Goal: Transaction & Acquisition: Purchase product/service

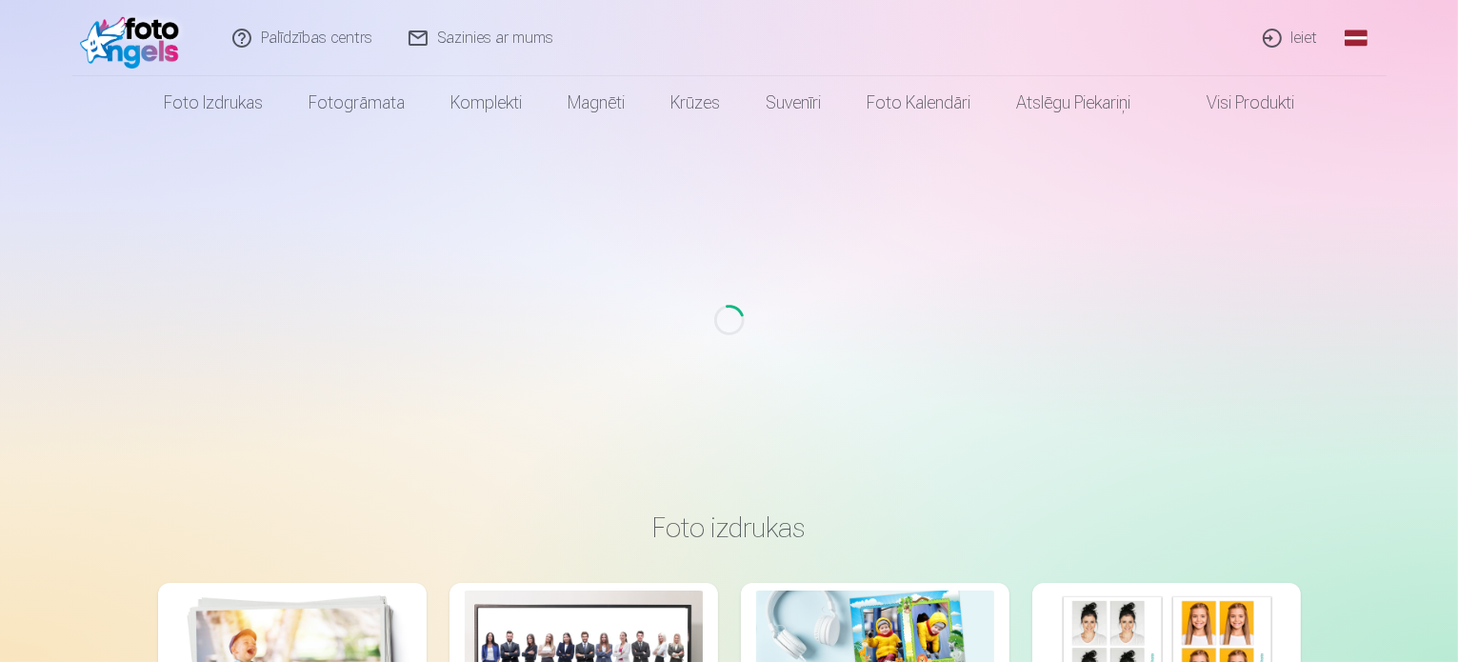
click at [1294, 41] on link "Ieiet" at bounding box center [1291, 38] width 91 height 76
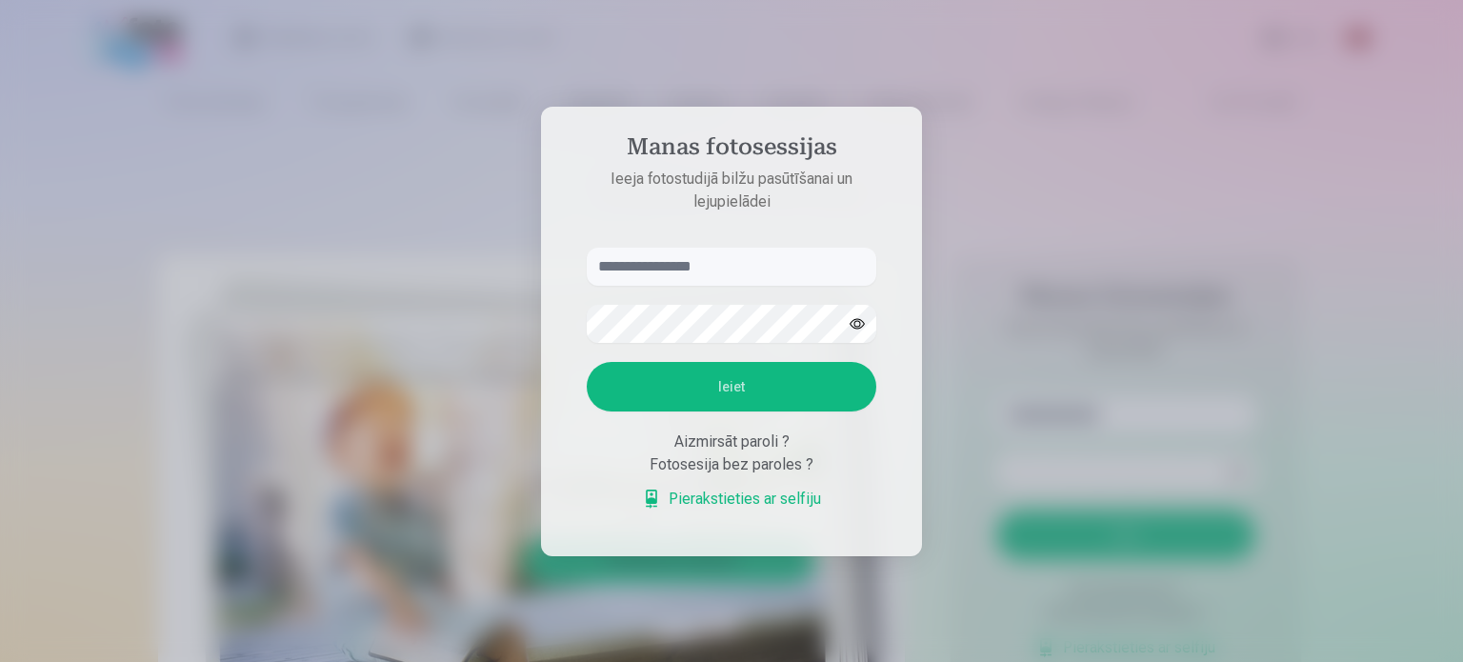
click at [634, 254] on input "text" at bounding box center [732, 267] width 290 height 38
click at [602, 269] on input "****" at bounding box center [732, 267] width 290 height 38
click at [656, 262] on input "*****" at bounding box center [732, 267] width 290 height 38
type input "**********"
click at [771, 385] on button "Ieiet" at bounding box center [732, 387] width 290 height 50
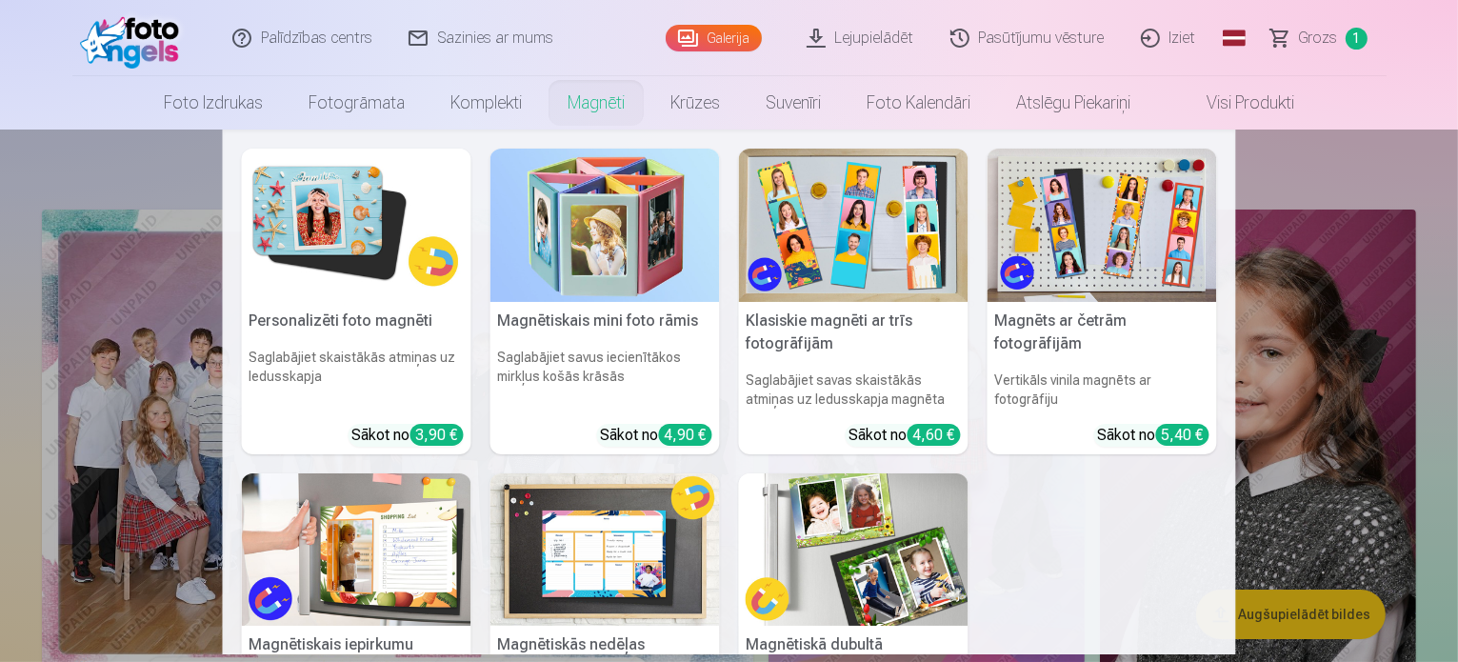
click at [581, 109] on link "Magnēti" at bounding box center [596, 102] width 103 height 53
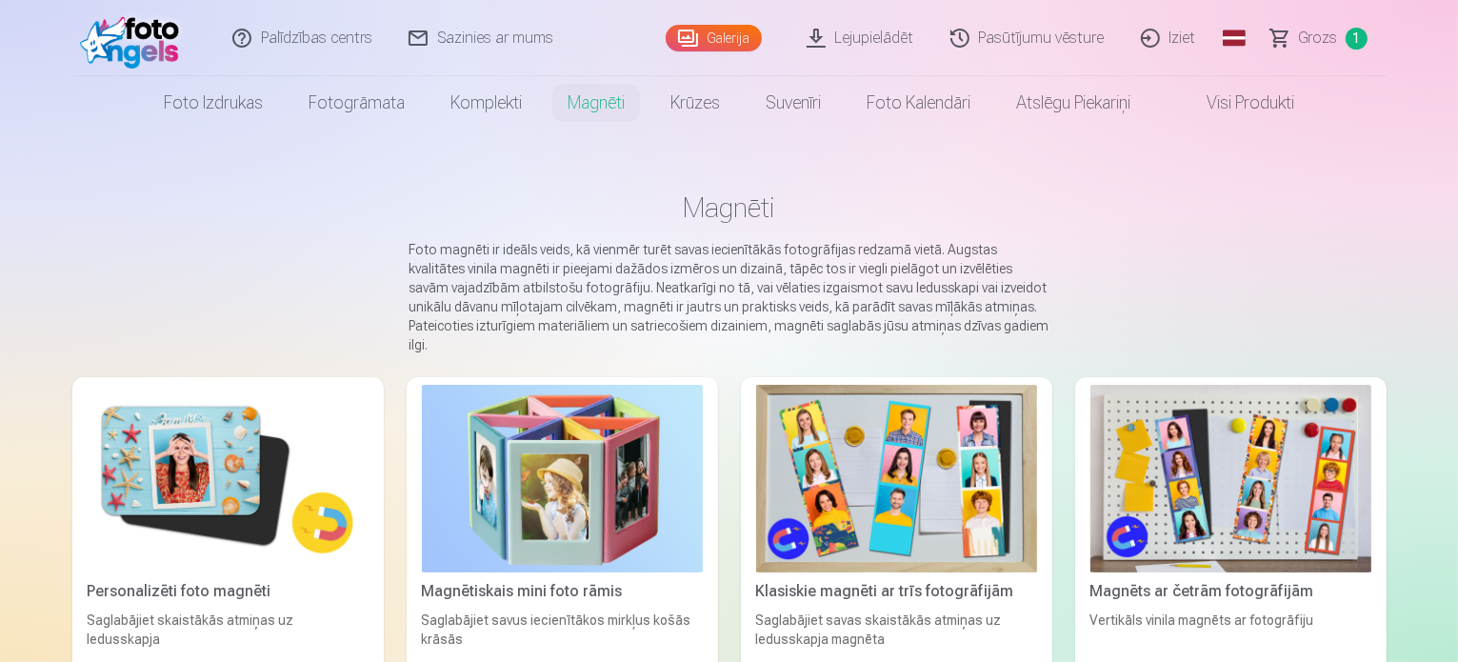
click at [88, 453] on img at bounding box center [228, 479] width 281 height 188
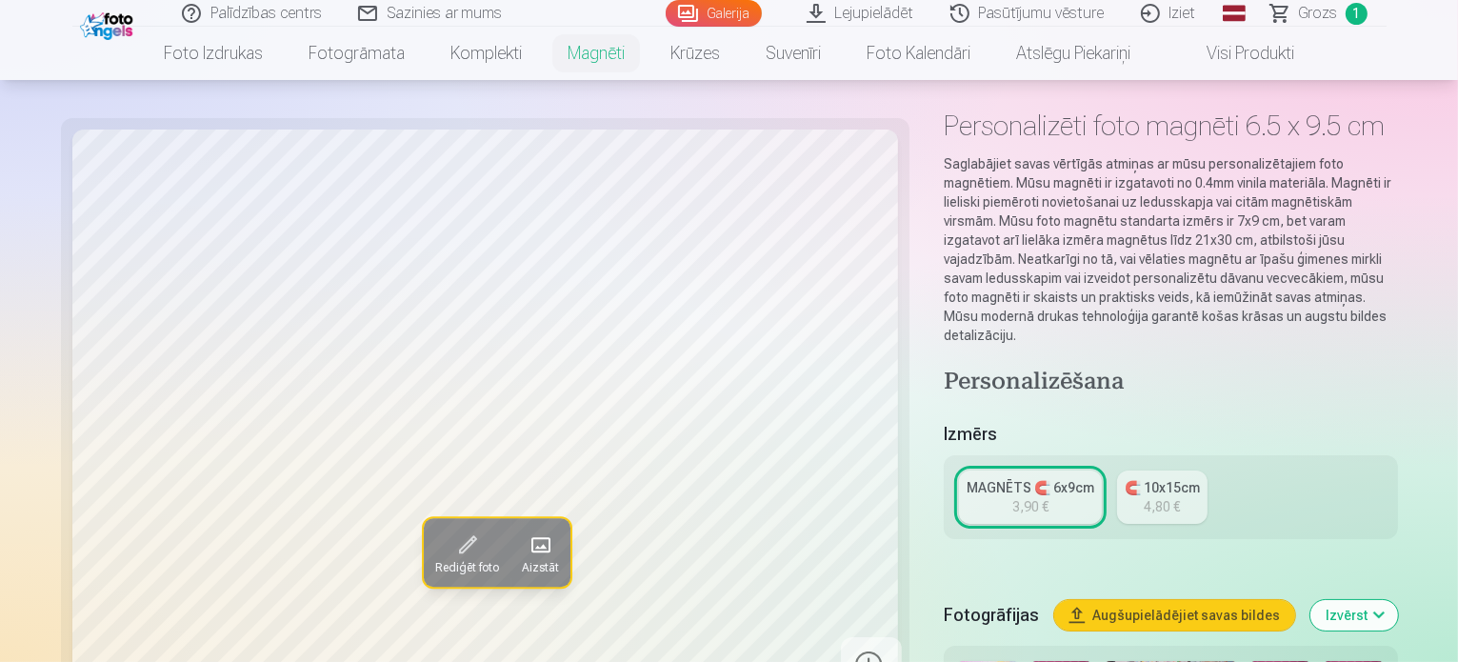
scroll to position [53, 0]
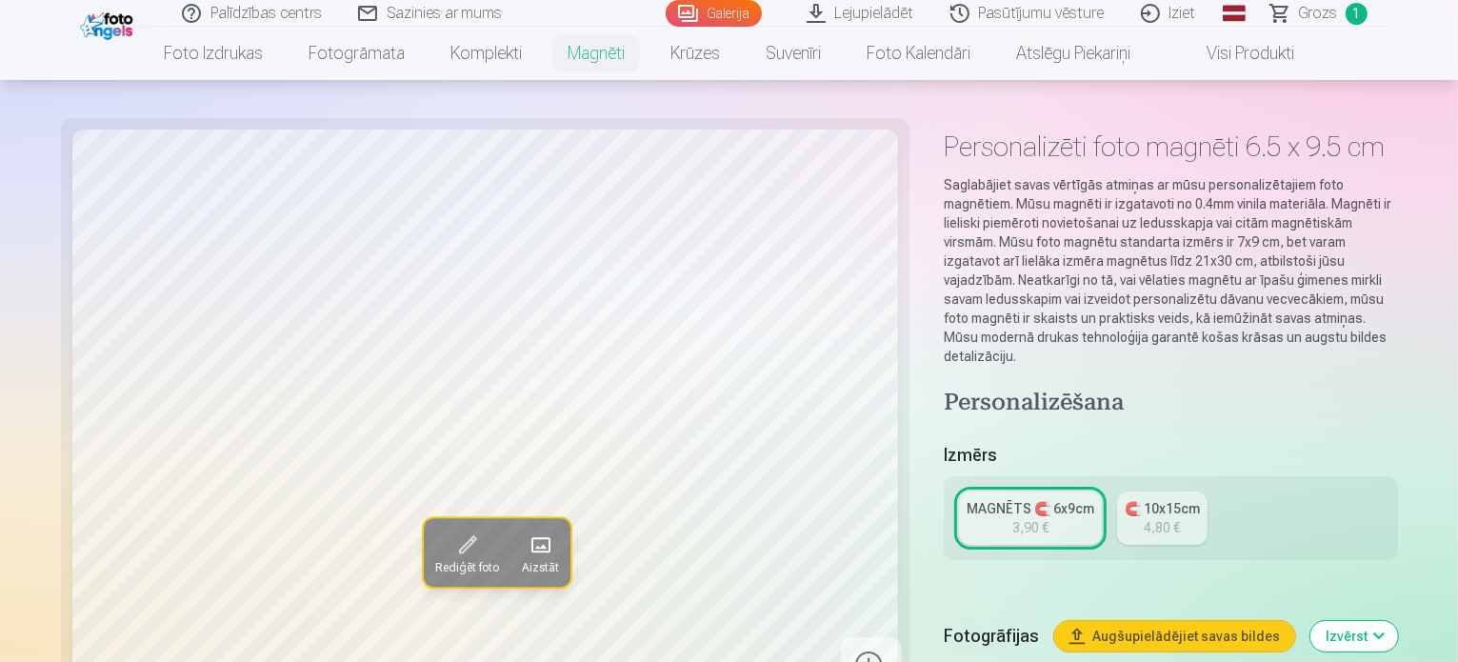
click at [1321, 8] on span "Grozs" at bounding box center [1318, 13] width 39 height 23
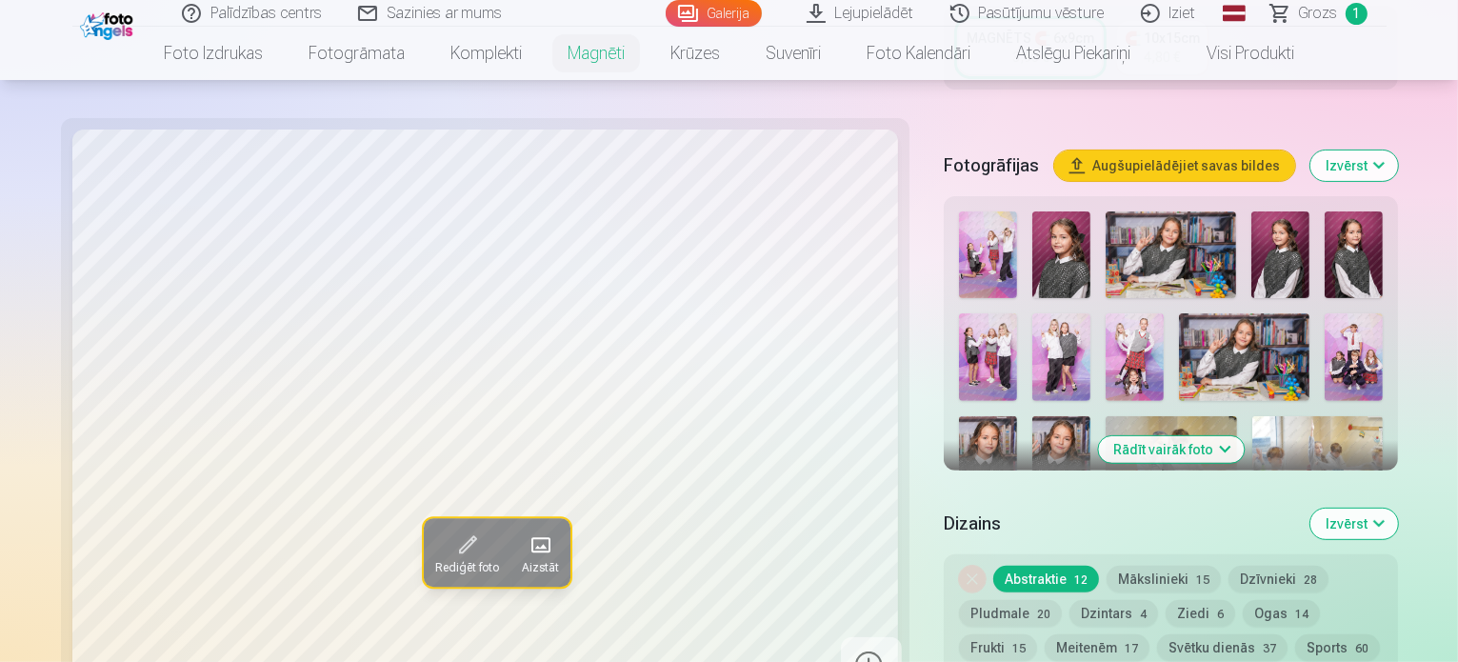
scroll to position [484, 0]
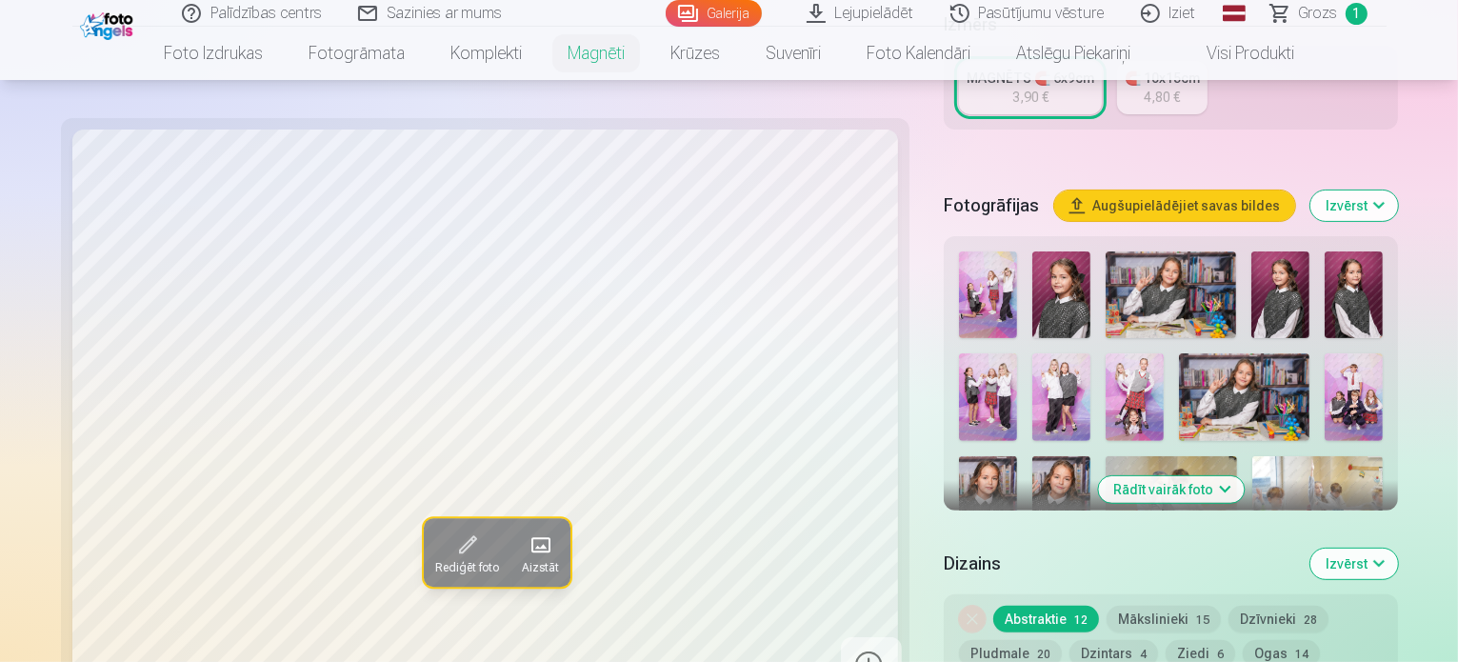
click at [1032, 251] on img at bounding box center [1061, 294] width 58 height 87
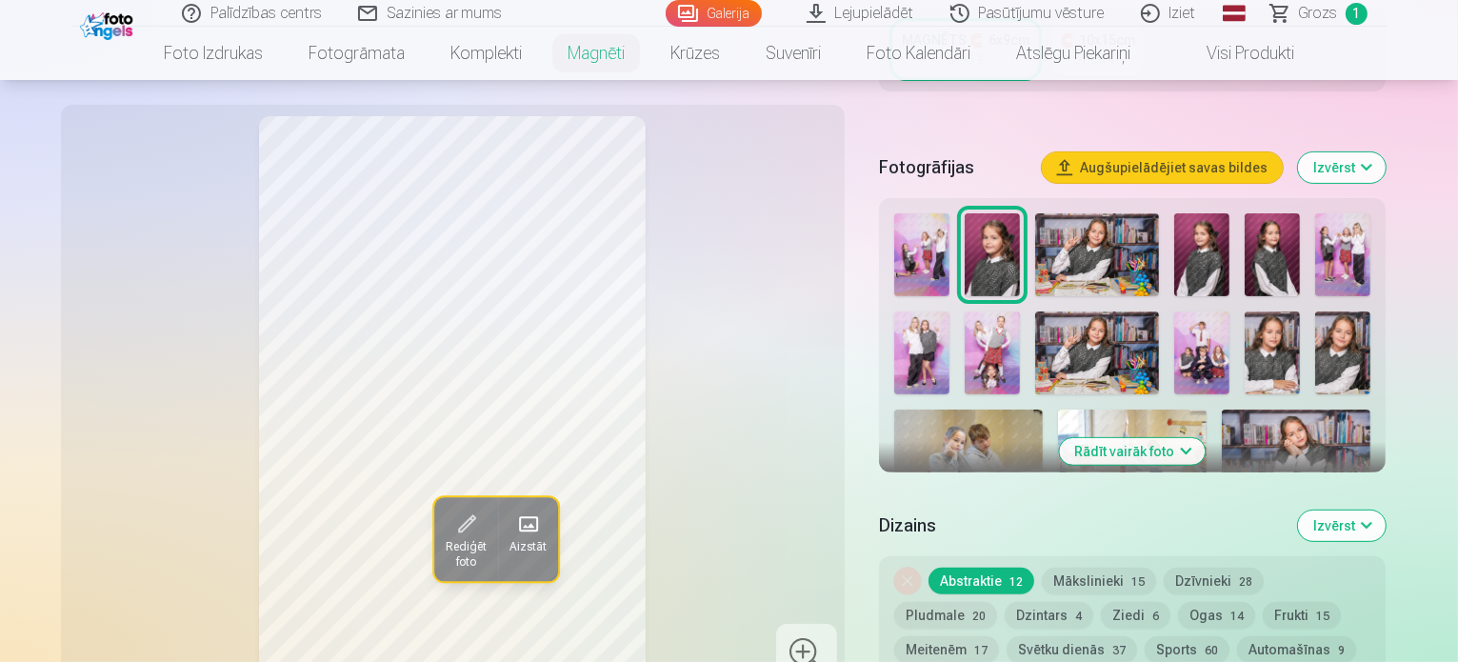
click at [1226, 224] on img at bounding box center [1201, 254] width 55 height 83
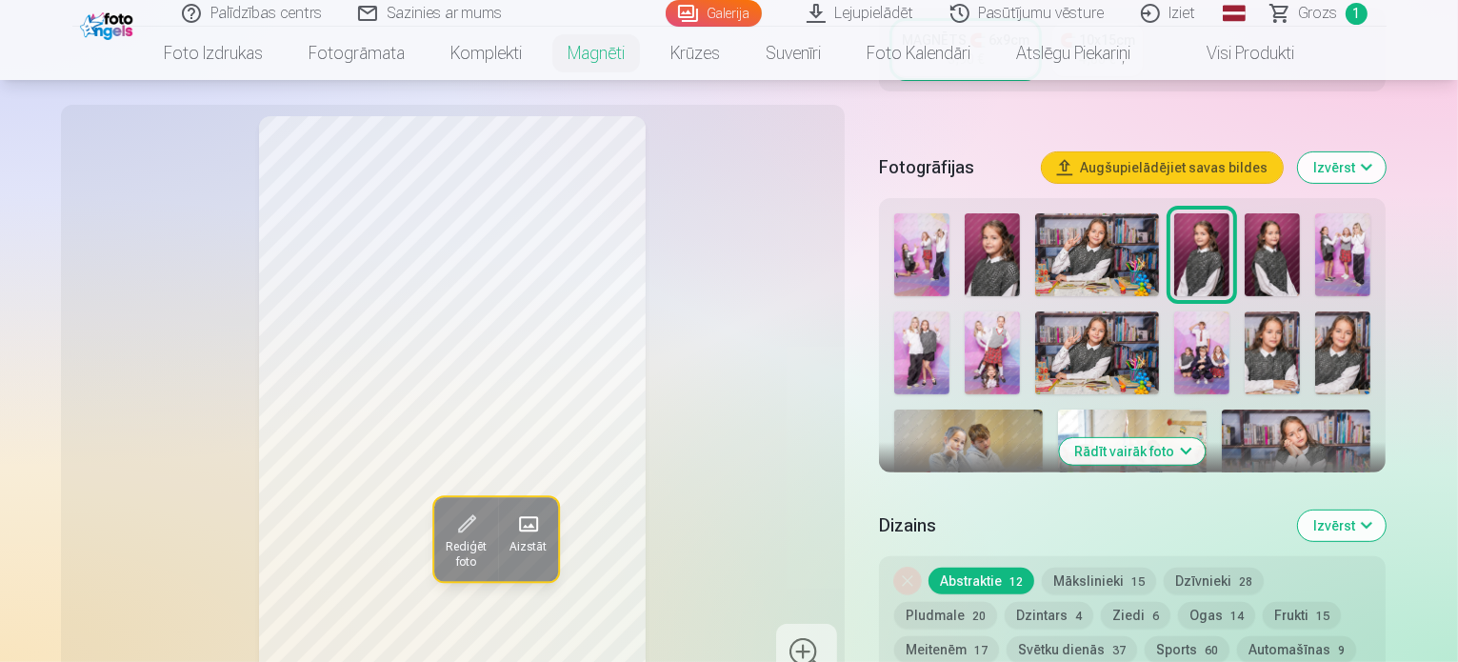
click at [1255, 235] on img at bounding box center [1272, 254] width 55 height 83
click at [1035, 313] on img at bounding box center [1097, 352] width 125 height 83
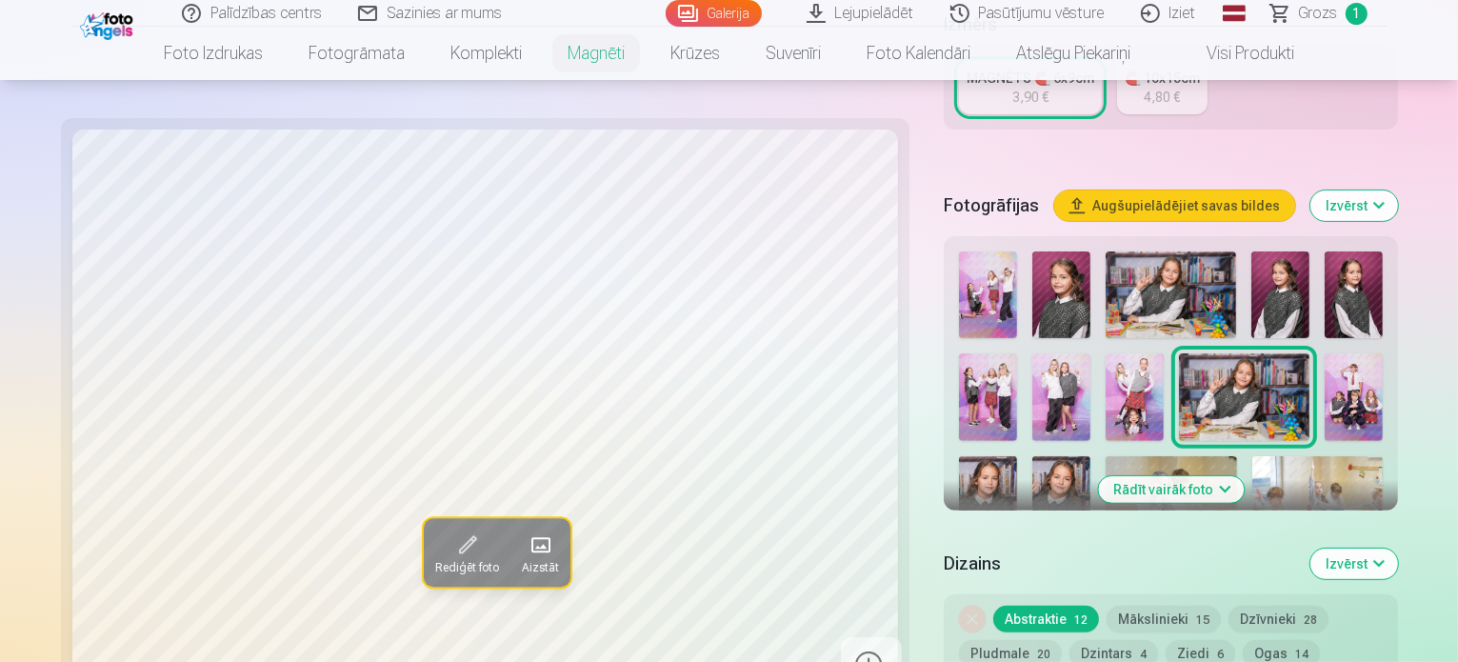
click at [1017, 456] on img at bounding box center [988, 500] width 58 height 88
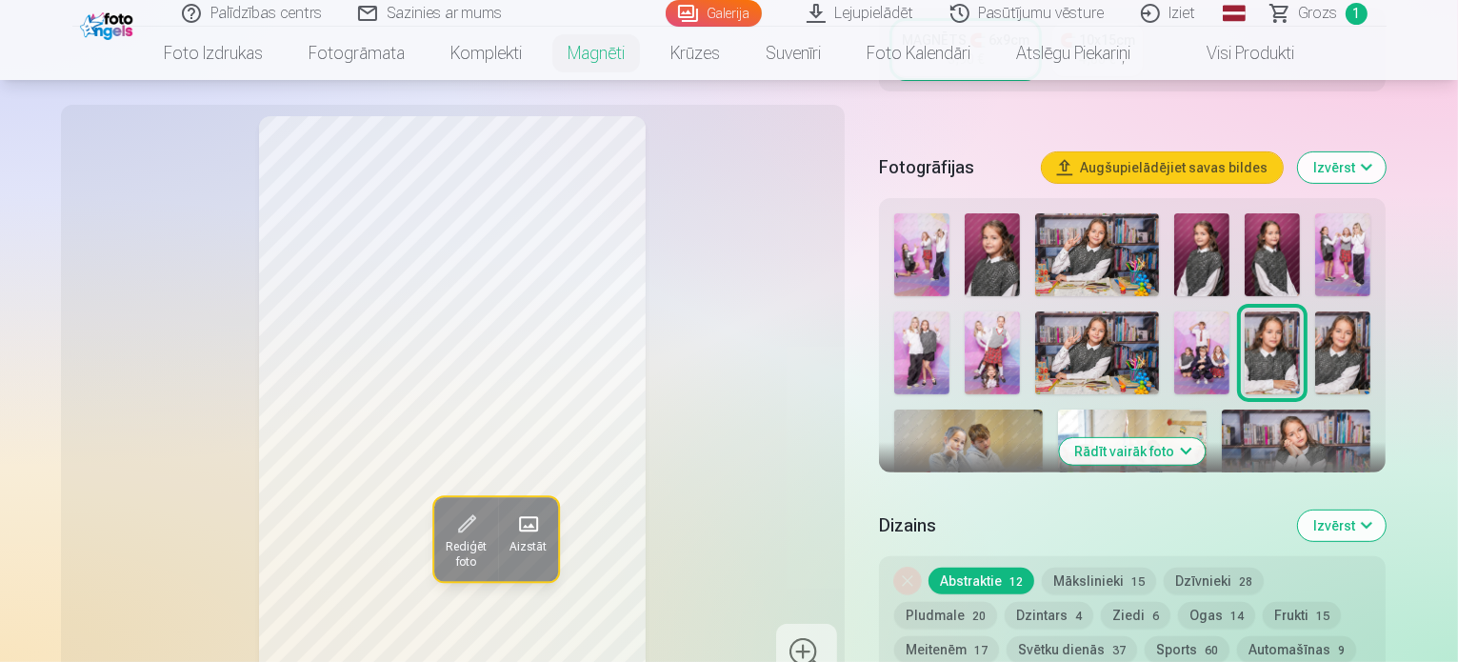
click at [1315, 315] on img at bounding box center [1342, 352] width 55 height 83
click at [1222, 417] on img at bounding box center [1296, 459] width 149 height 99
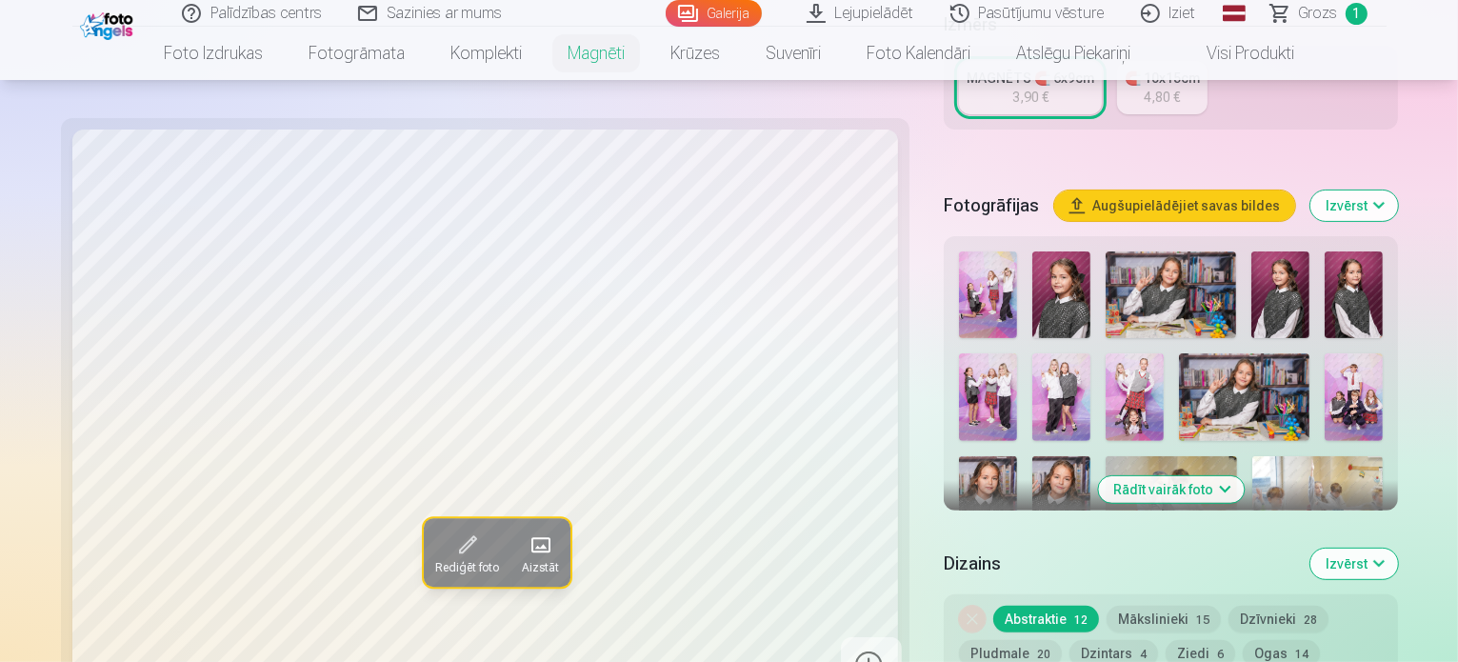
click at [1153, 476] on button "Rādīt vairāk foto" at bounding box center [1171, 489] width 146 height 27
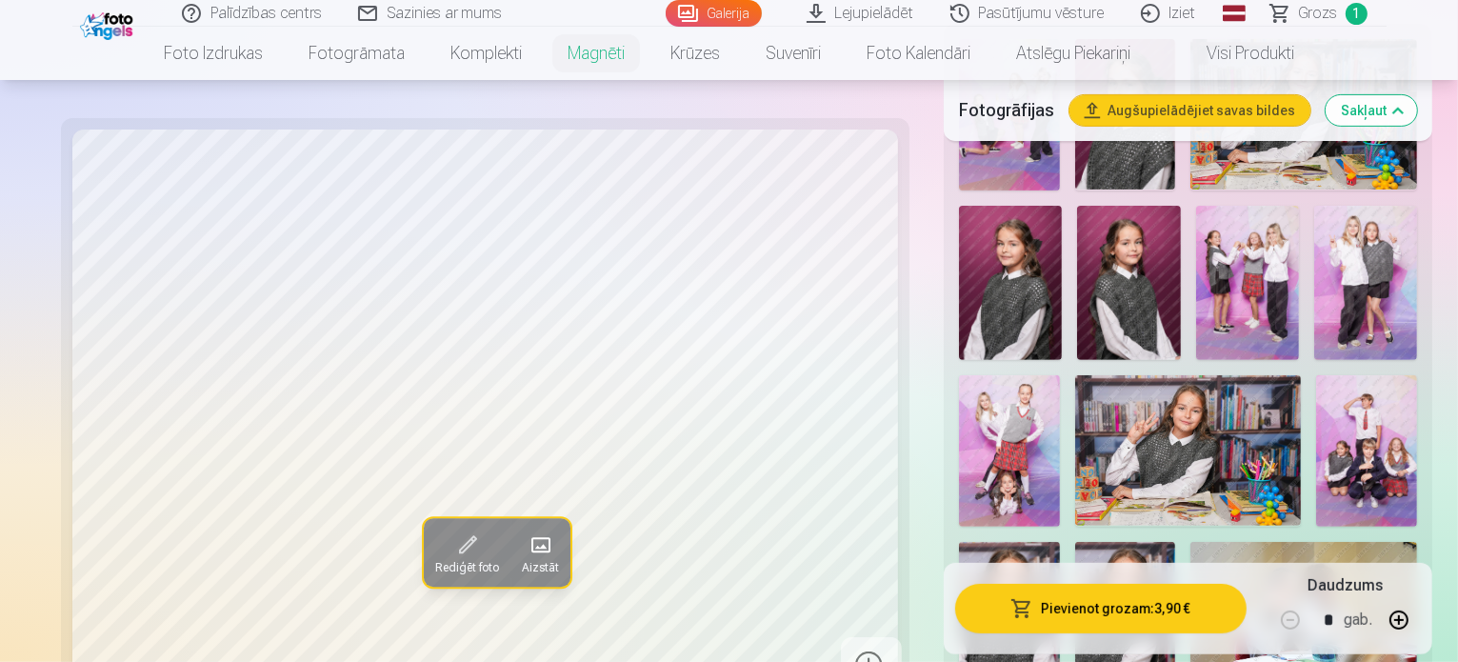
scroll to position [667, 0]
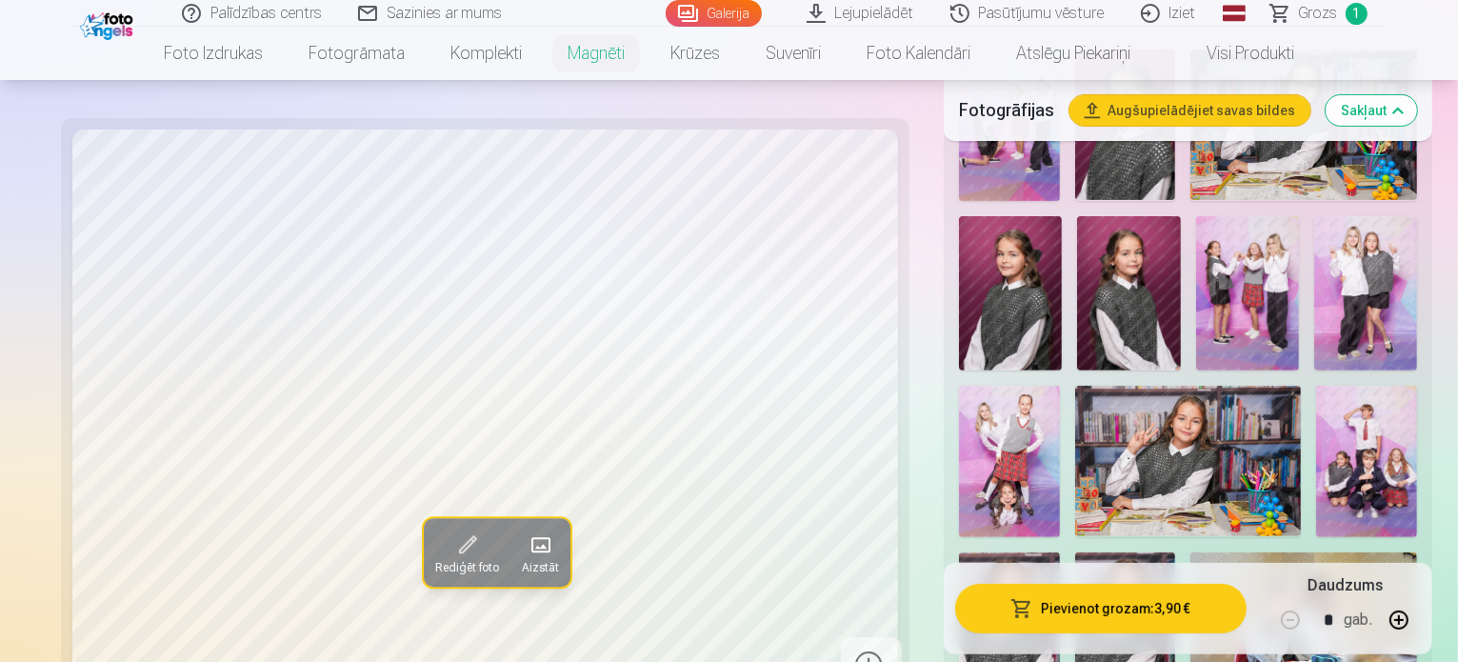
click at [1215, 110] on button "Augšupielādējiet savas bildes" at bounding box center [1190, 110] width 241 height 30
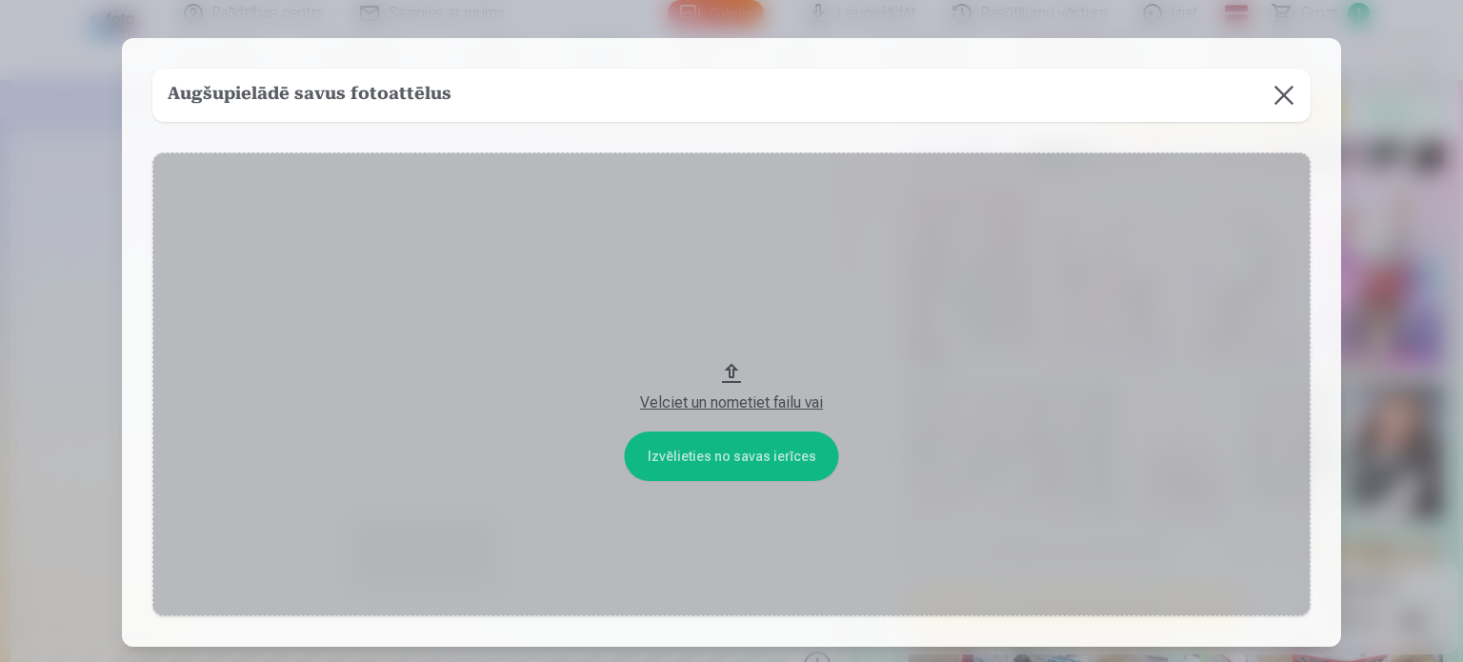
click at [1286, 97] on button at bounding box center [1283, 95] width 53 height 53
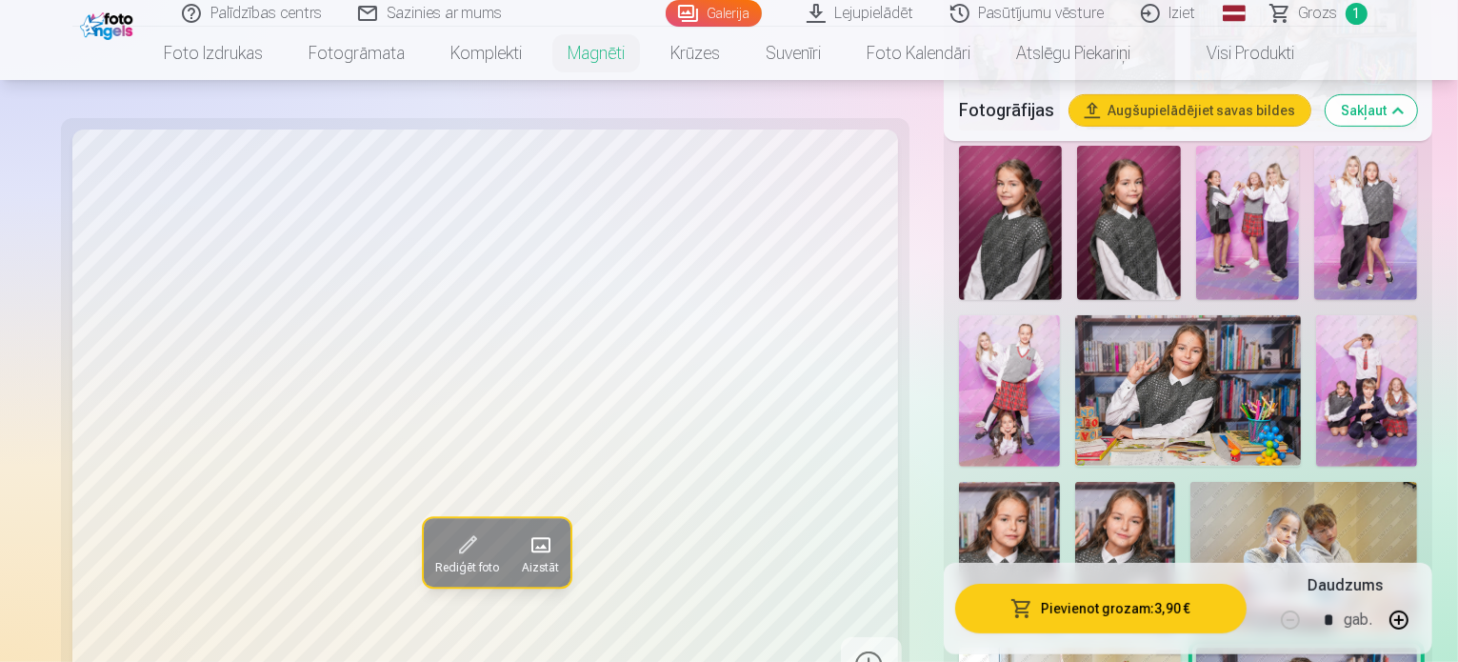
scroll to position [681, 0]
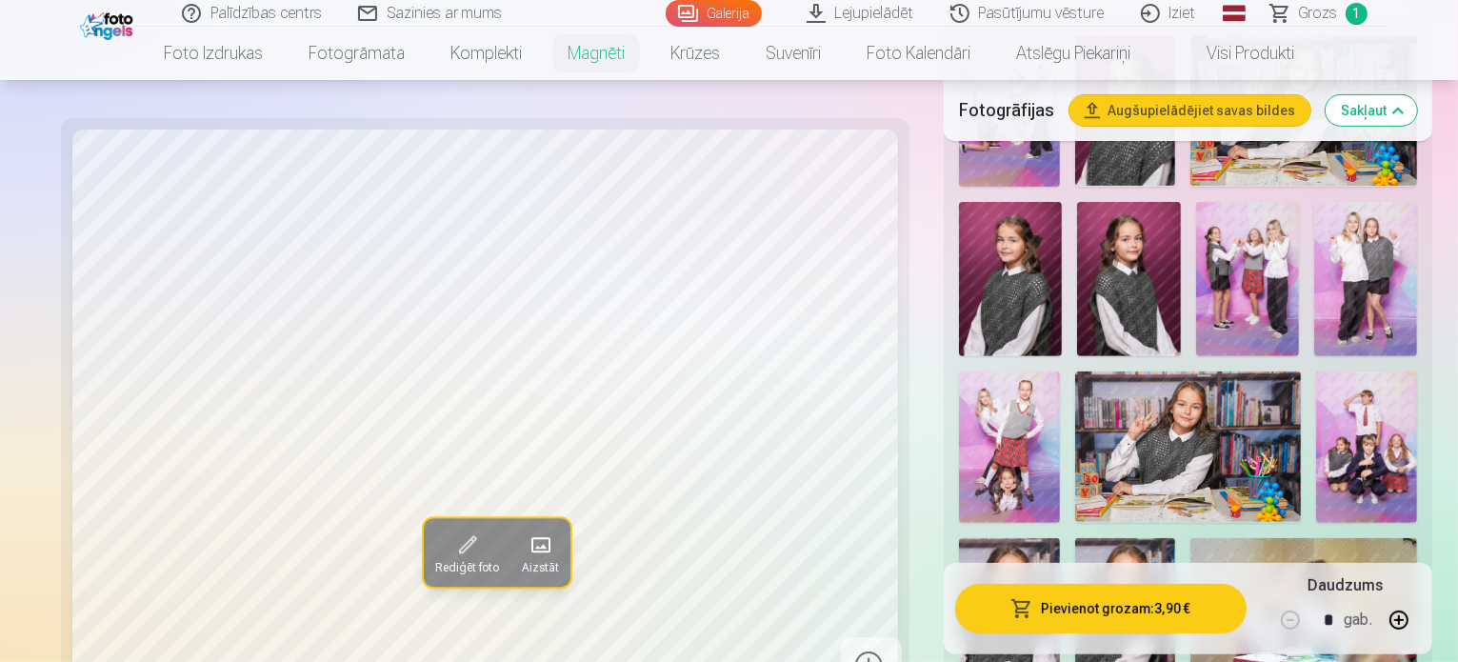
click at [1060, 538] on img at bounding box center [1009, 613] width 101 height 150
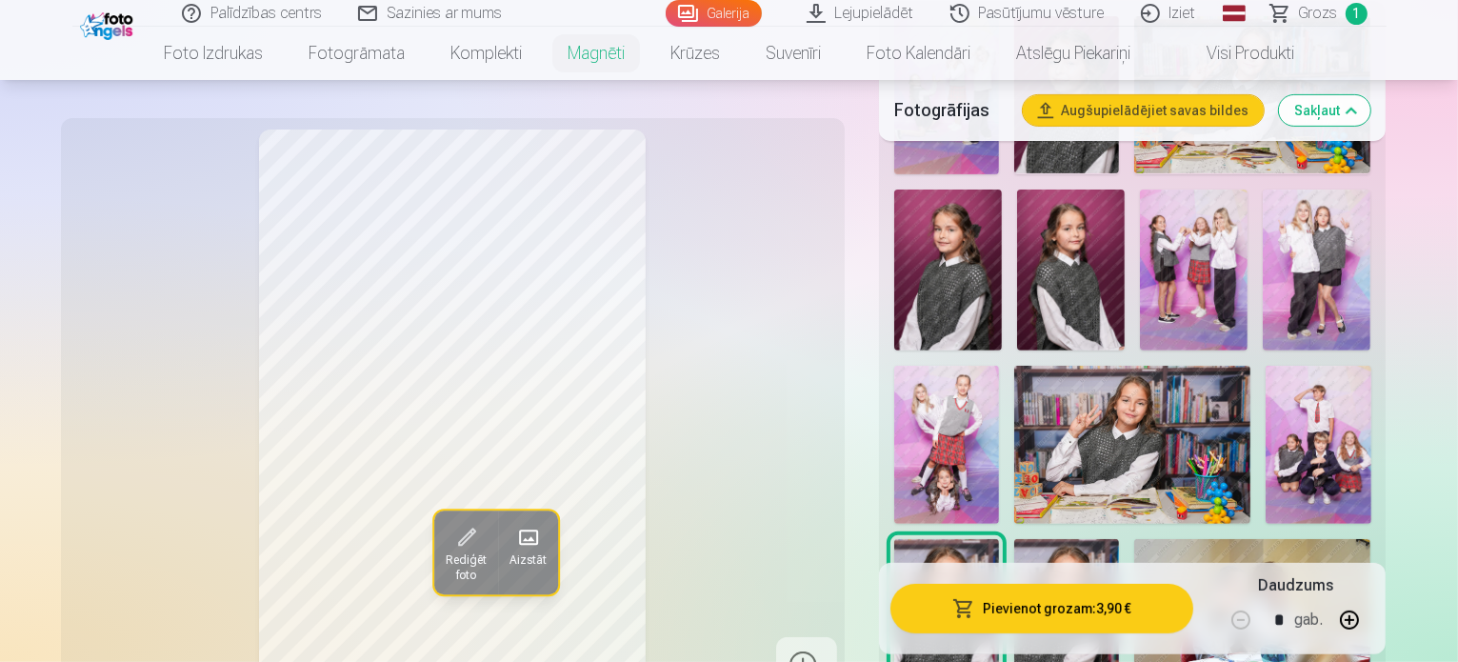
click at [1119, 539] on img at bounding box center [1066, 617] width 105 height 157
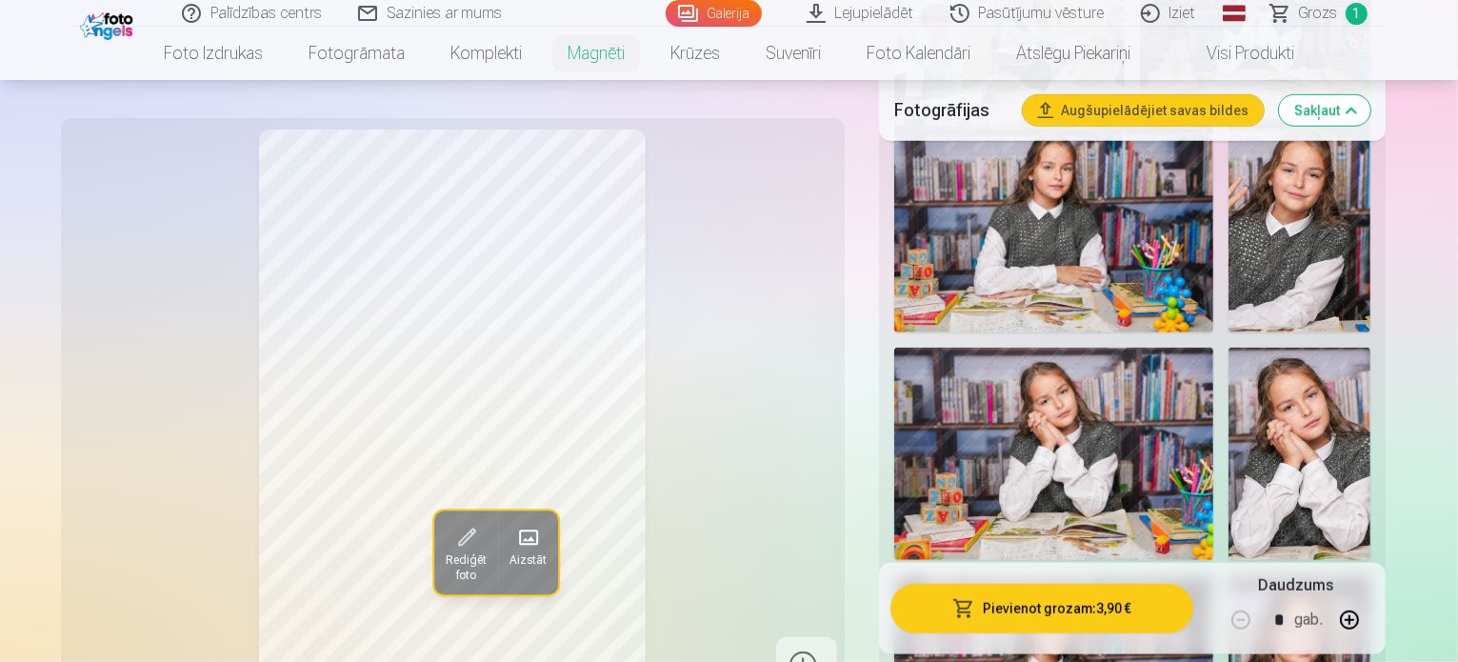
scroll to position [1157, 0]
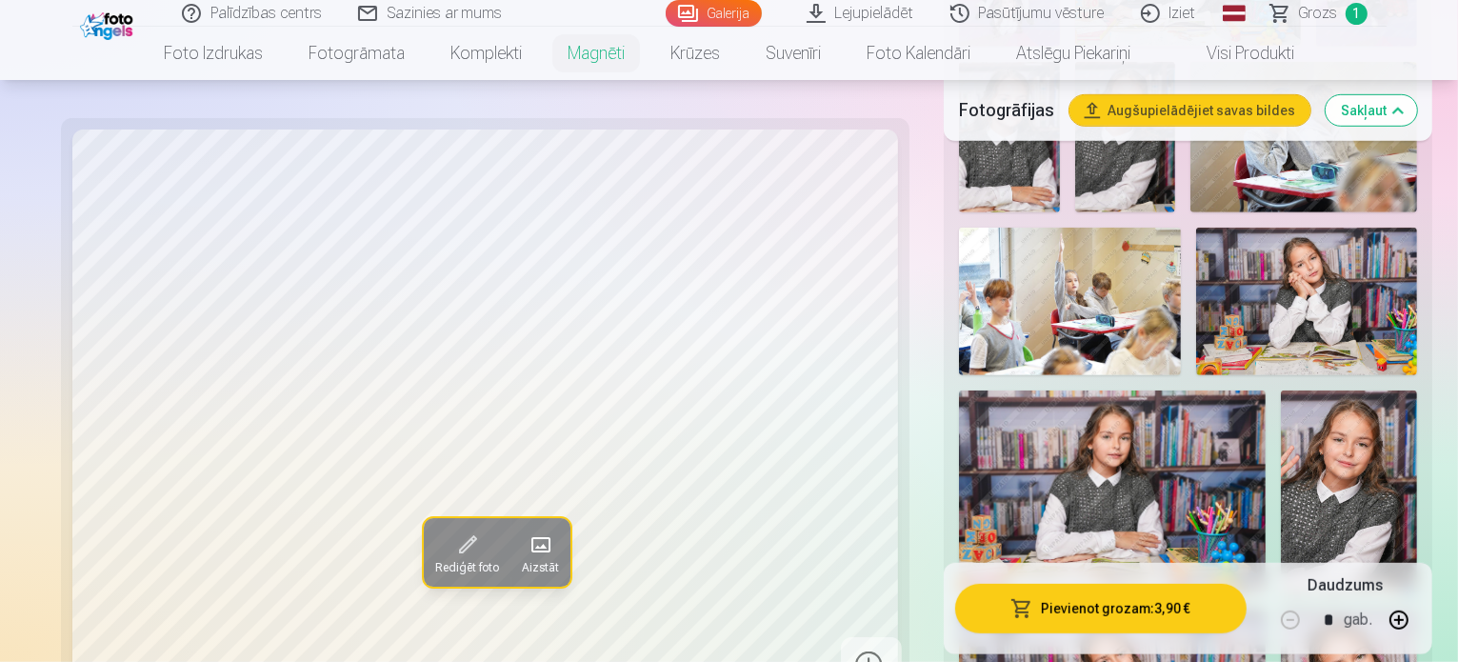
scroll to position [1348, 0]
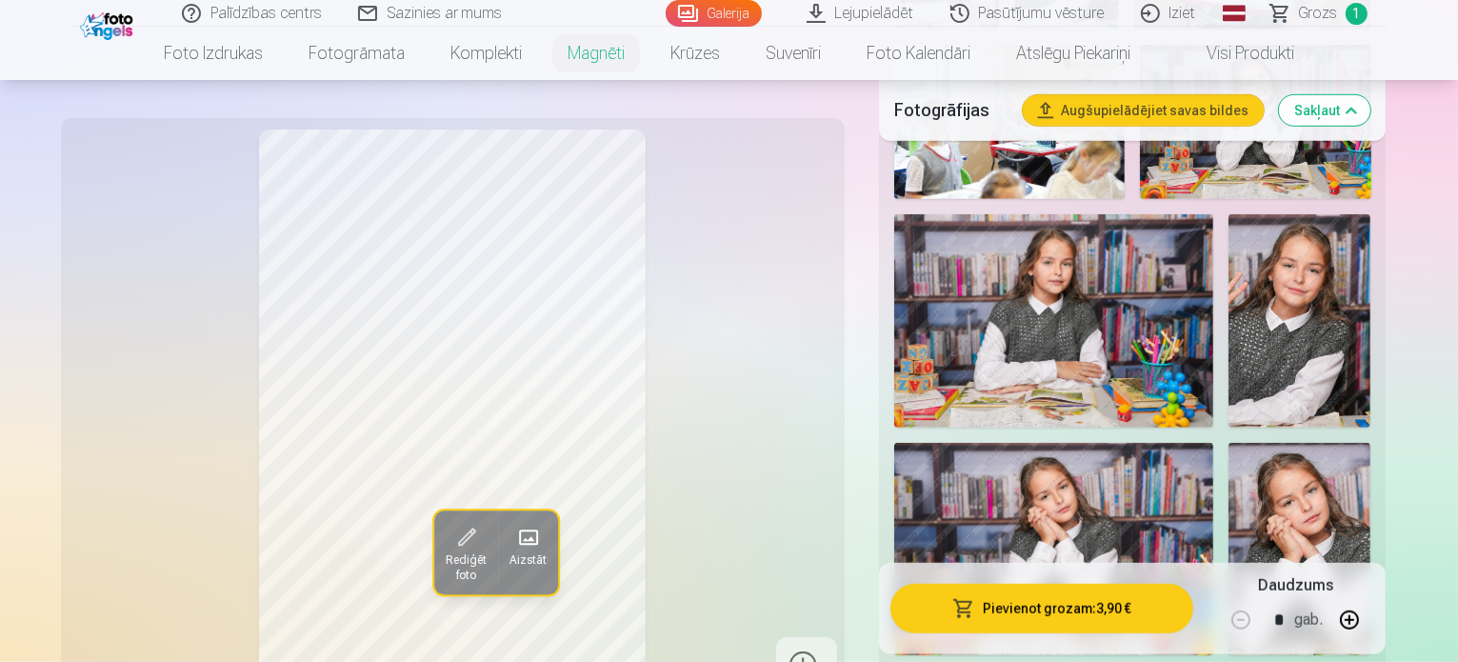
click at [1229, 443] on img at bounding box center [1300, 549] width 142 height 213
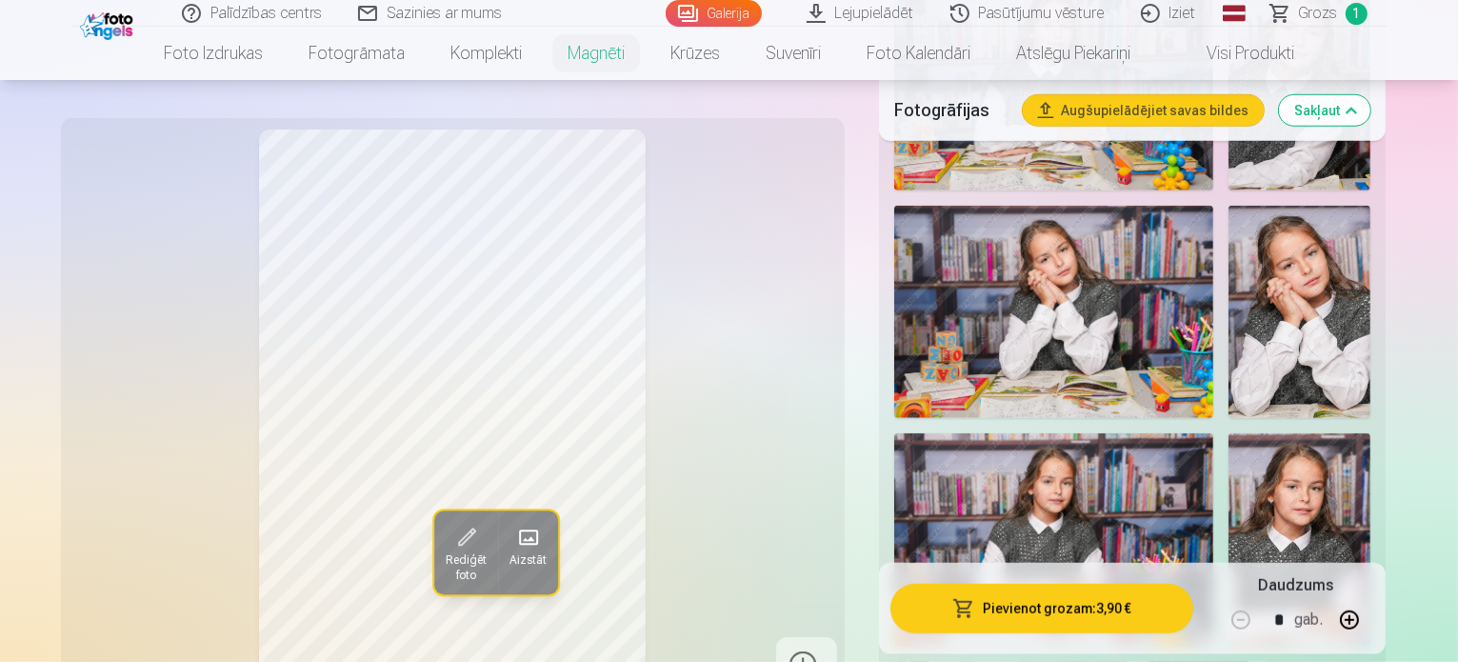
scroll to position [1596, 0]
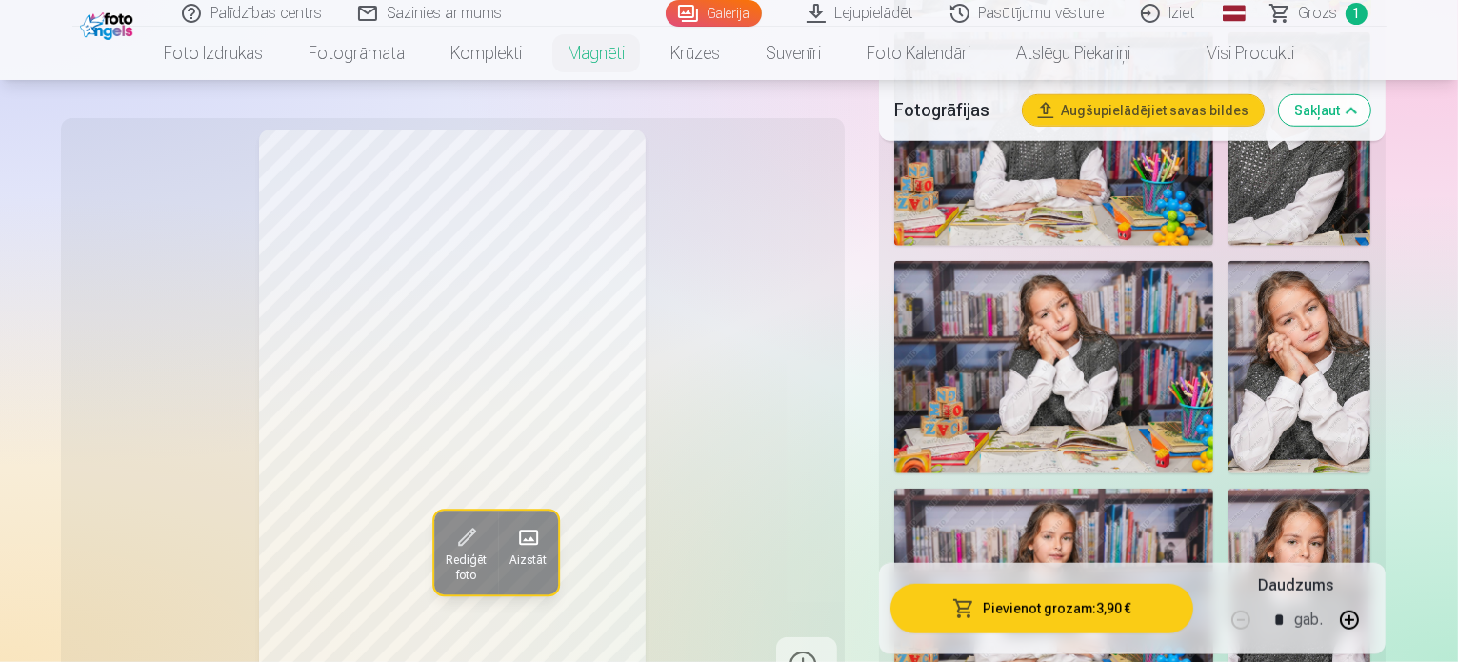
scroll to position [1508, 0]
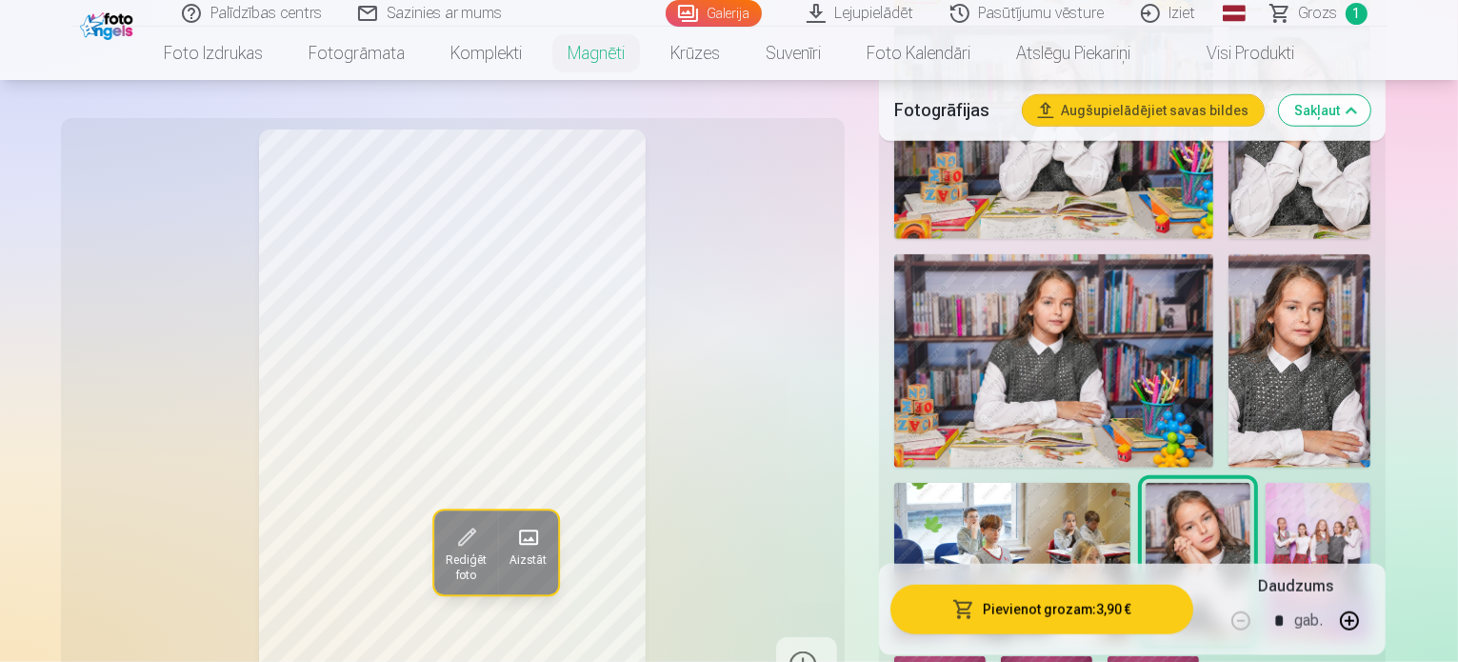
scroll to position [1775, 0]
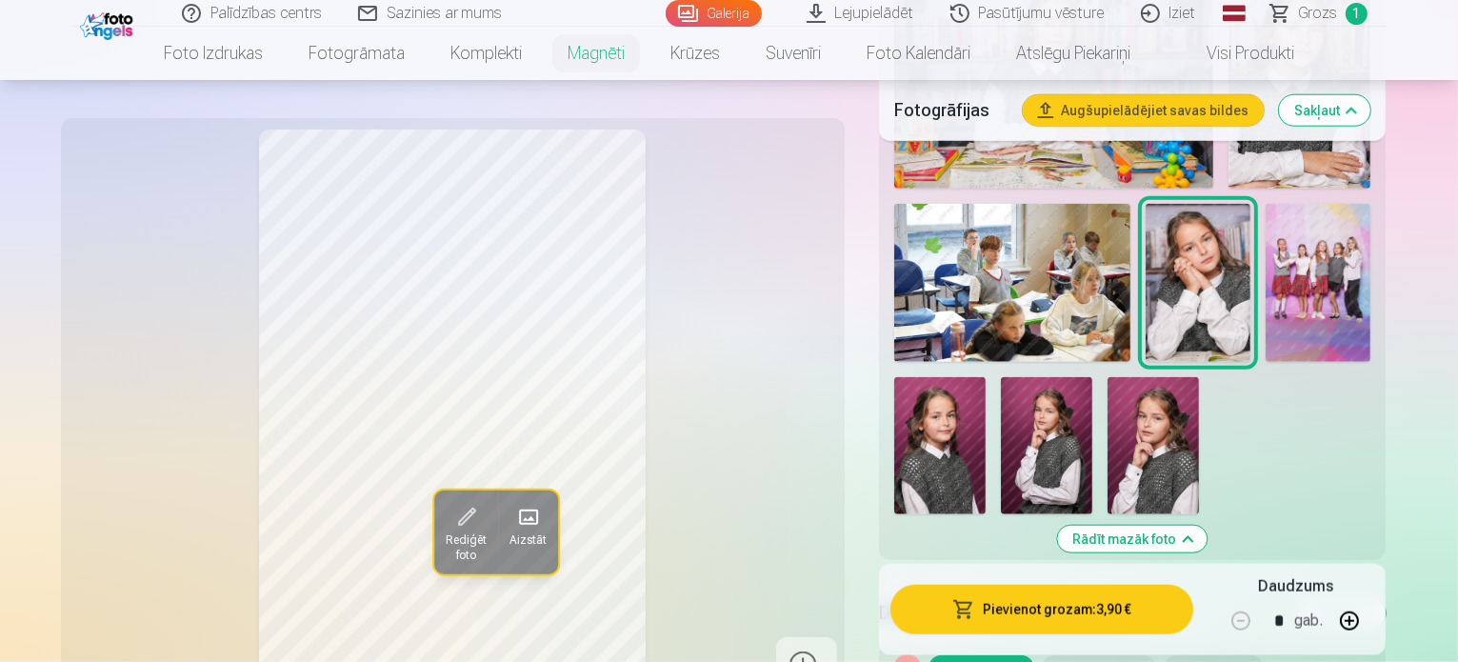
scroll to position [2010, 0]
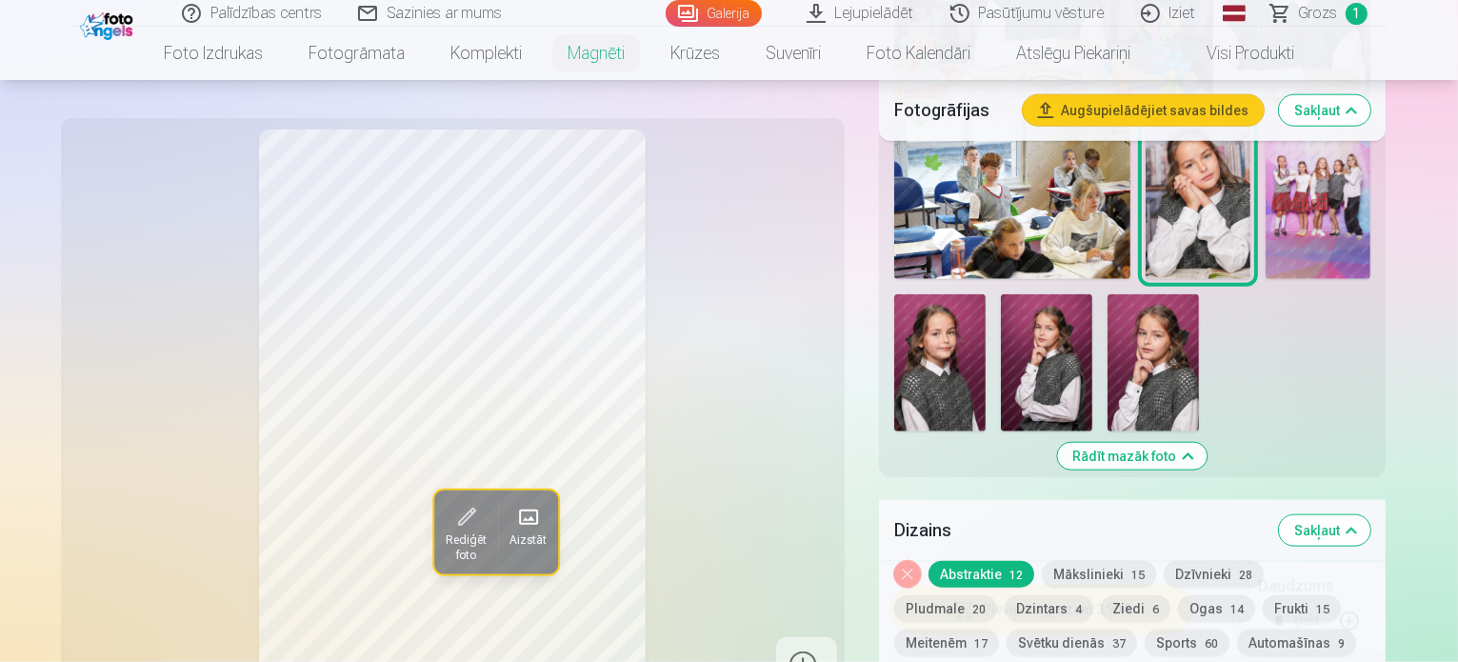
scroll to position [2150, 0]
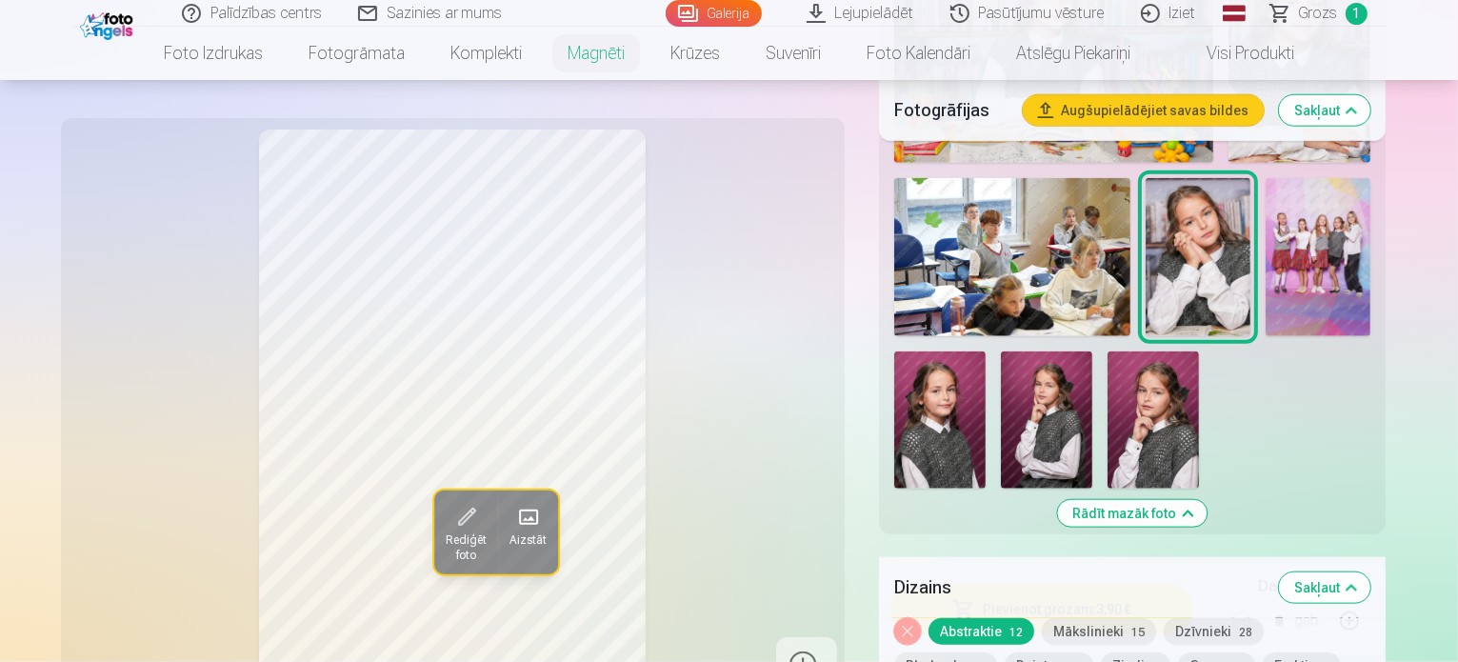
scroll to position [2092, 0]
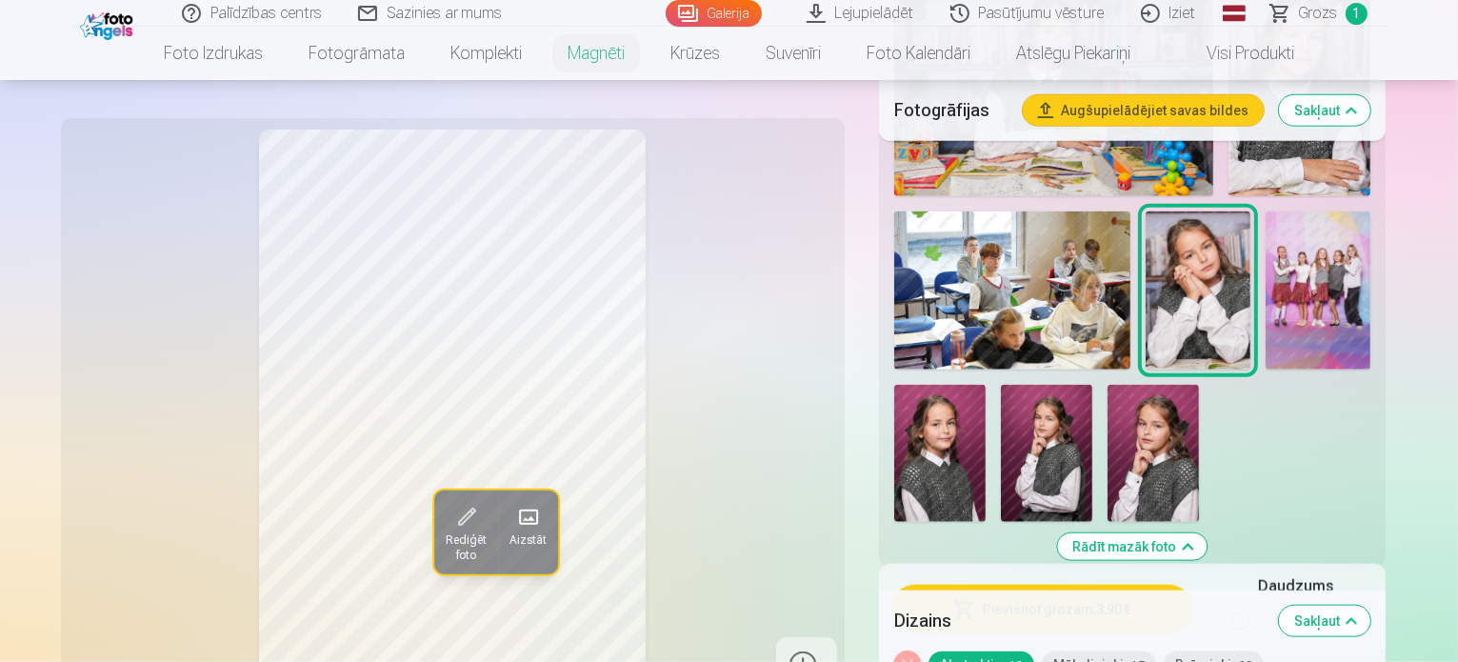
scroll to position [2046, 0]
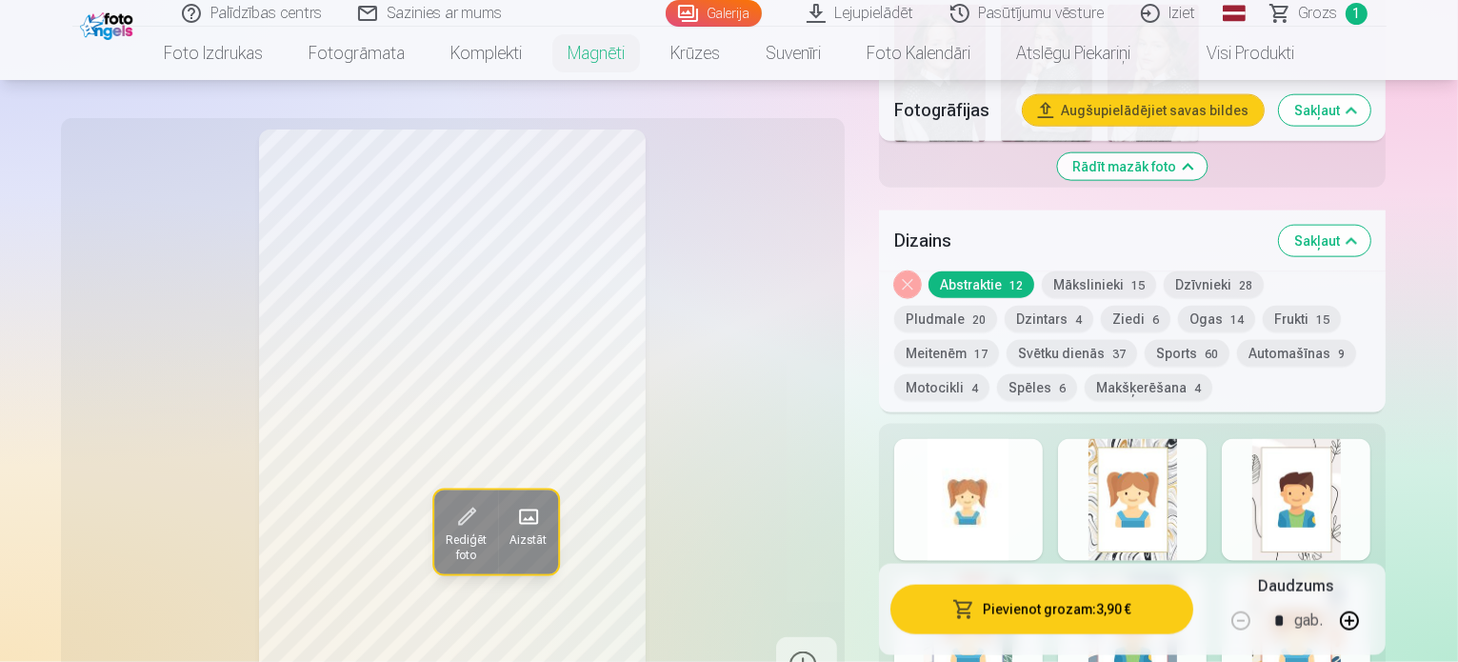
scroll to position [2427, 0]
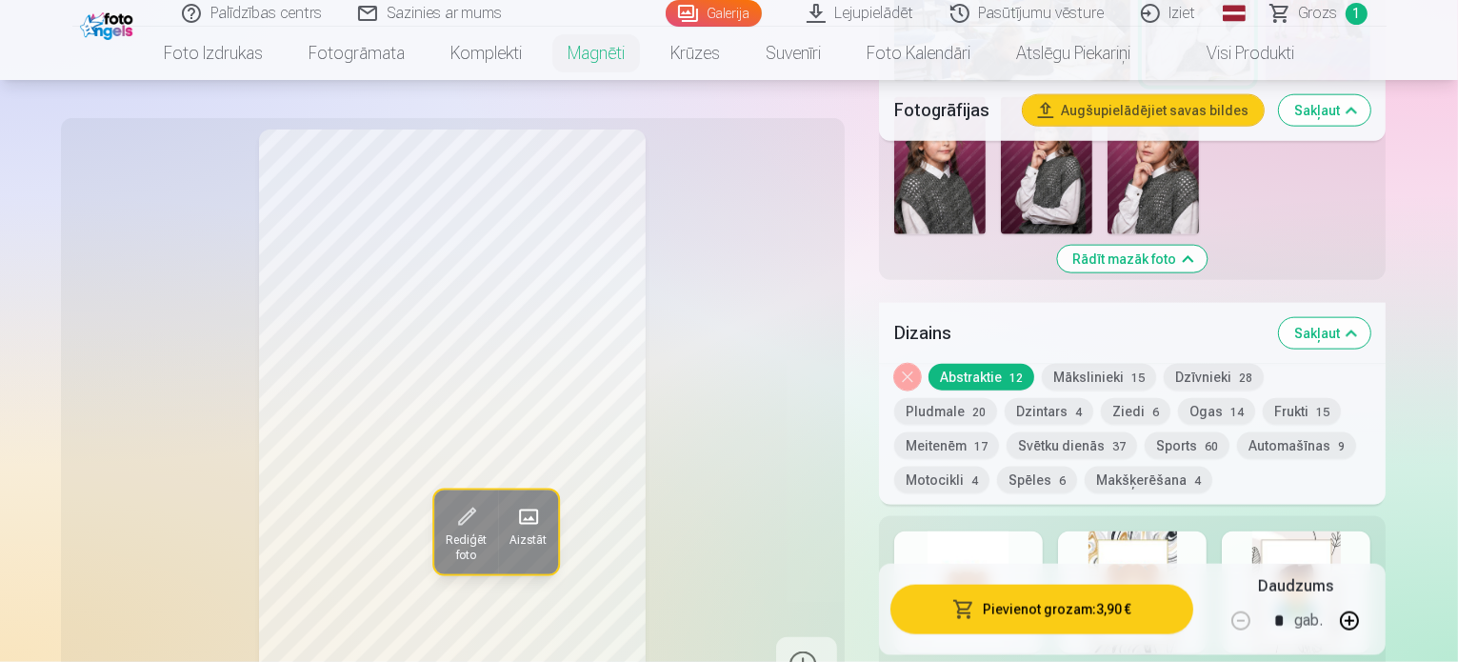
scroll to position [2300, 0]
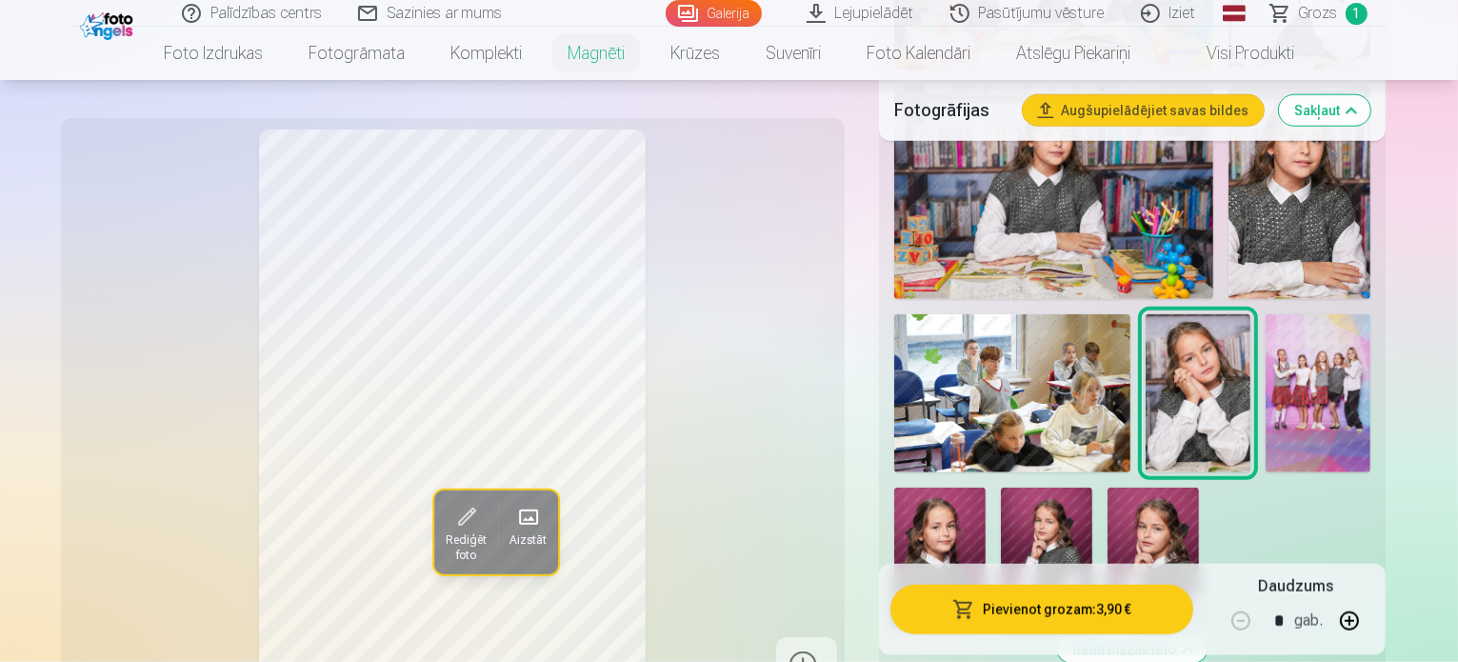
scroll to position [1944, 0]
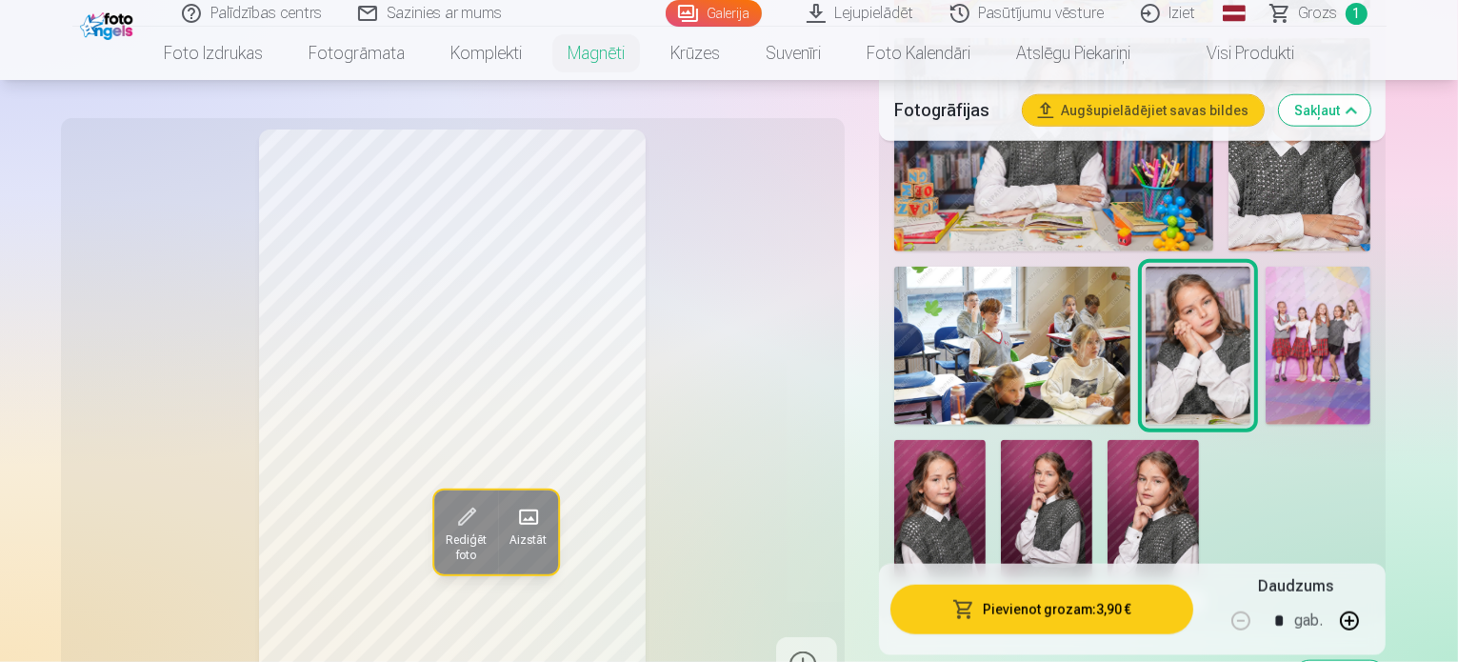
scroll to position [1915, 0]
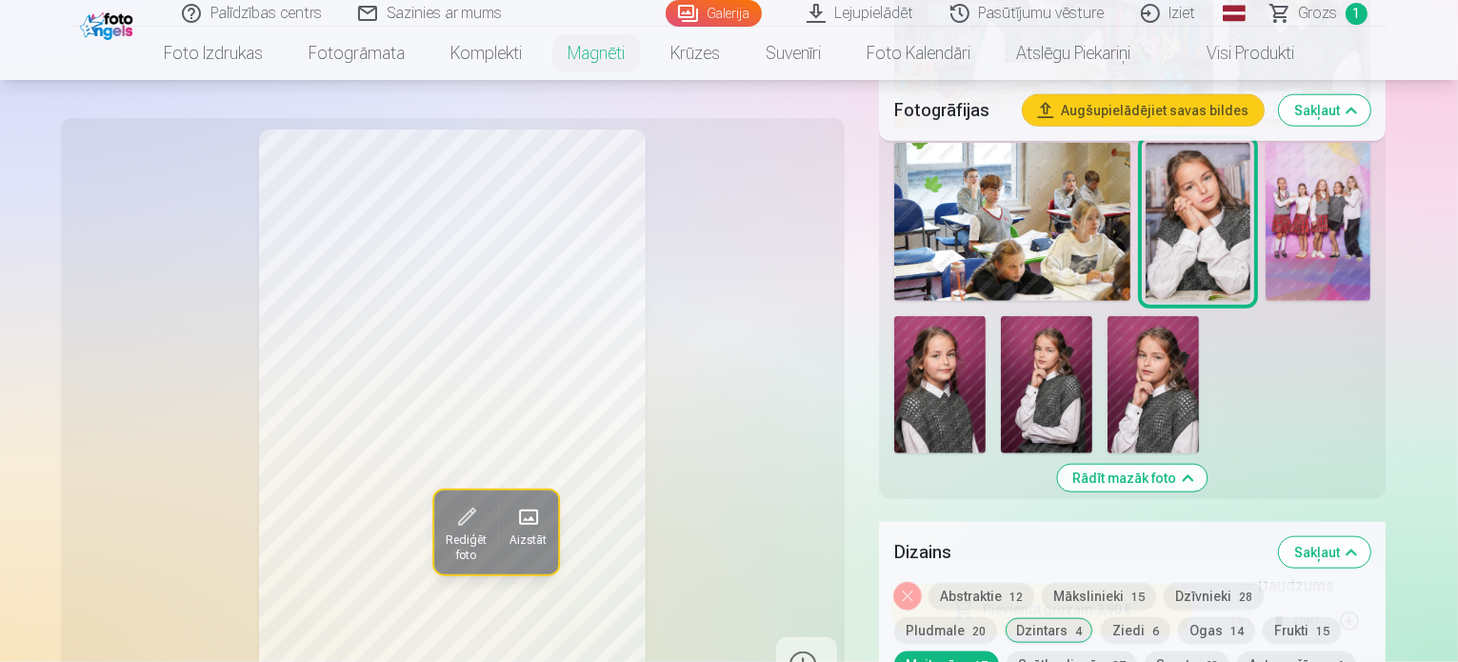
scroll to position [2164, 0]
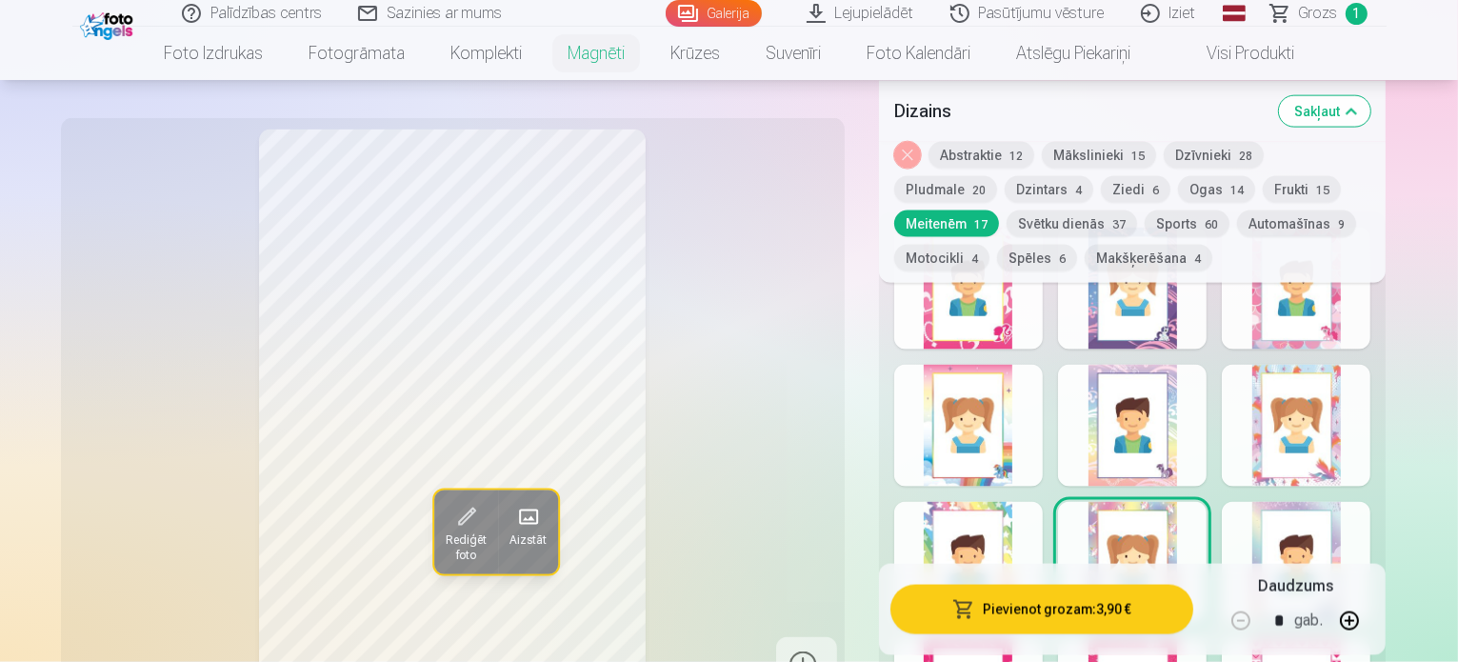
scroll to position [2640, 0]
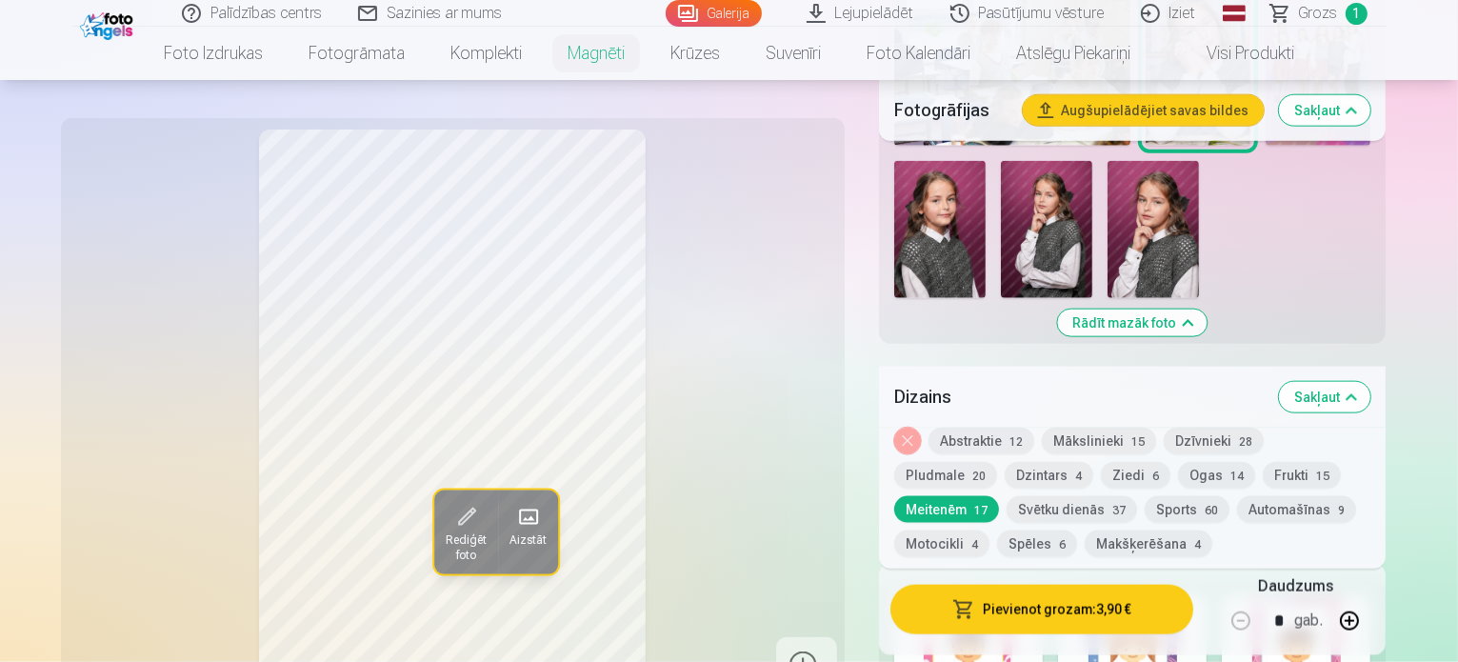
scroll to position [2271, 0]
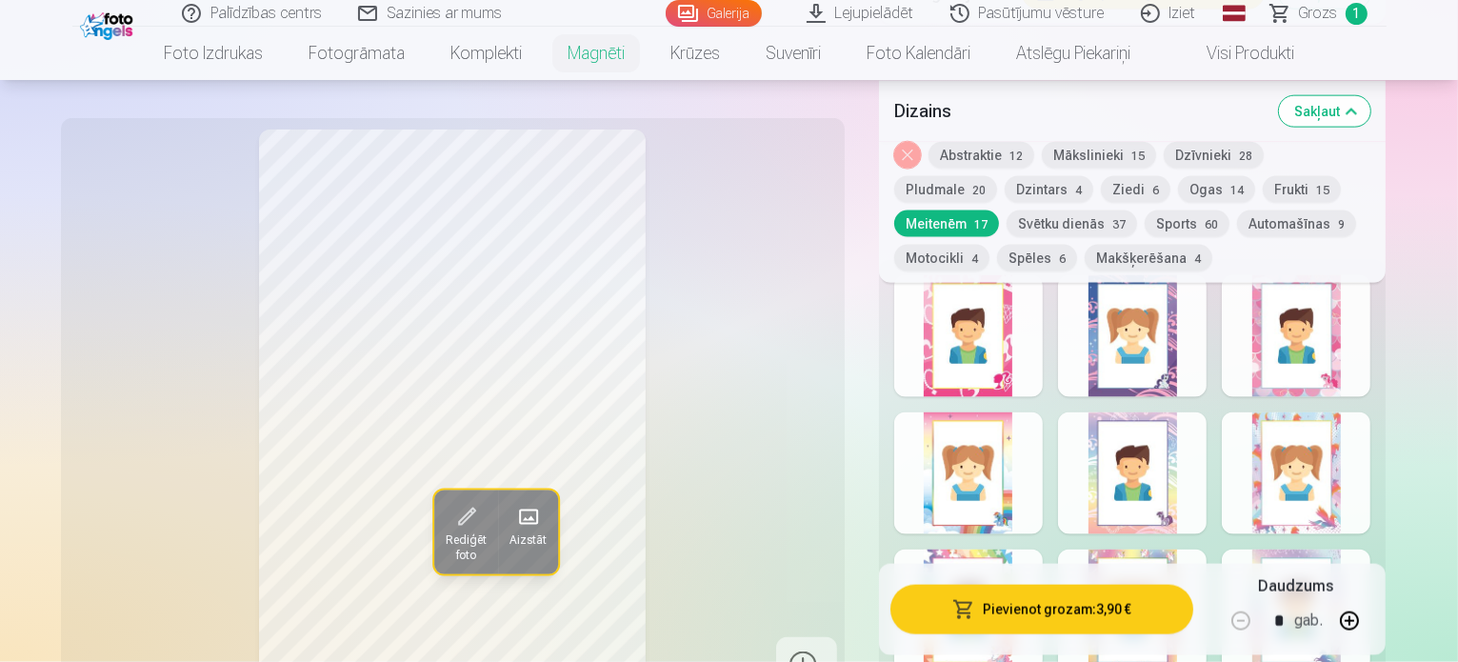
scroll to position [2592, 0]
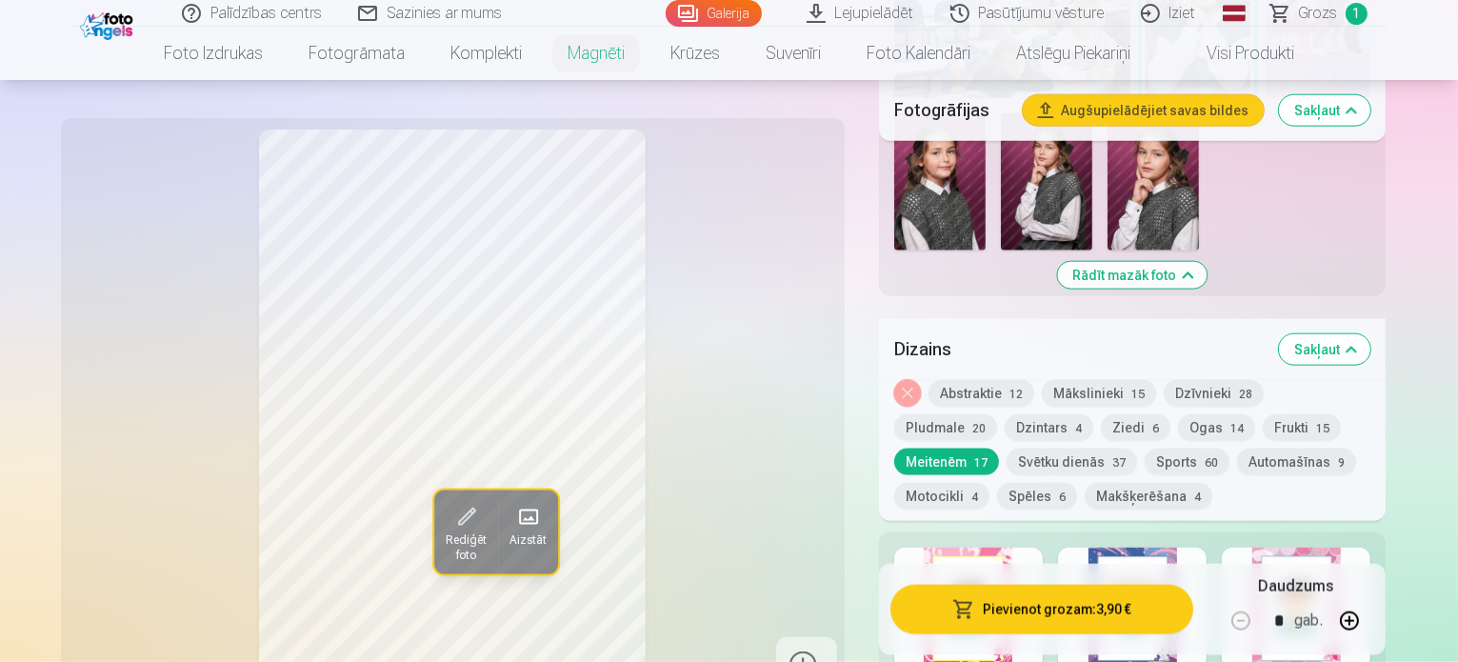
scroll to position [2401, 0]
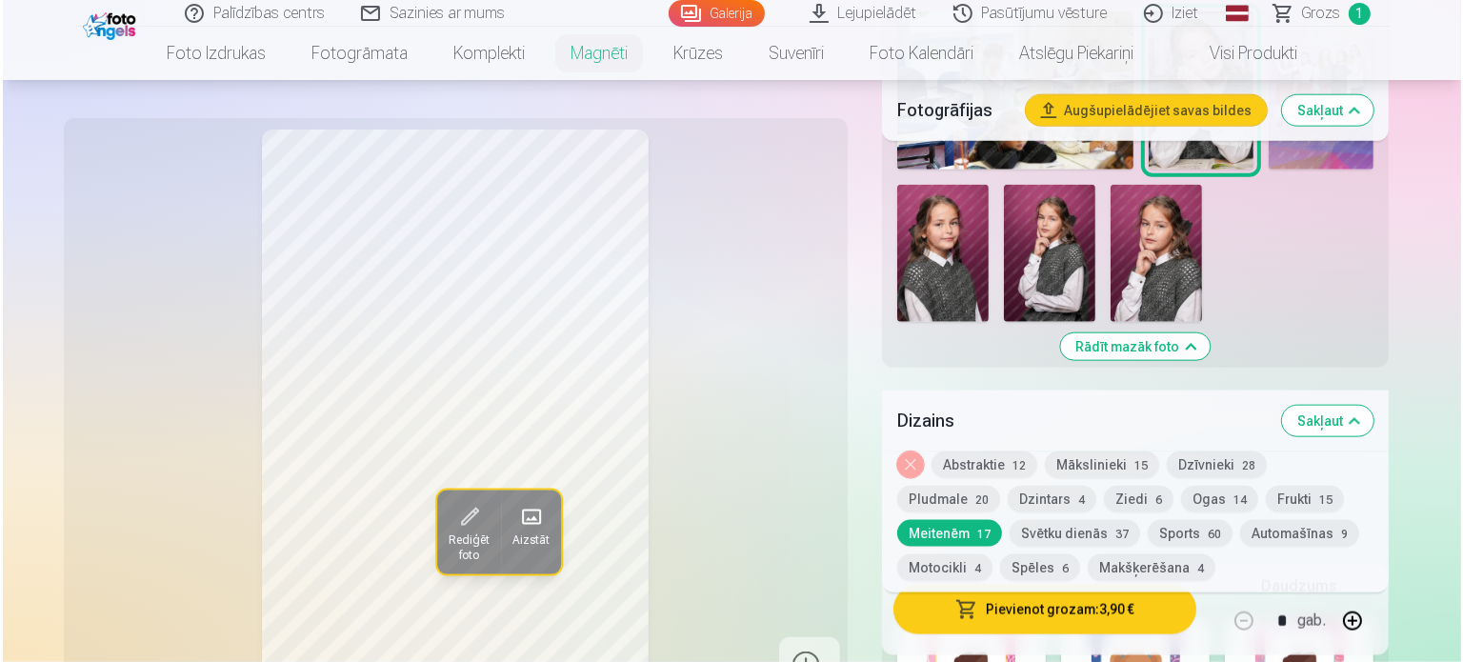
scroll to position [2212, 0]
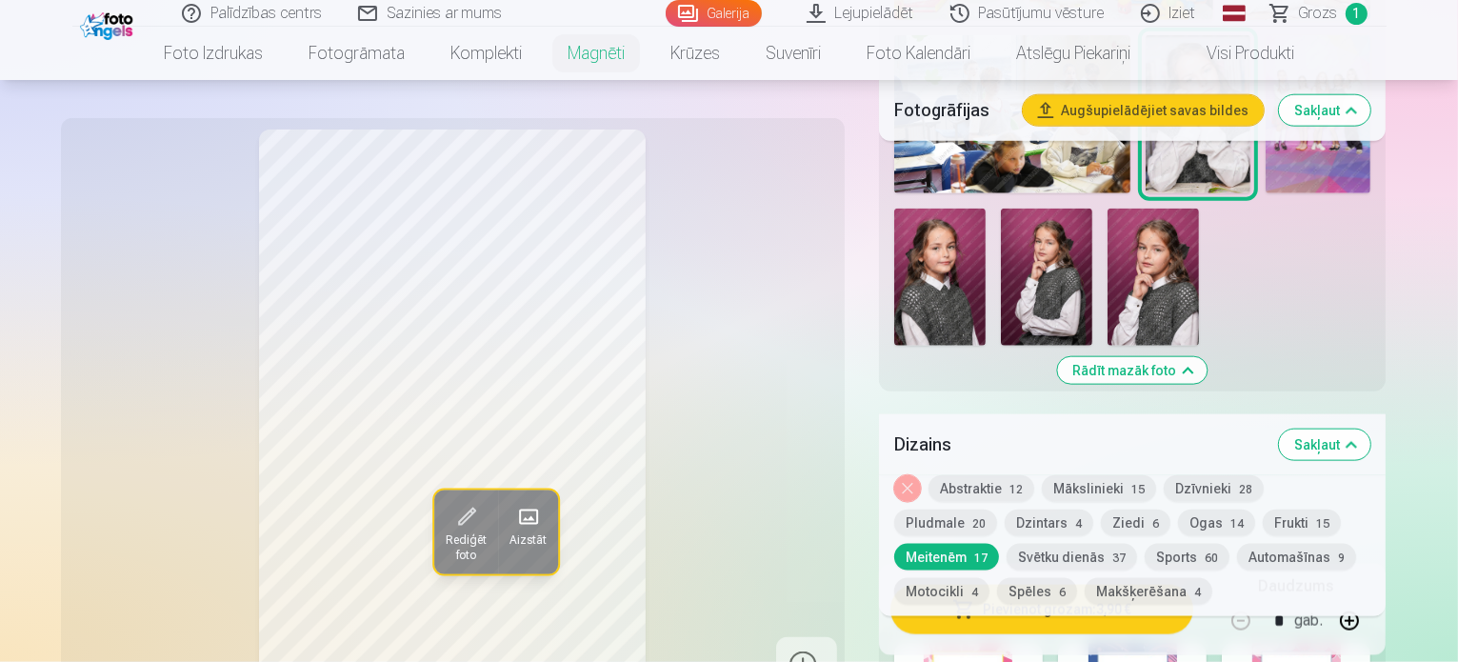
click at [1095, 610] on button "Pievienot grozam : 3,90 €" at bounding box center [1043, 609] width 304 height 50
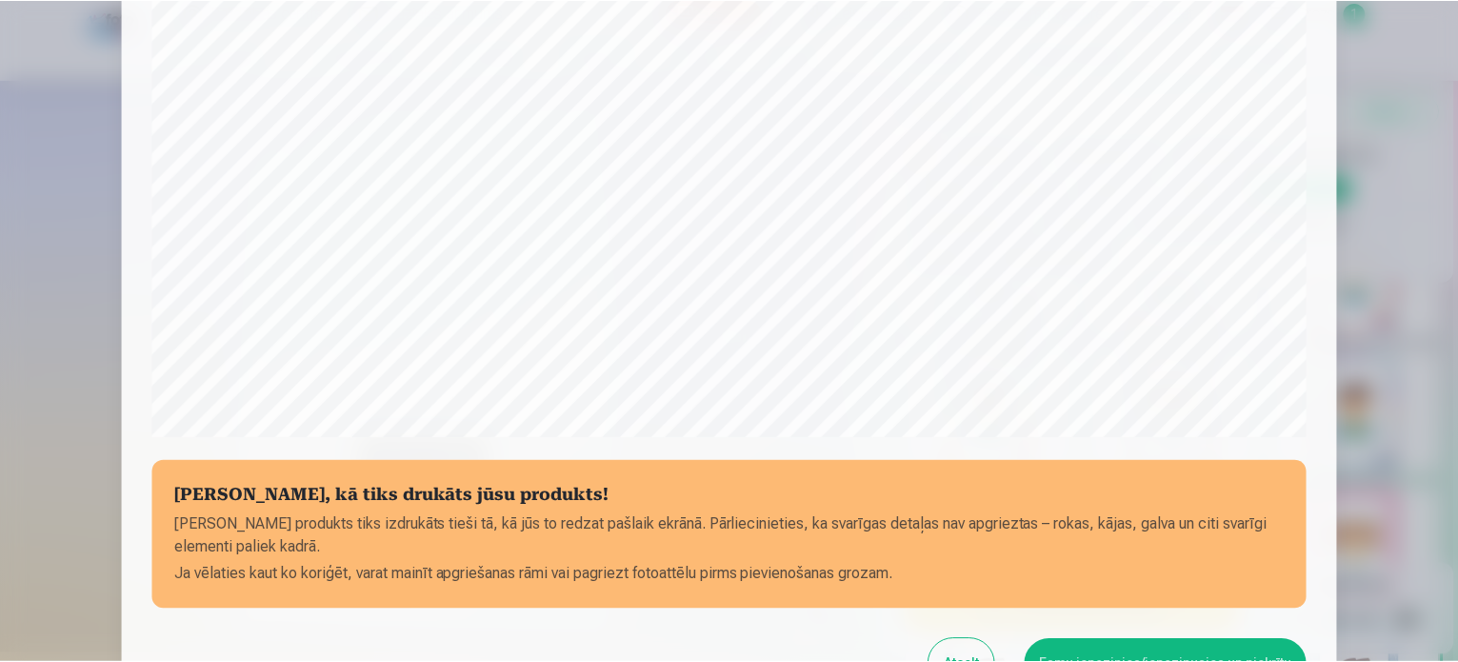
scroll to position [613, 0]
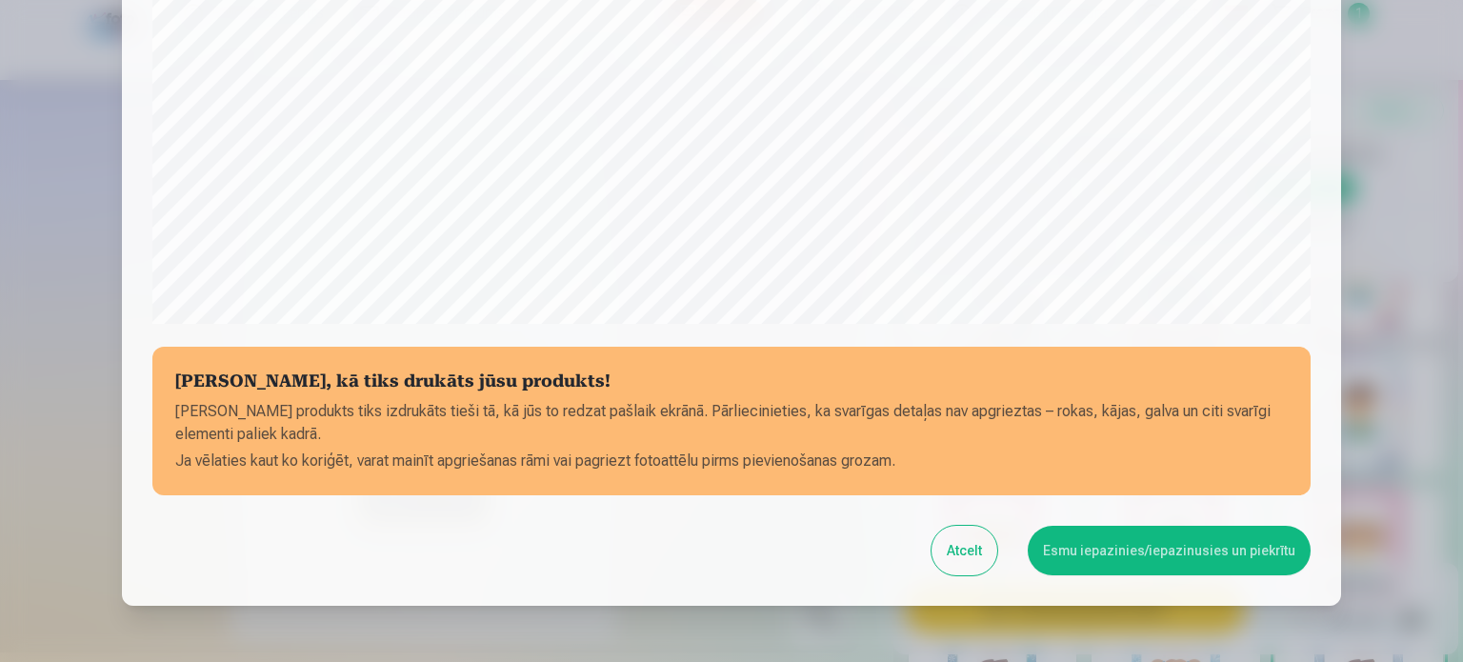
click at [1147, 551] on button "Esmu iepazinies/iepazinusies un piekrītu" at bounding box center [1169, 551] width 283 height 50
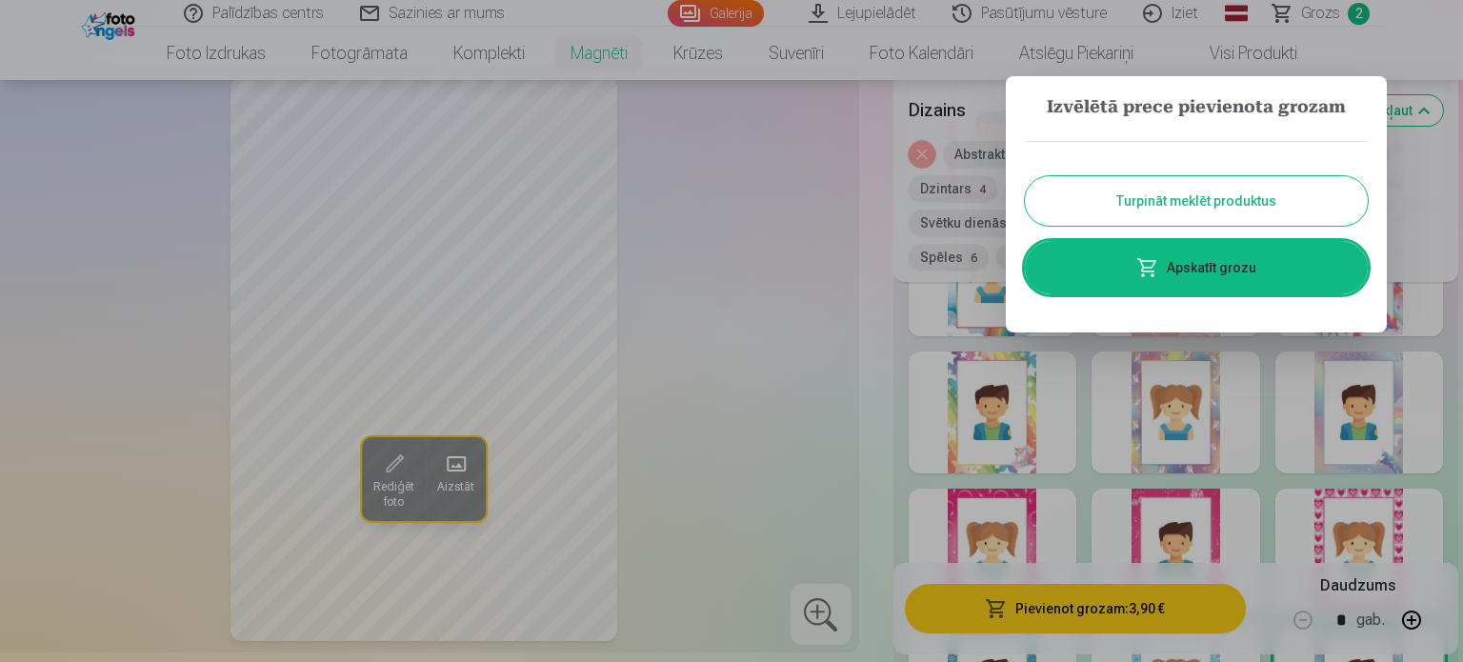
click at [1211, 196] on button "Turpināt meklēt produktus" at bounding box center [1196, 201] width 343 height 50
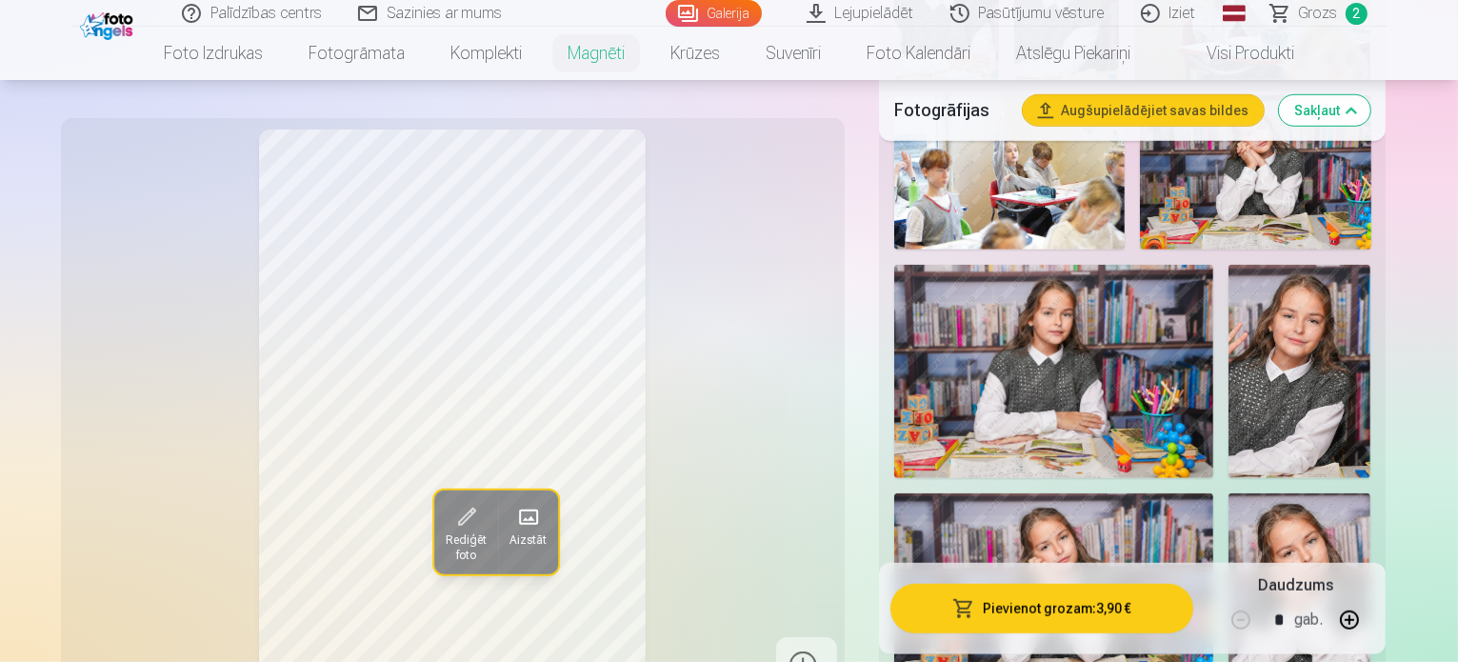
scroll to position [717, 0]
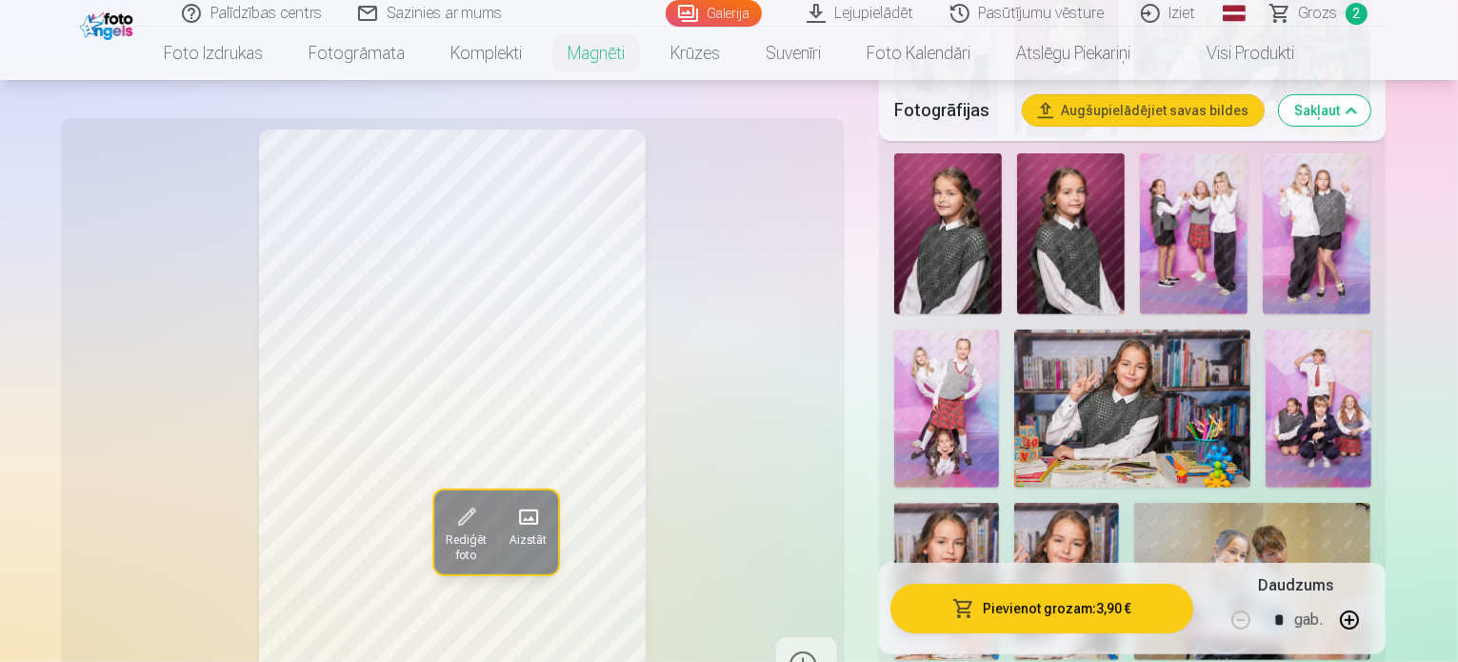
click at [1119, 503] on img at bounding box center [1066, 581] width 105 height 157
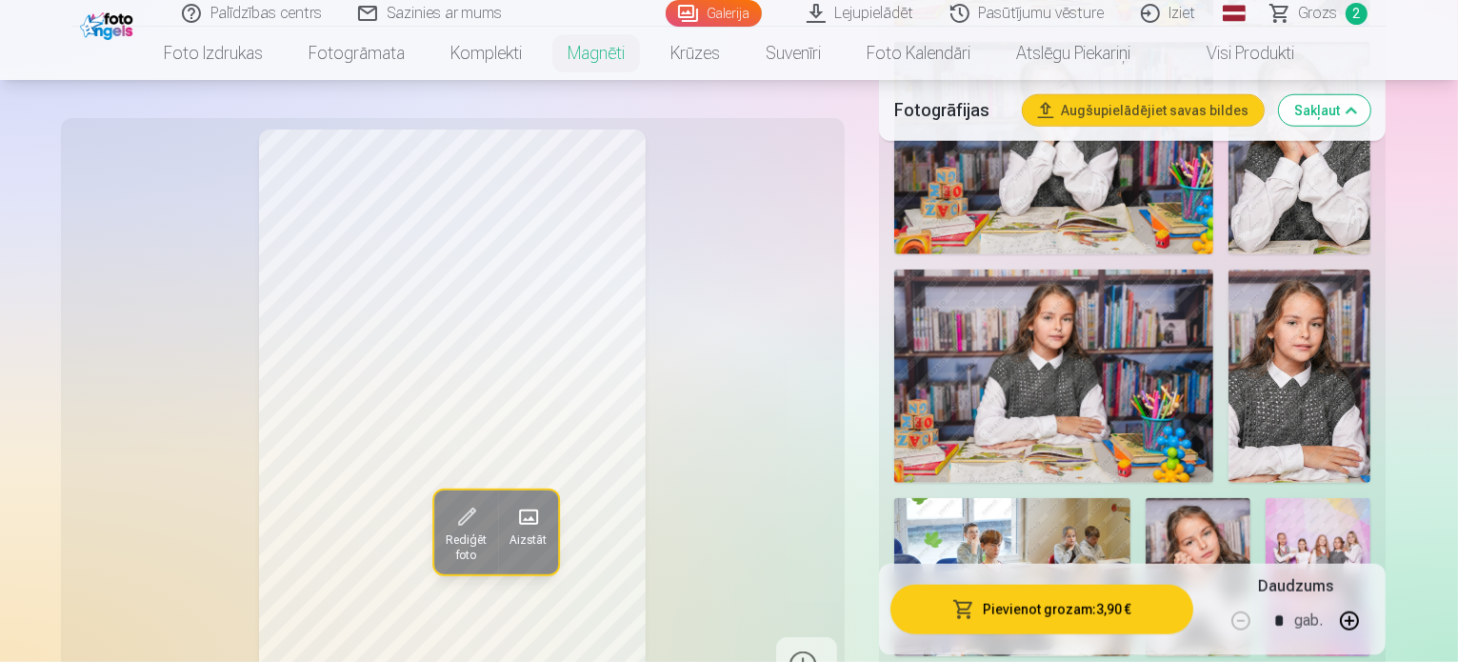
scroll to position [1821, 0]
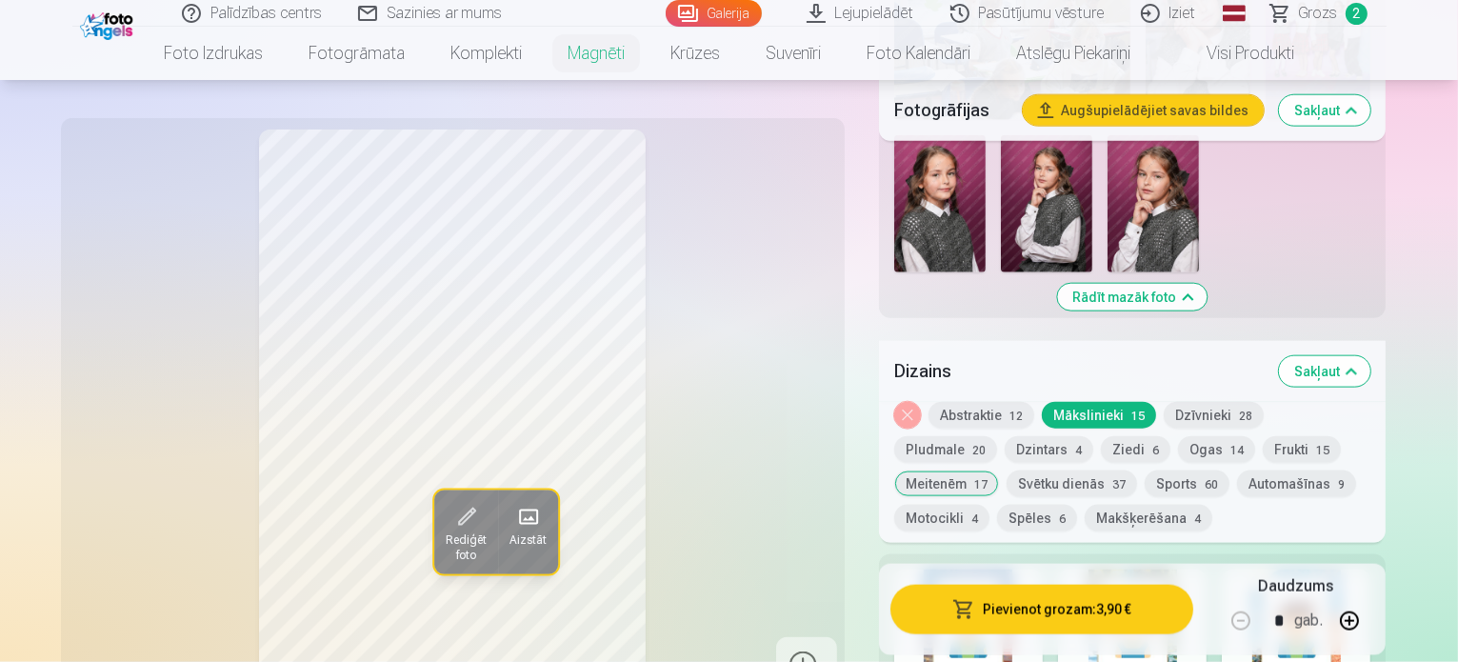
scroll to position [2237, 0]
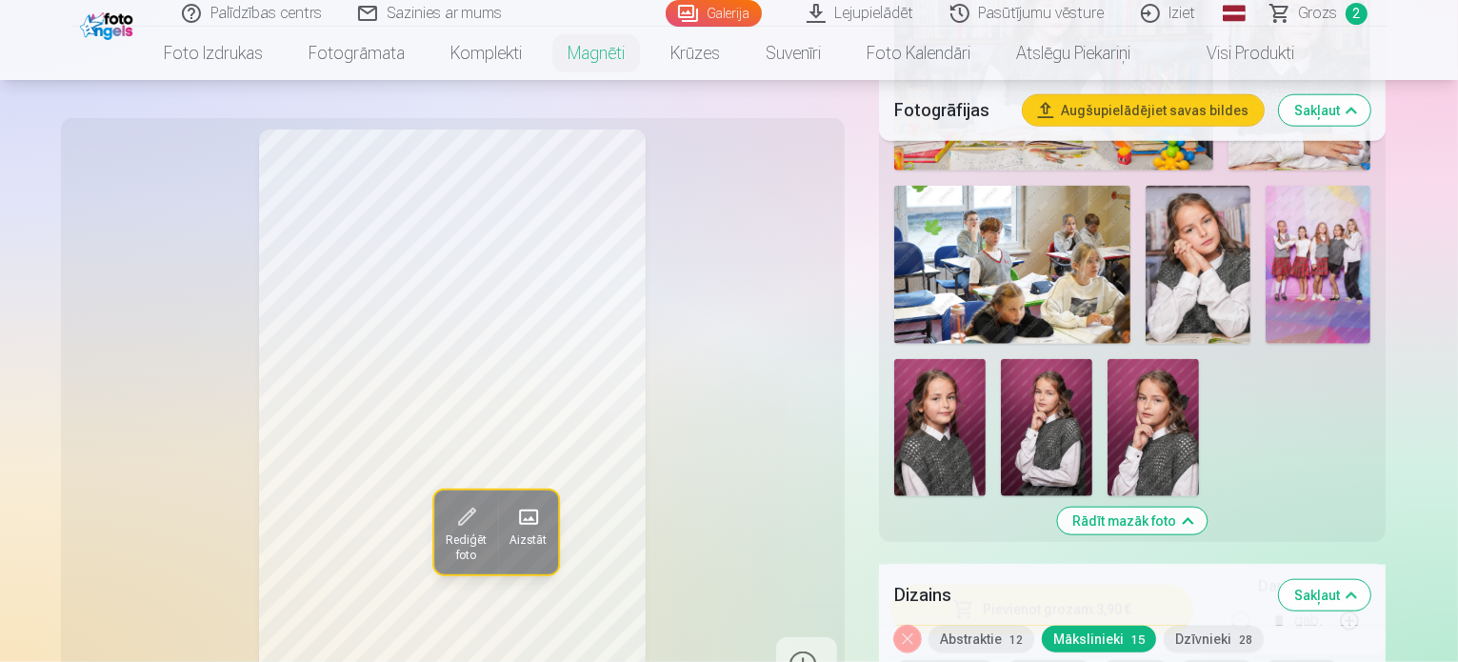
scroll to position [2038, 0]
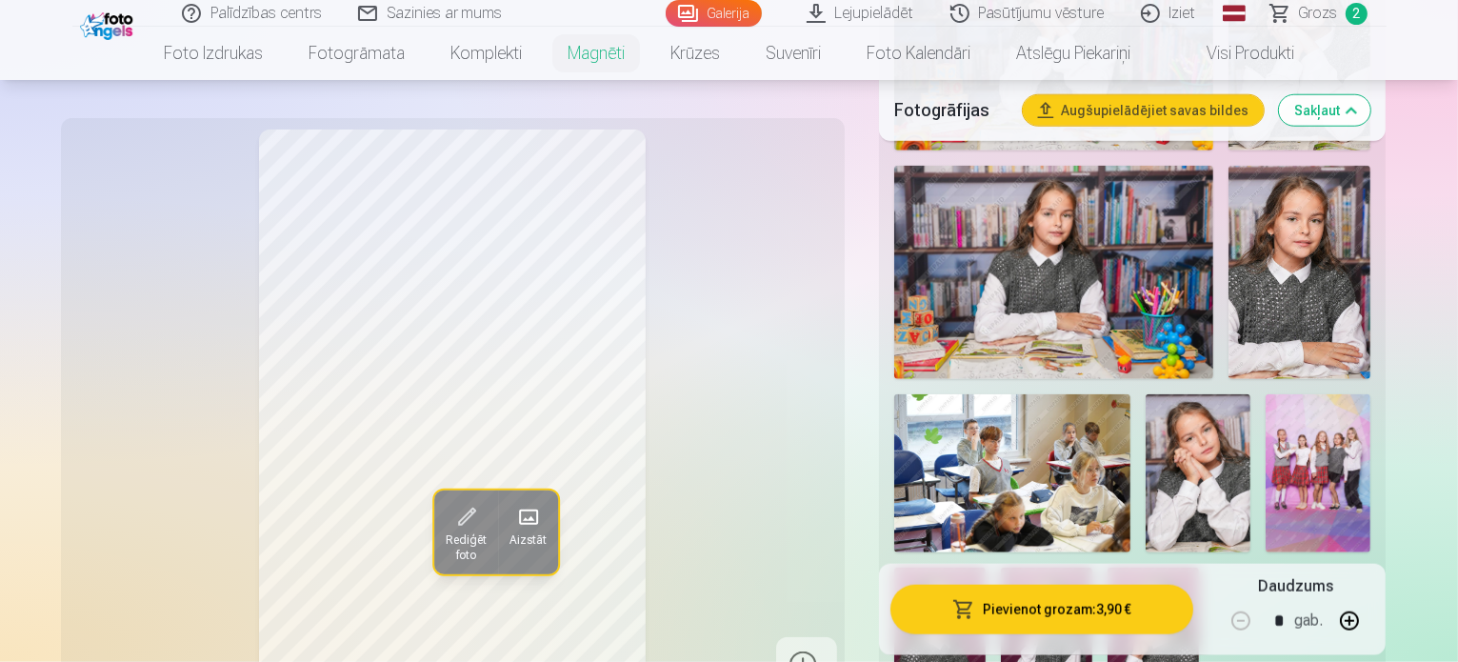
scroll to position [1854, 0]
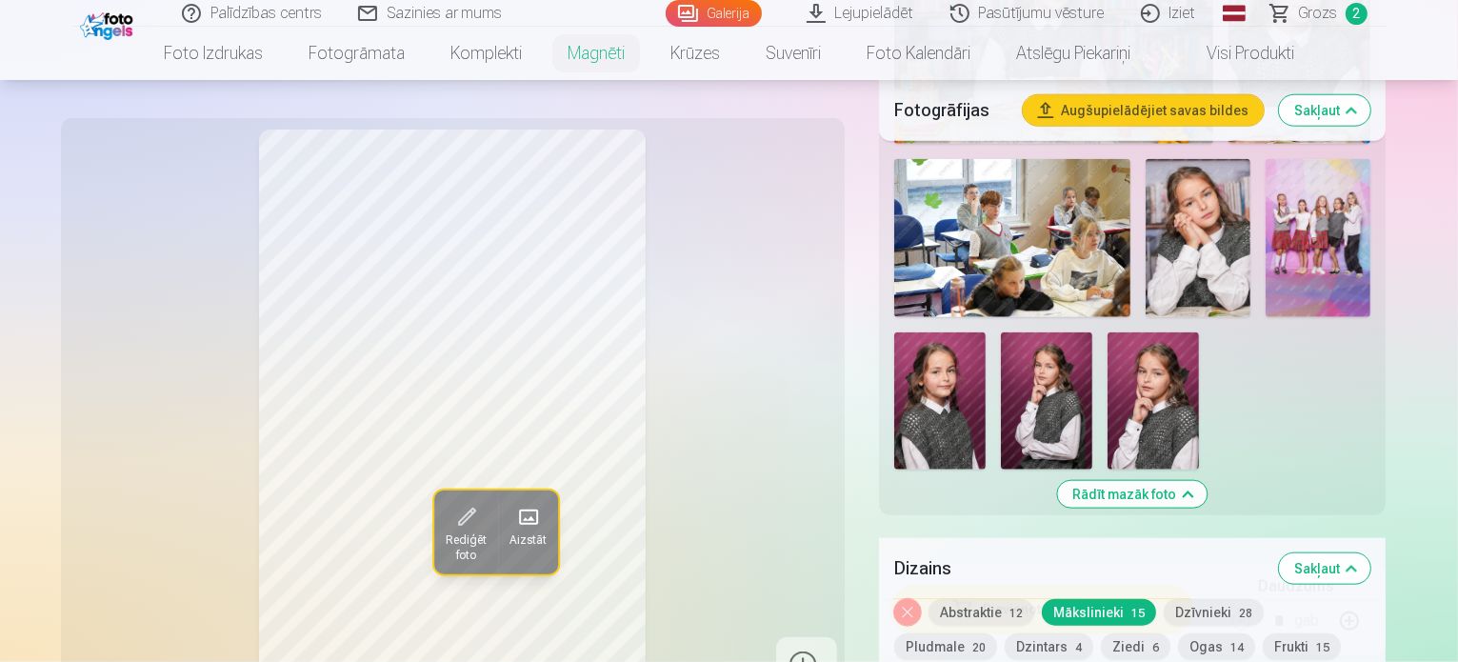
scroll to position [2145, 0]
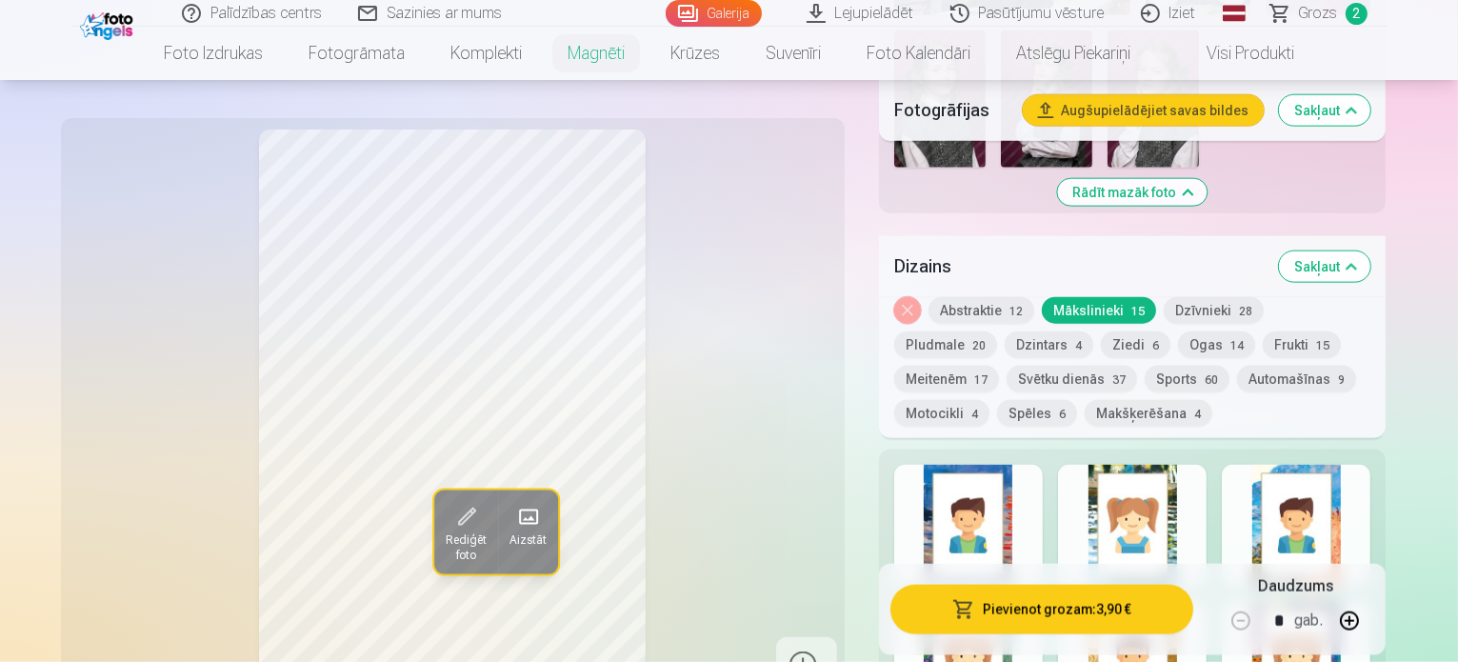
scroll to position [2296, 0]
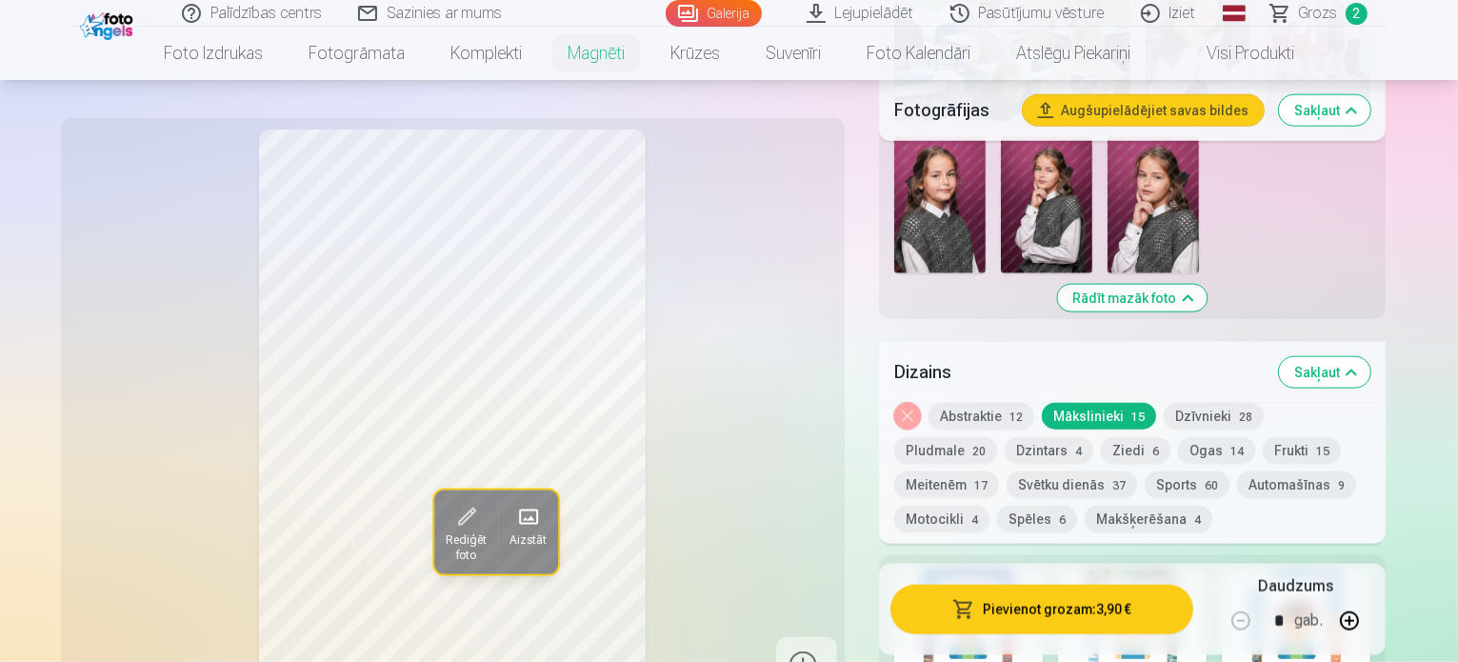
scroll to position [2390, 0]
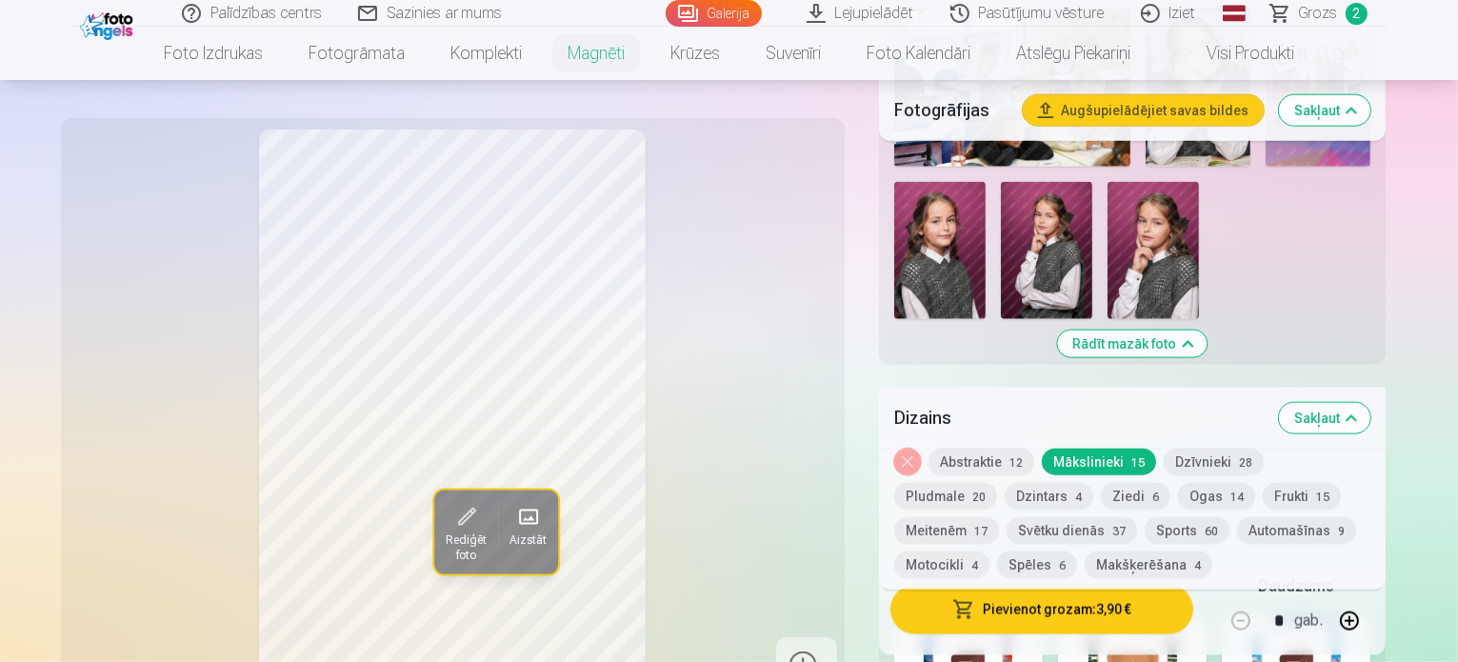
scroll to position [2297, 0]
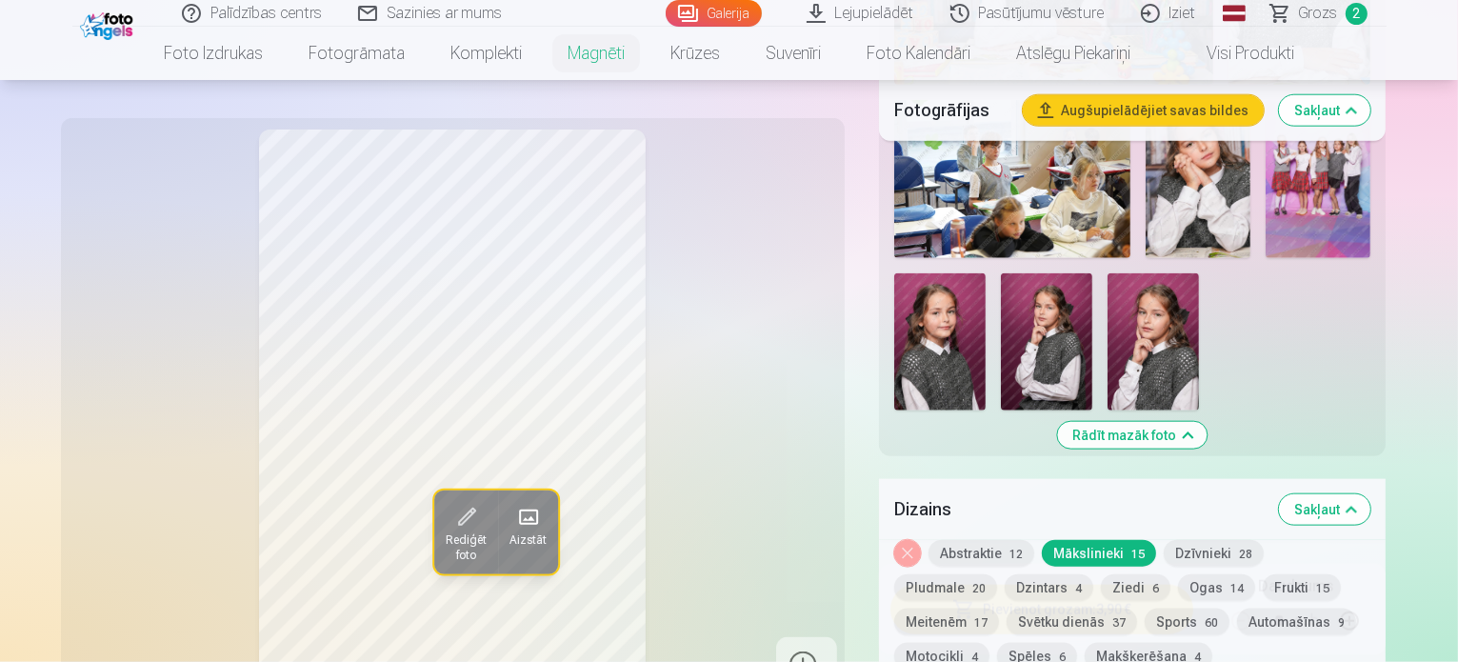
scroll to position [2202, 0]
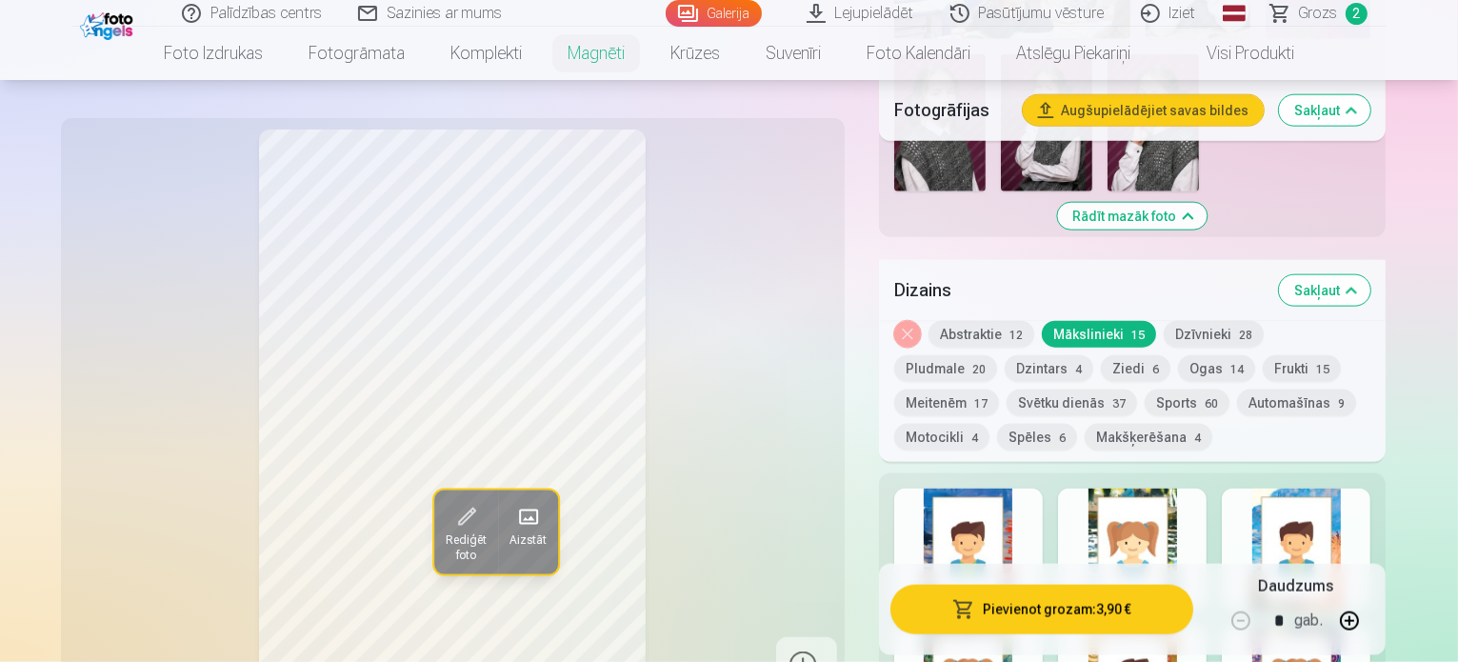
scroll to position [2378, 0]
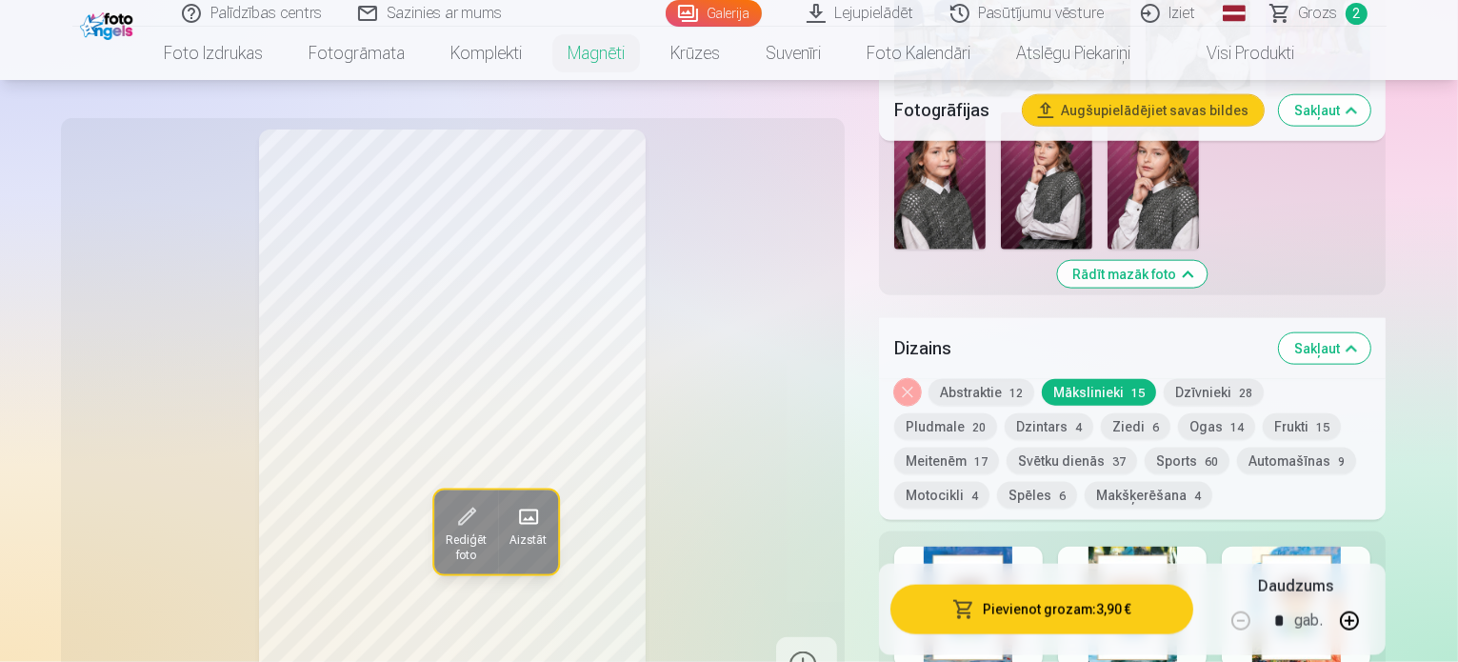
scroll to position [2343, 0]
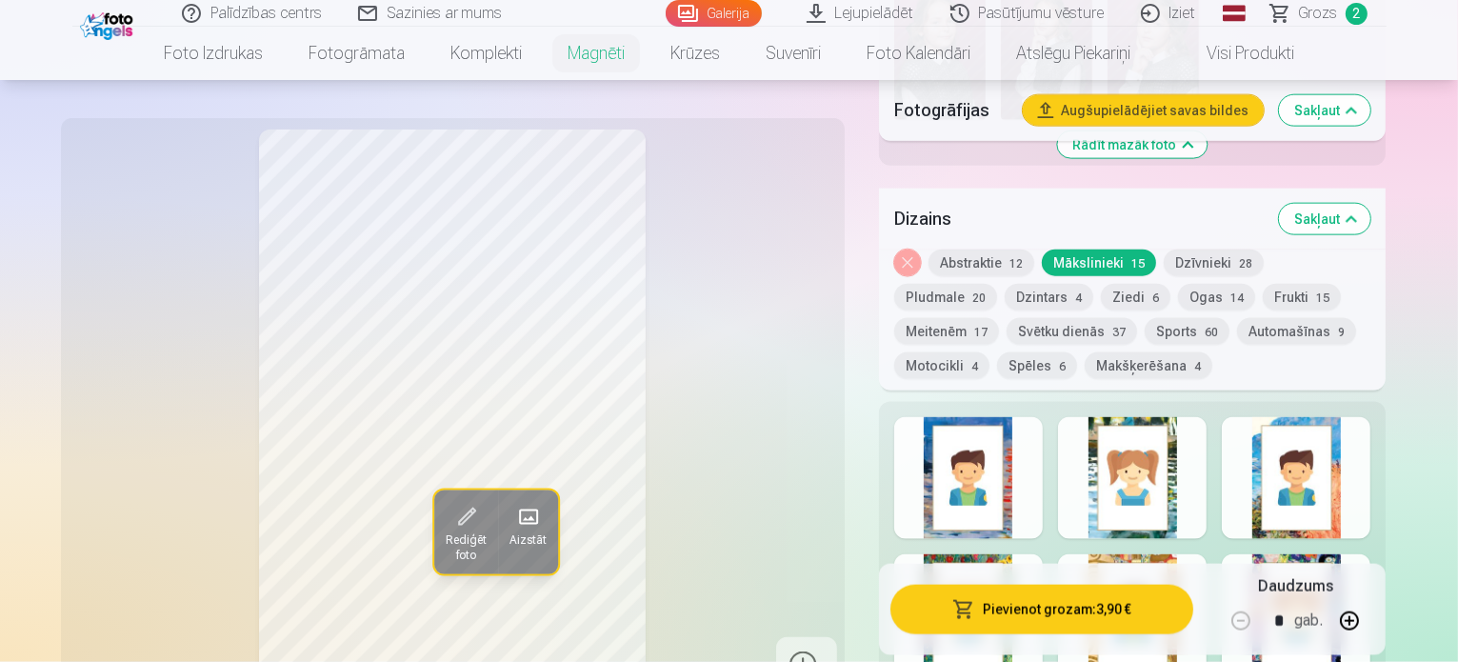
scroll to position [2473, 0]
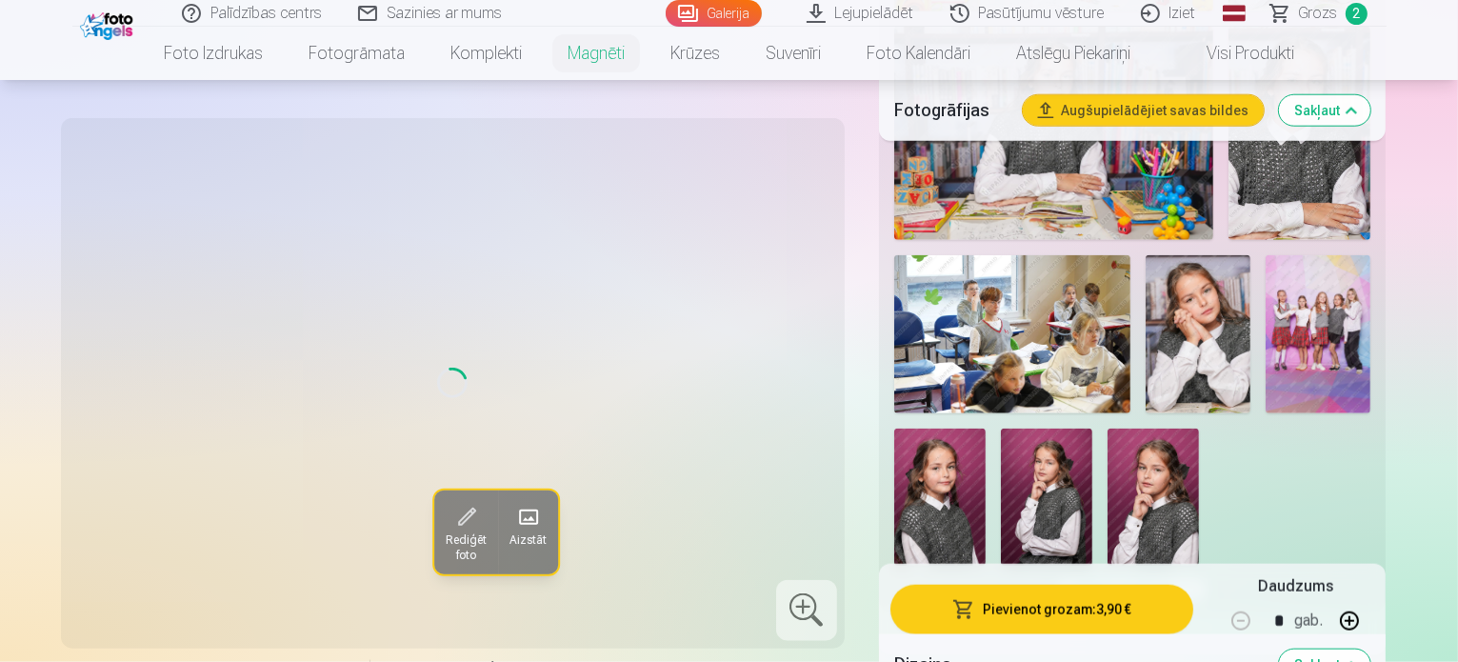
scroll to position [1969, 0]
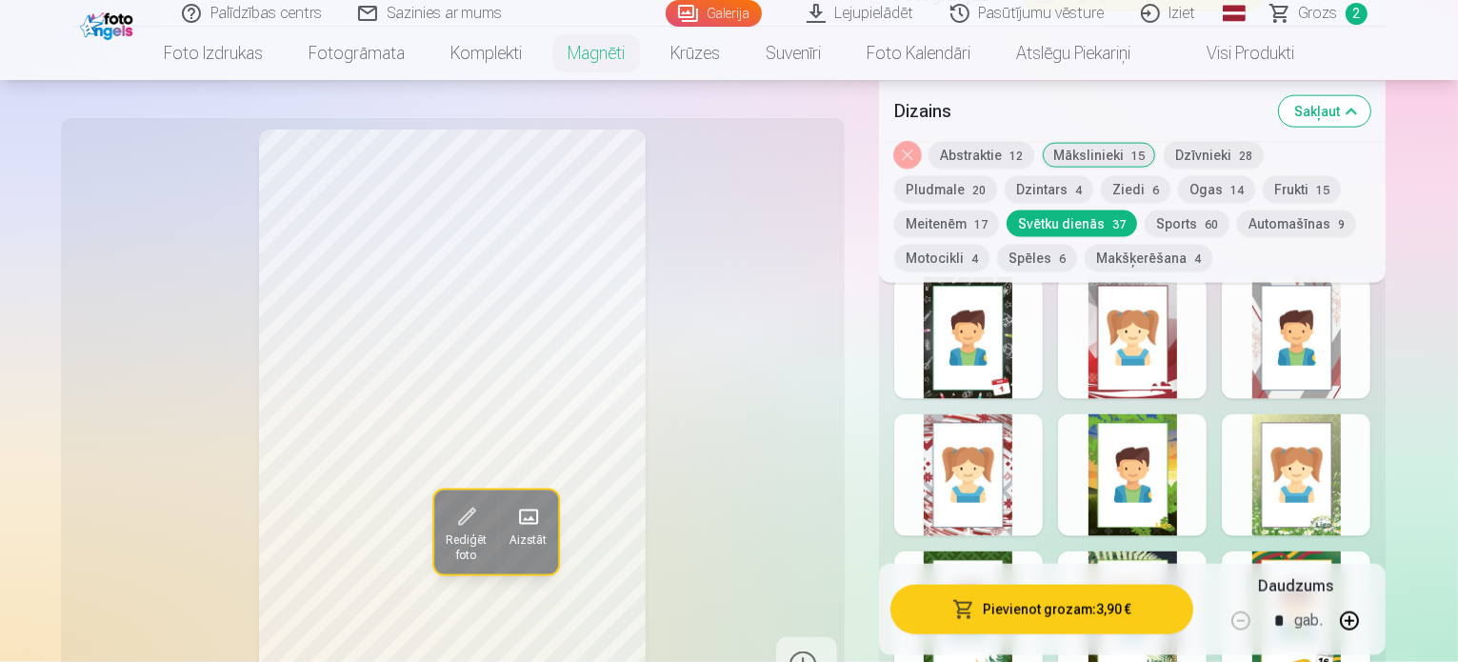
scroll to position [2591, 0]
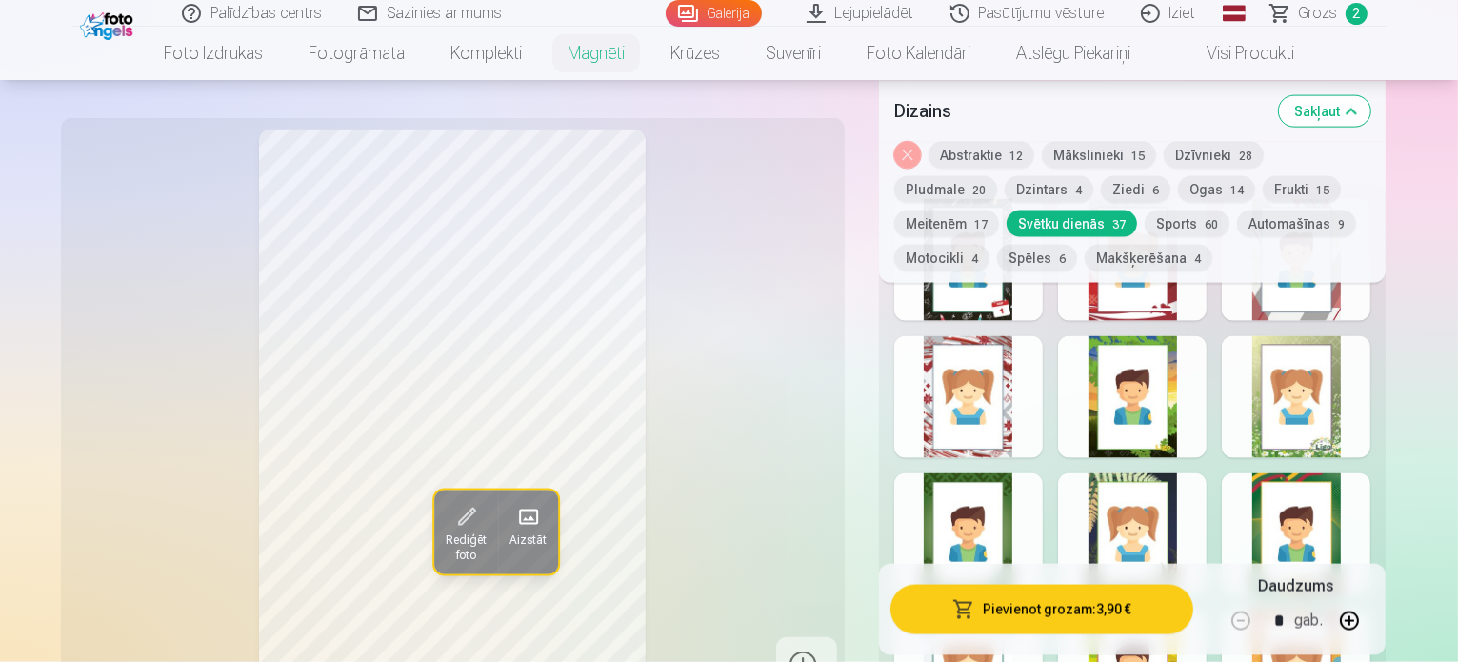
scroll to position [2695, 0]
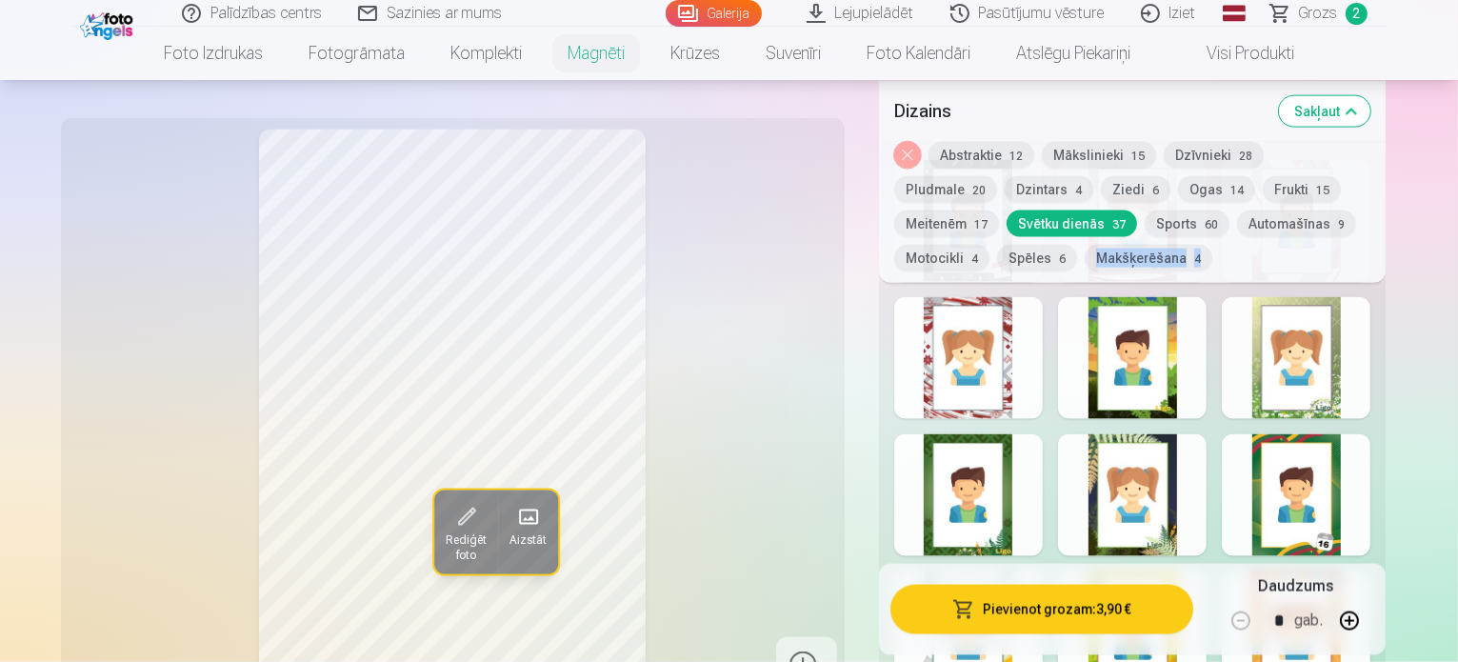
drag, startPoint x: 1457, startPoint y: 178, endPoint x: 1462, endPoint y: 191, distance: 14.2
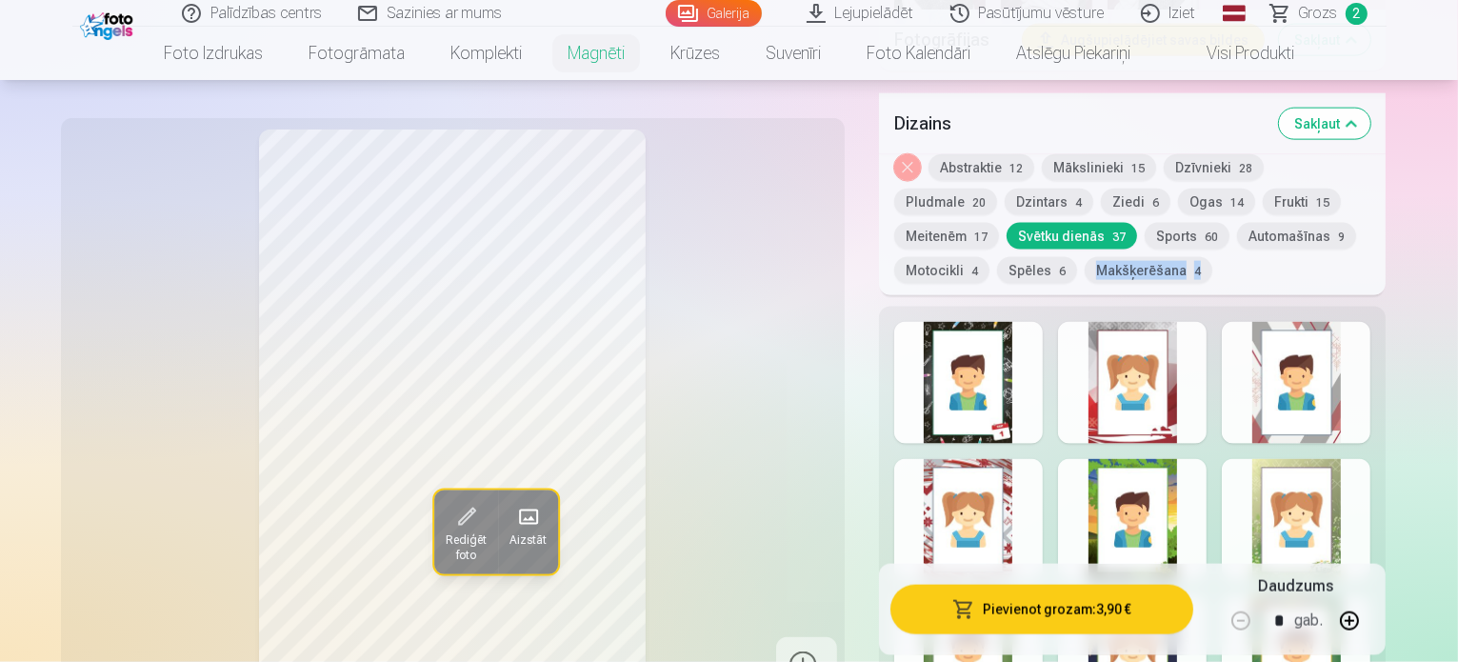
scroll to position [2673, 0]
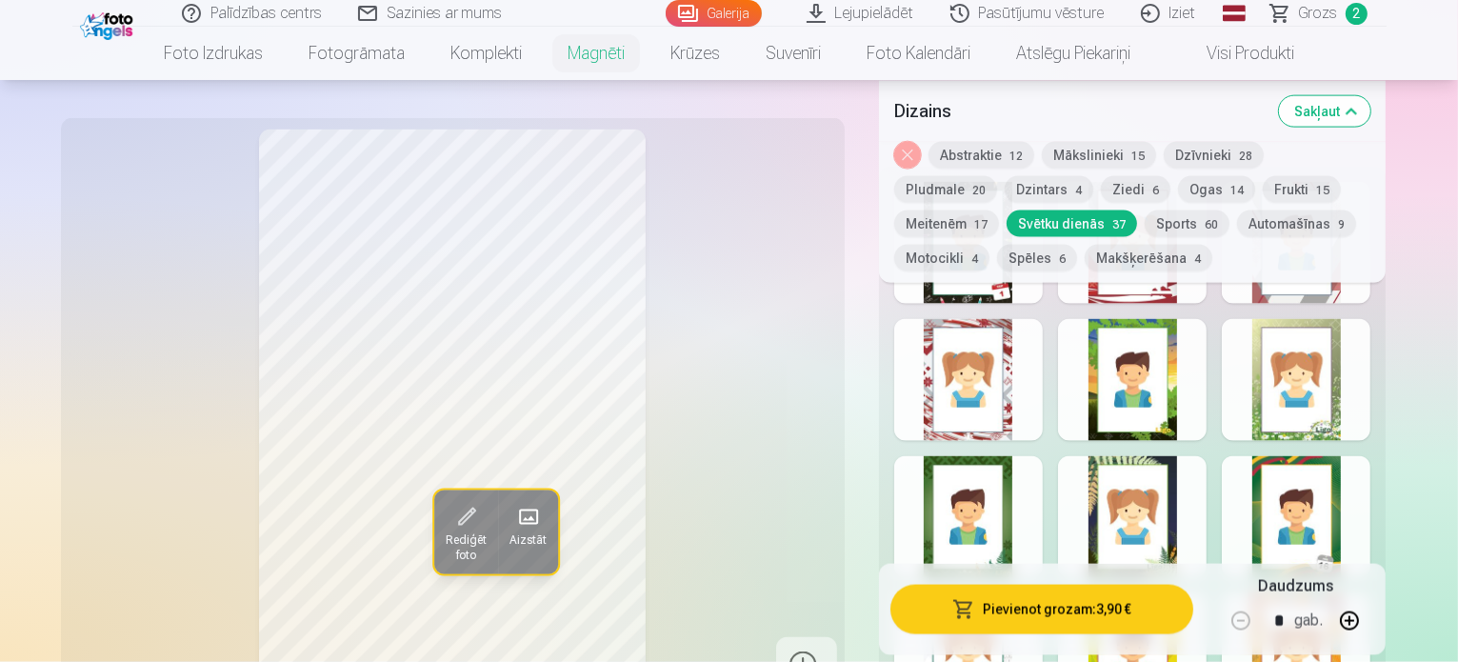
drag, startPoint x: 816, startPoint y: 573, endPoint x: 829, endPoint y: 444, distance: 130.1
click at [829, 444] on div "Rediģēt foto Aizstāt" at bounding box center [452, 412] width 761 height 565
drag, startPoint x: 871, startPoint y: 451, endPoint x: 893, endPoint y: 301, distance: 151.3
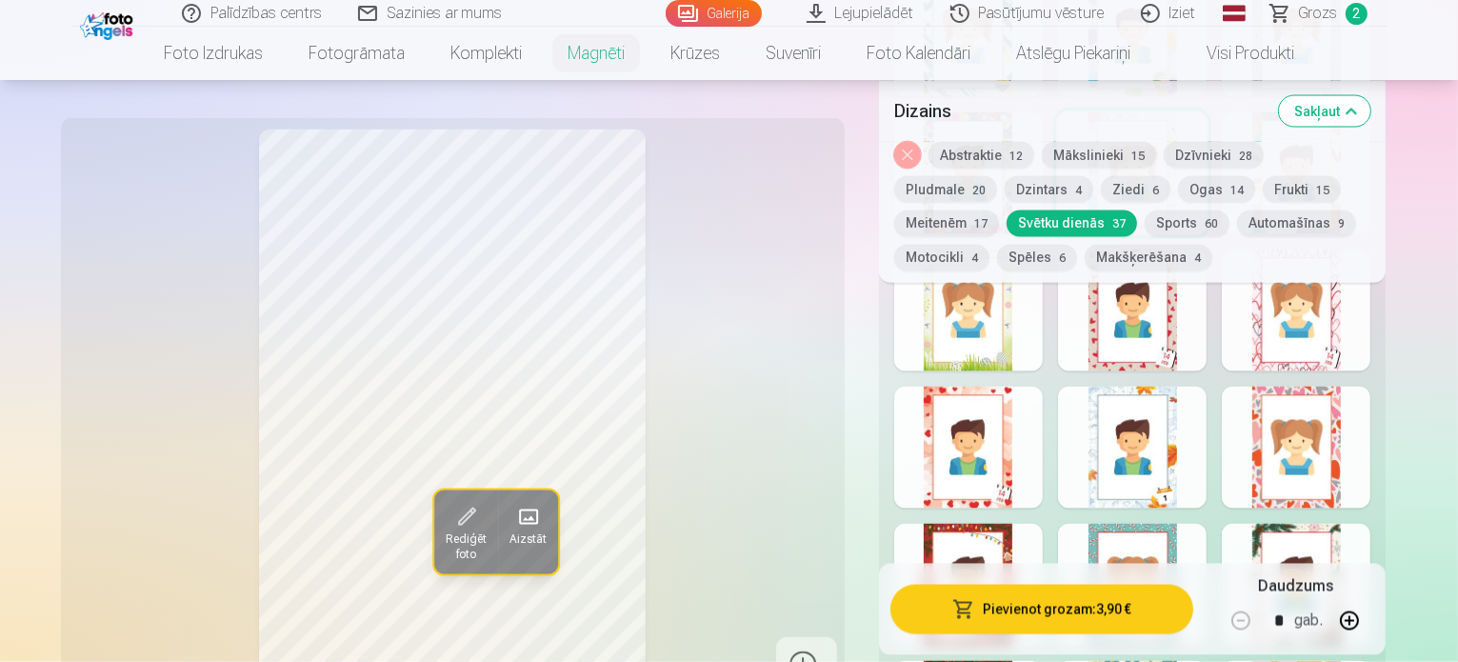
scroll to position [3394, 0]
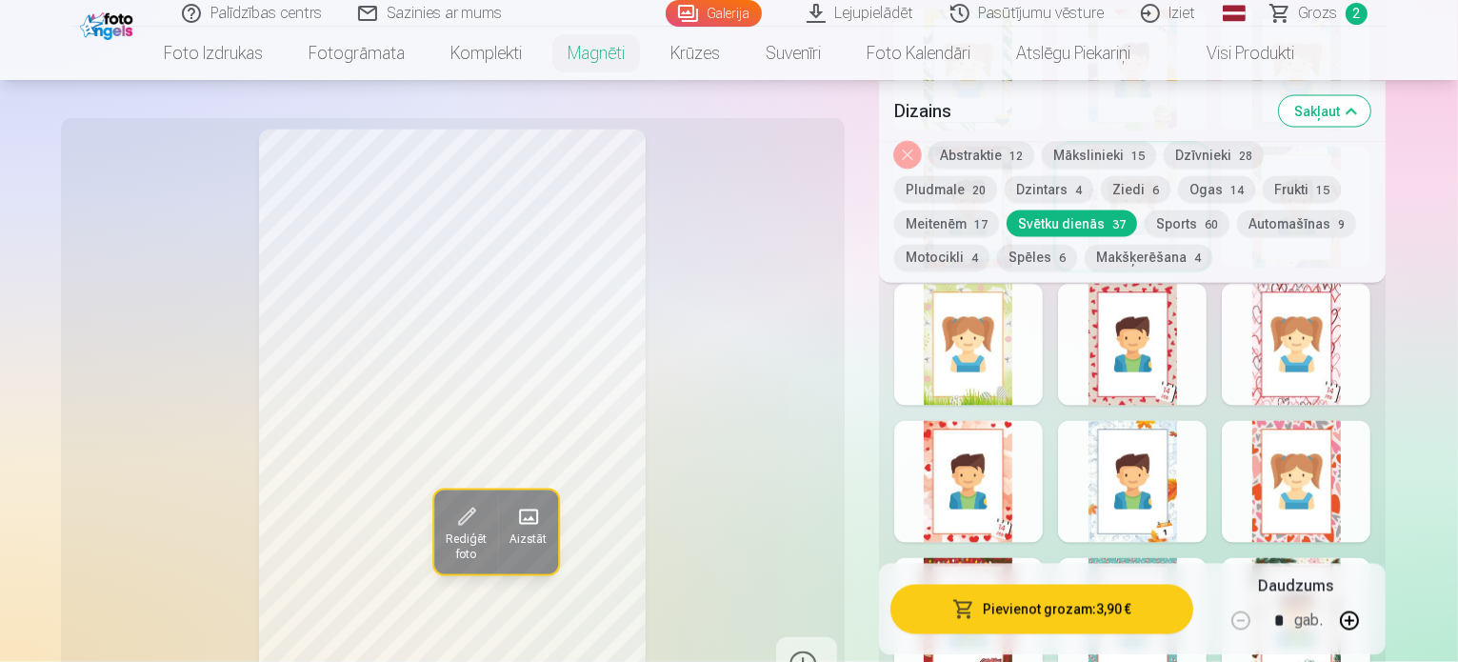
click at [1077, 244] on button "Spēles 6" at bounding box center [1037, 257] width 80 height 27
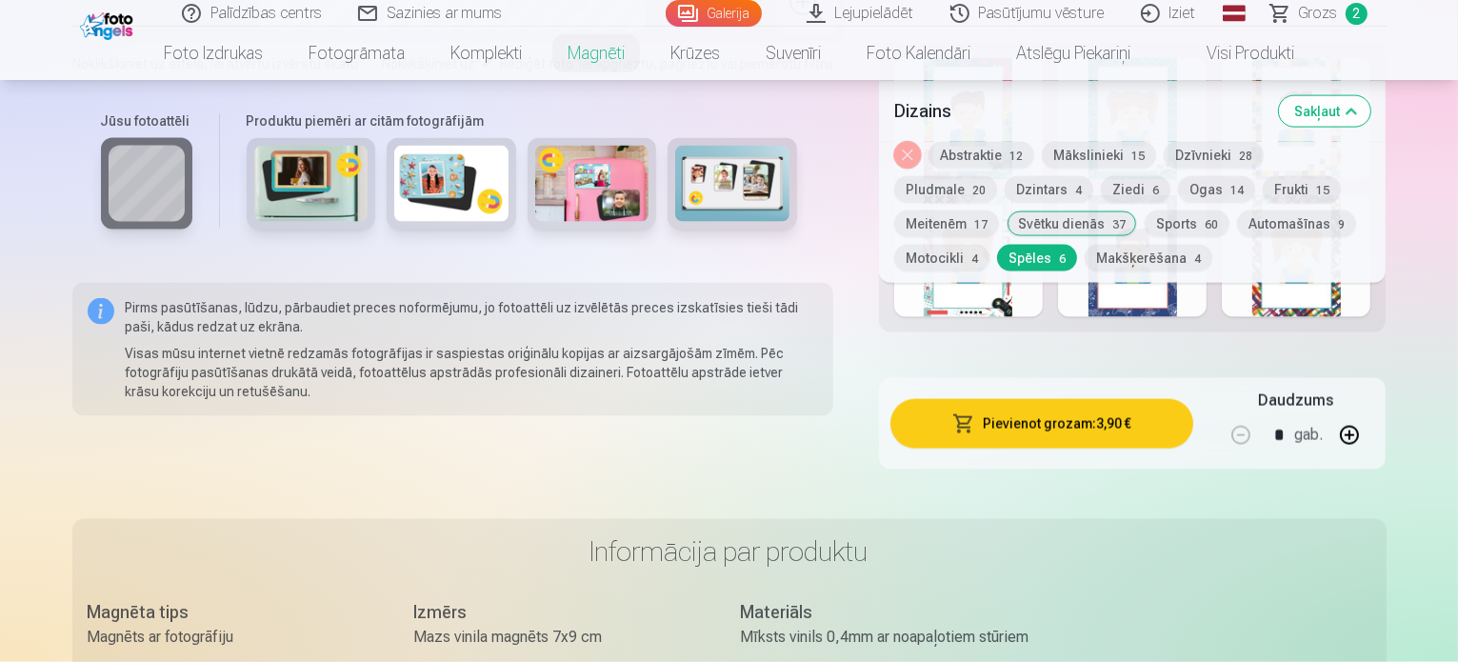
scroll to position [2964, 0]
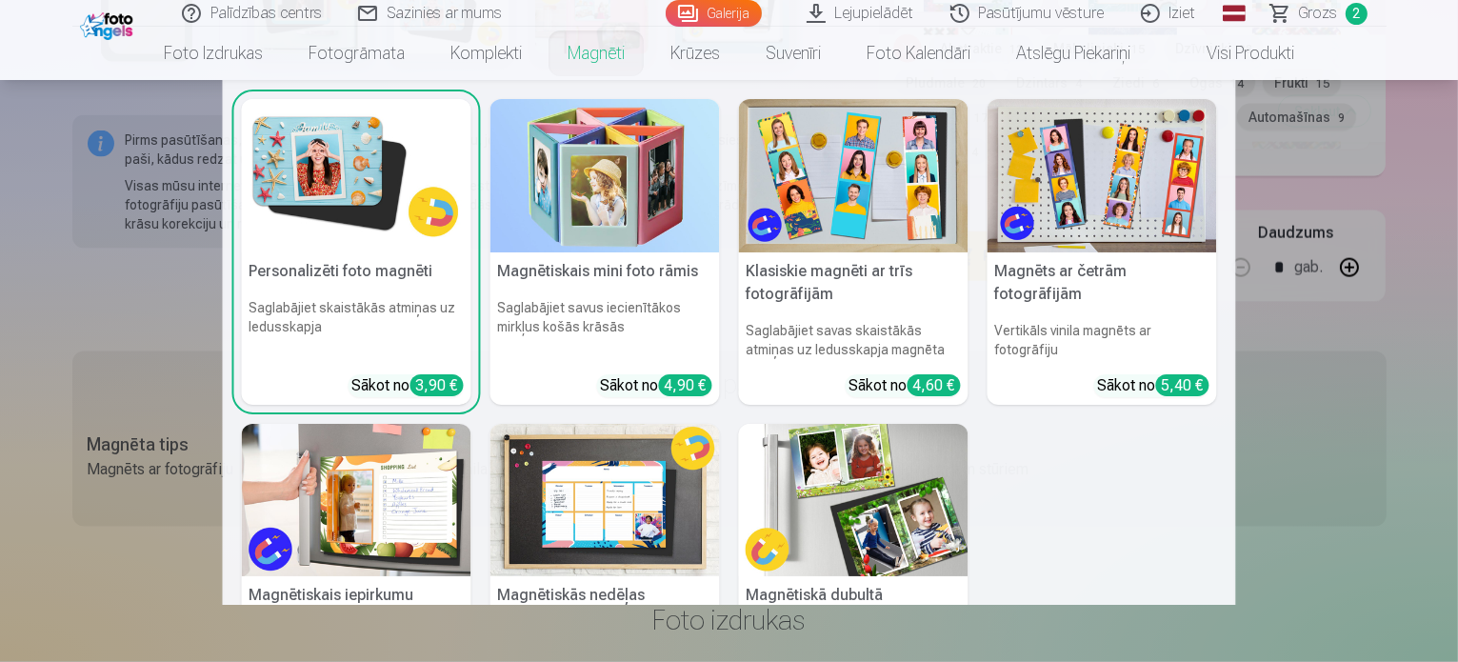
click at [587, 52] on link "Magnēti" at bounding box center [596, 53] width 103 height 53
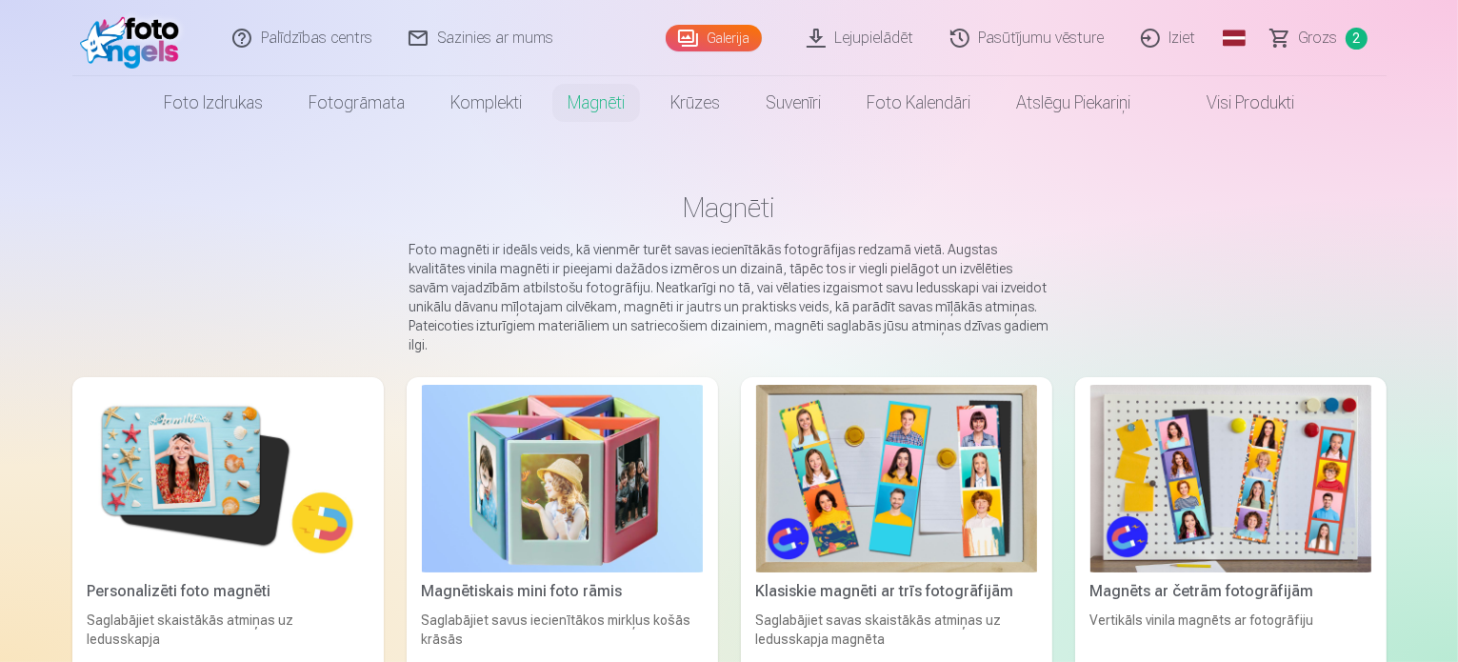
click at [118, 437] on img at bounding box center [228, 479] width 281 height 188
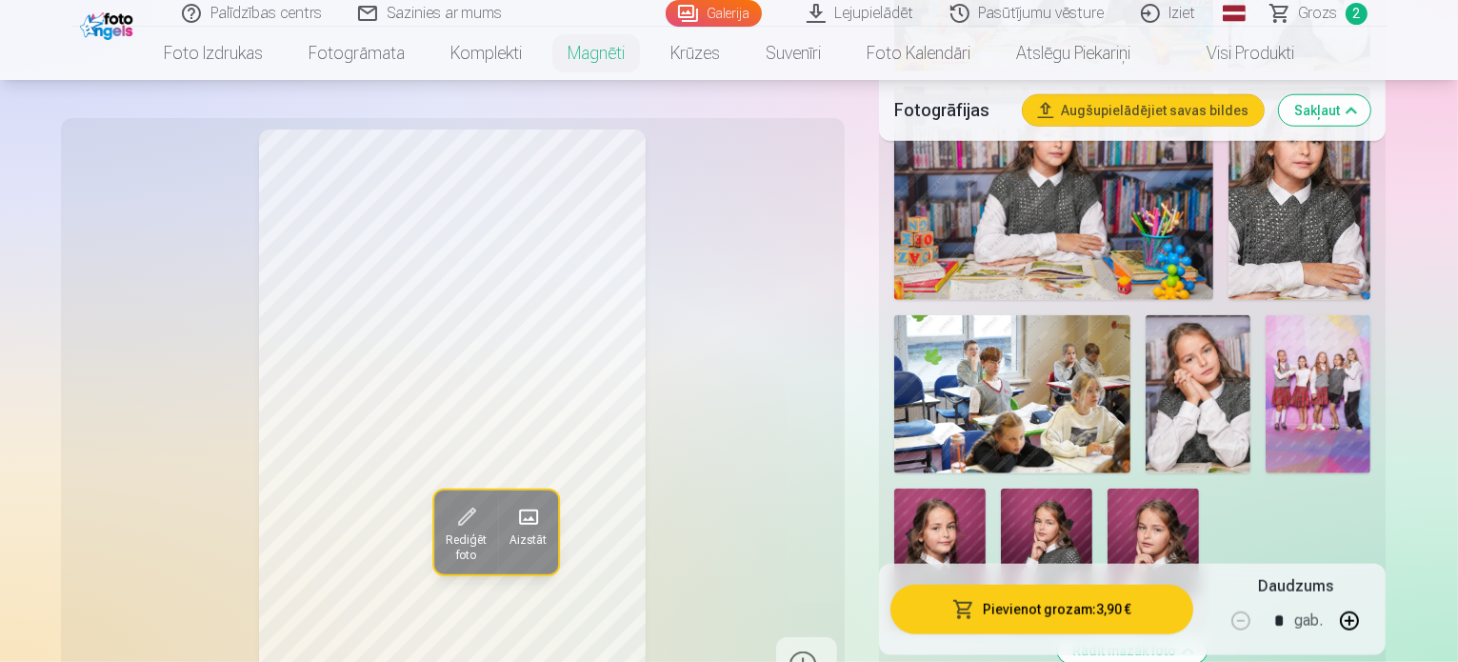
scroll to position [1943, 0]
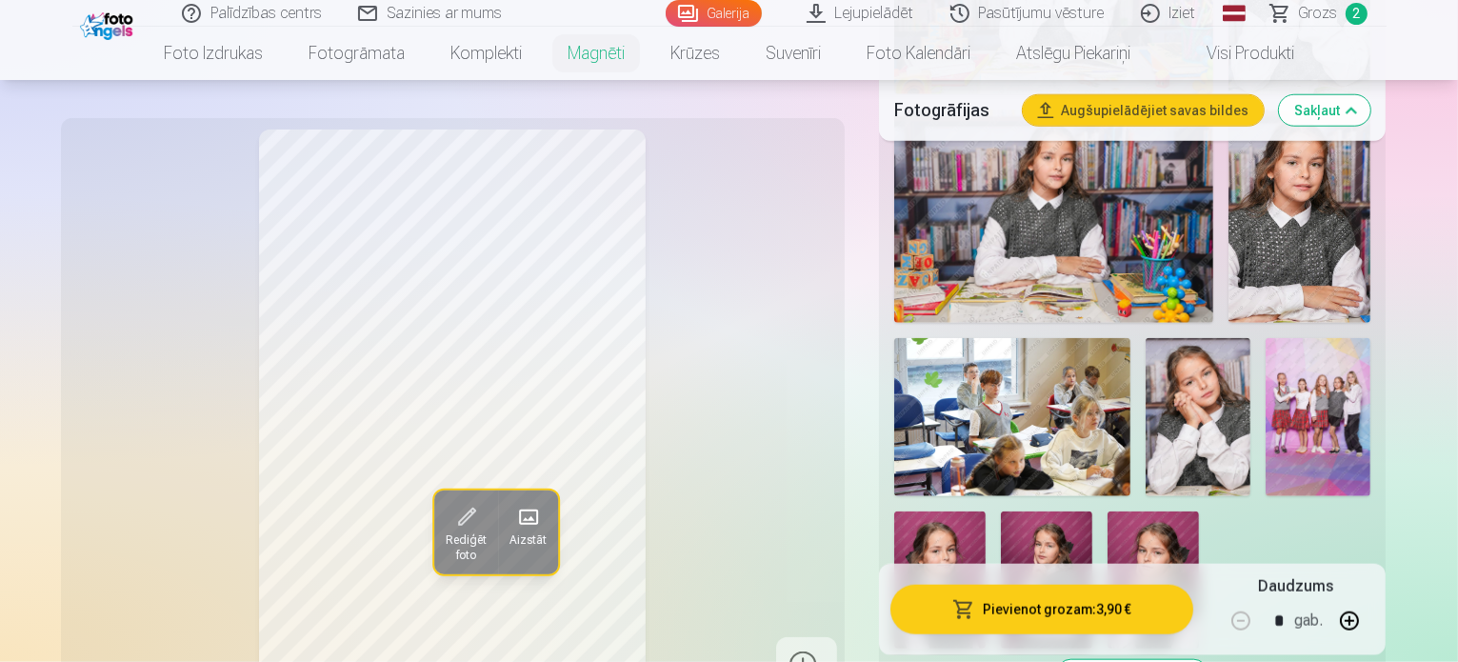
scroll to position [1920, 0]
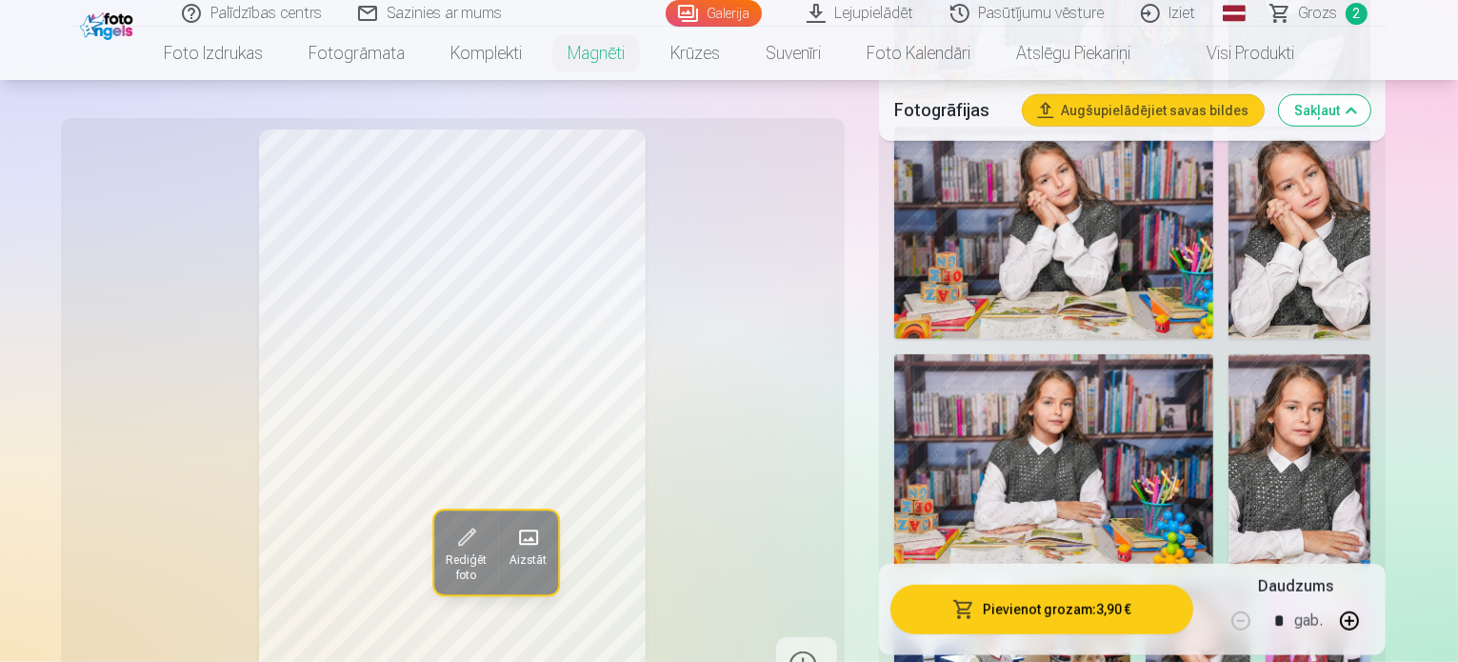
scroll to position [1887, 0]
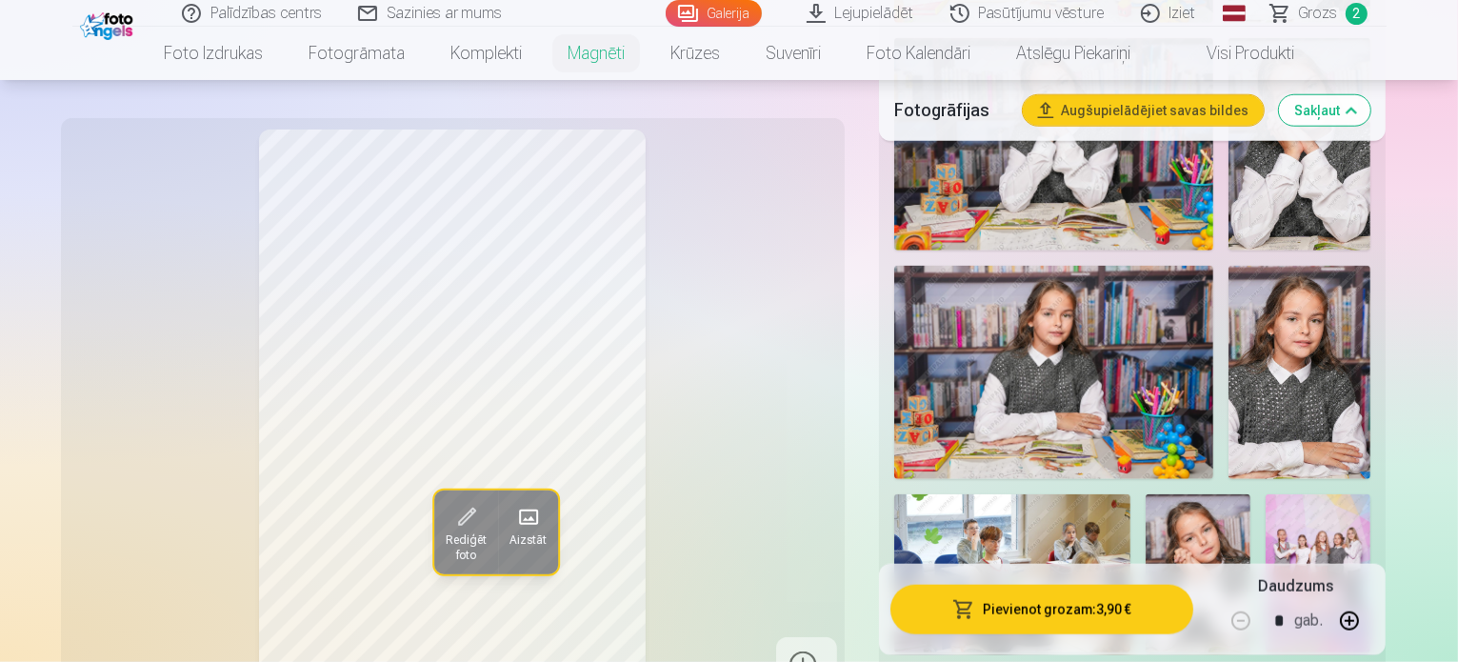
scroll to position [2043, 0]
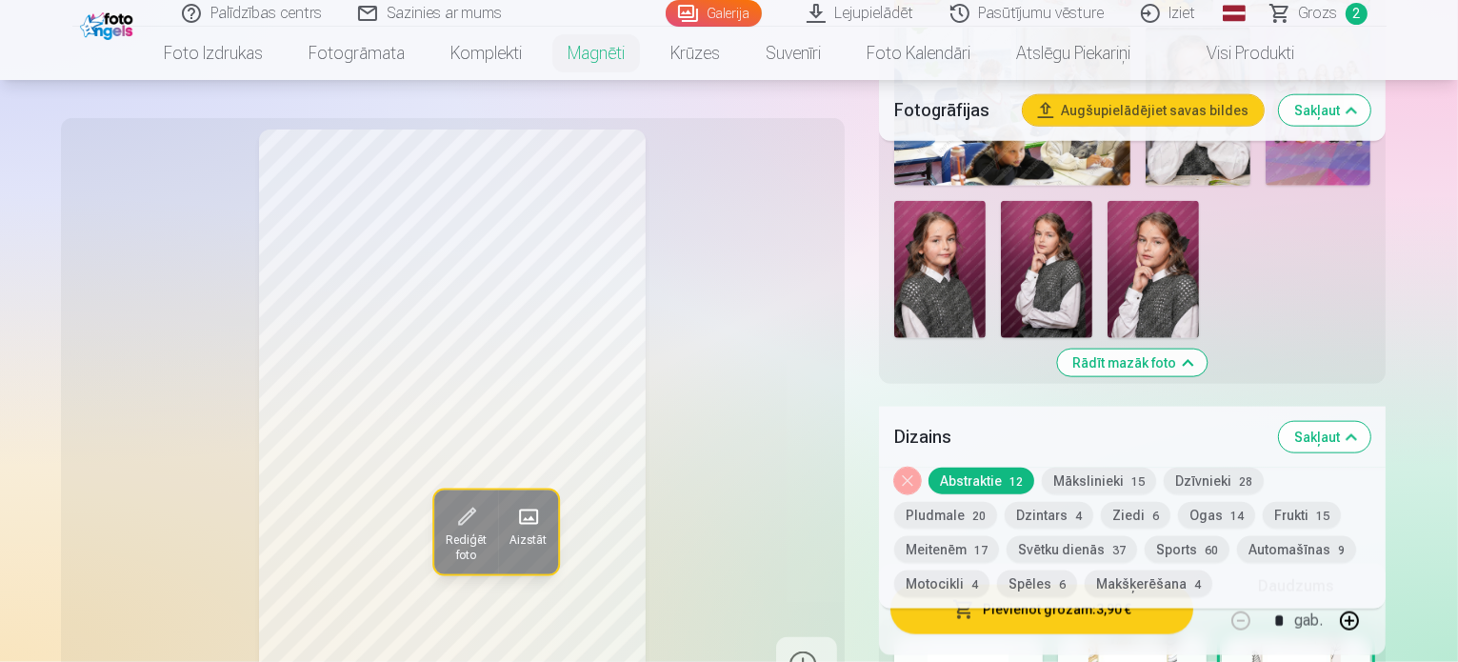
scroll to position [2231, 0]
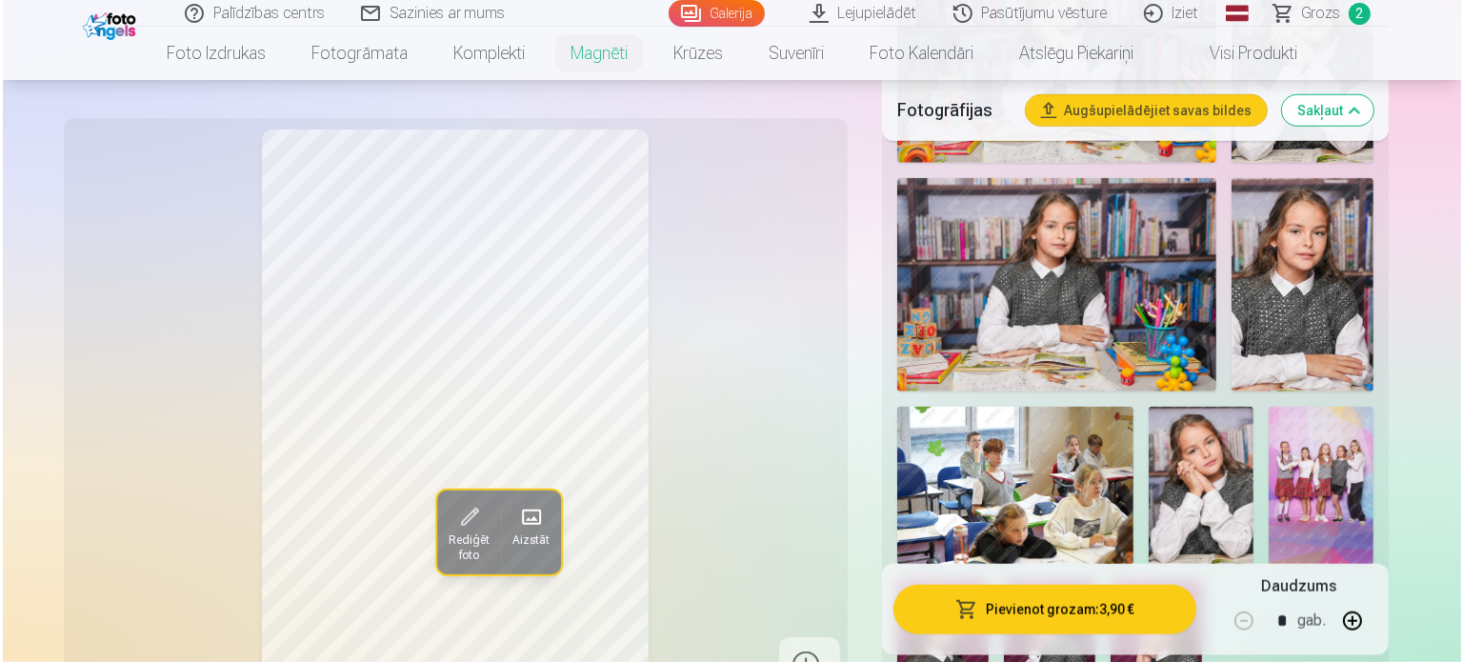
scroll to position [1852, 0]
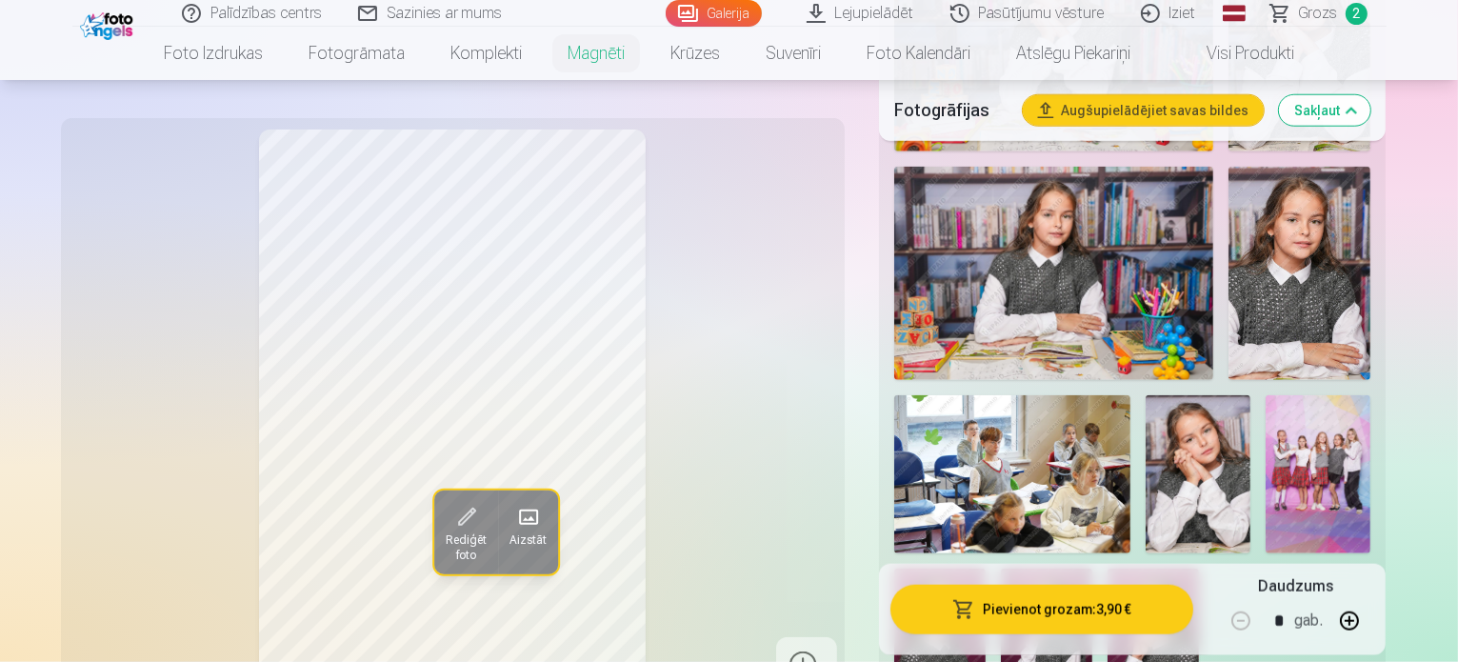
click at [1112, 611] on button "Pievienot grozam : 3,90 €" at bounding box center [1043, 609] width 304 height 50
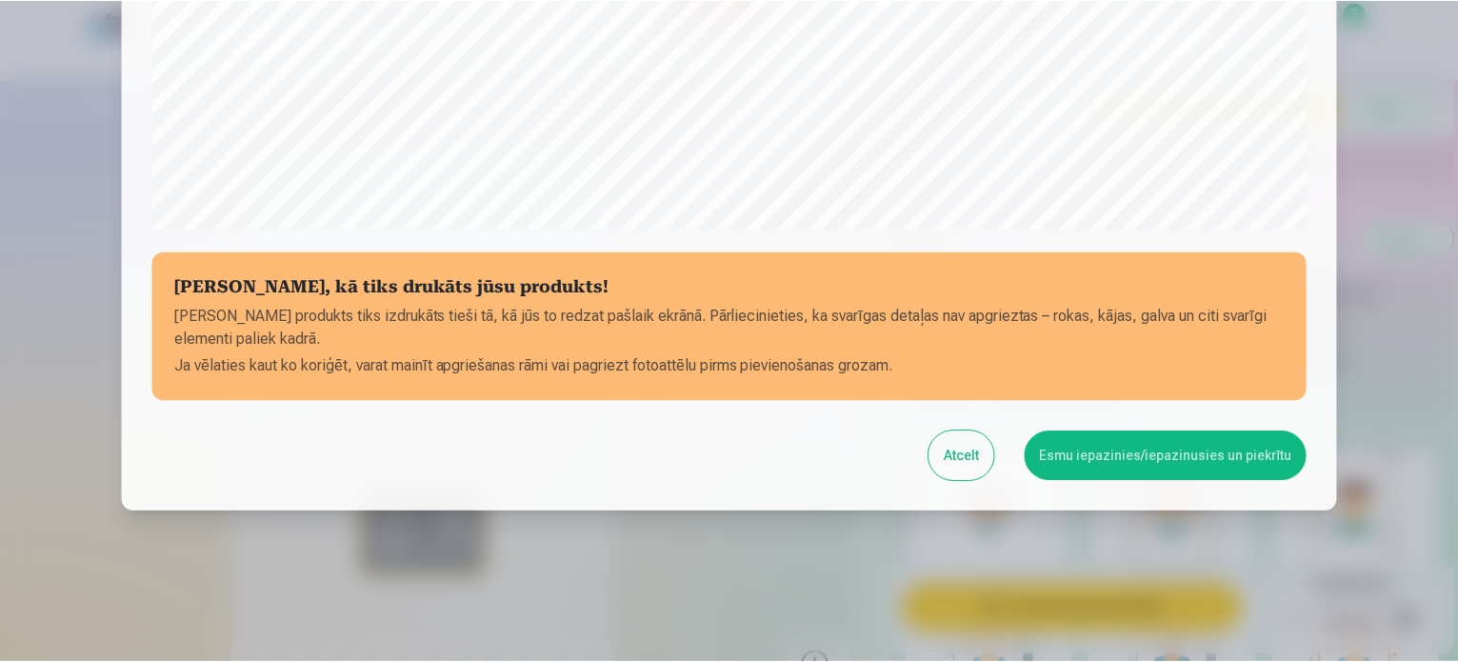
scroll to position [709, 0]
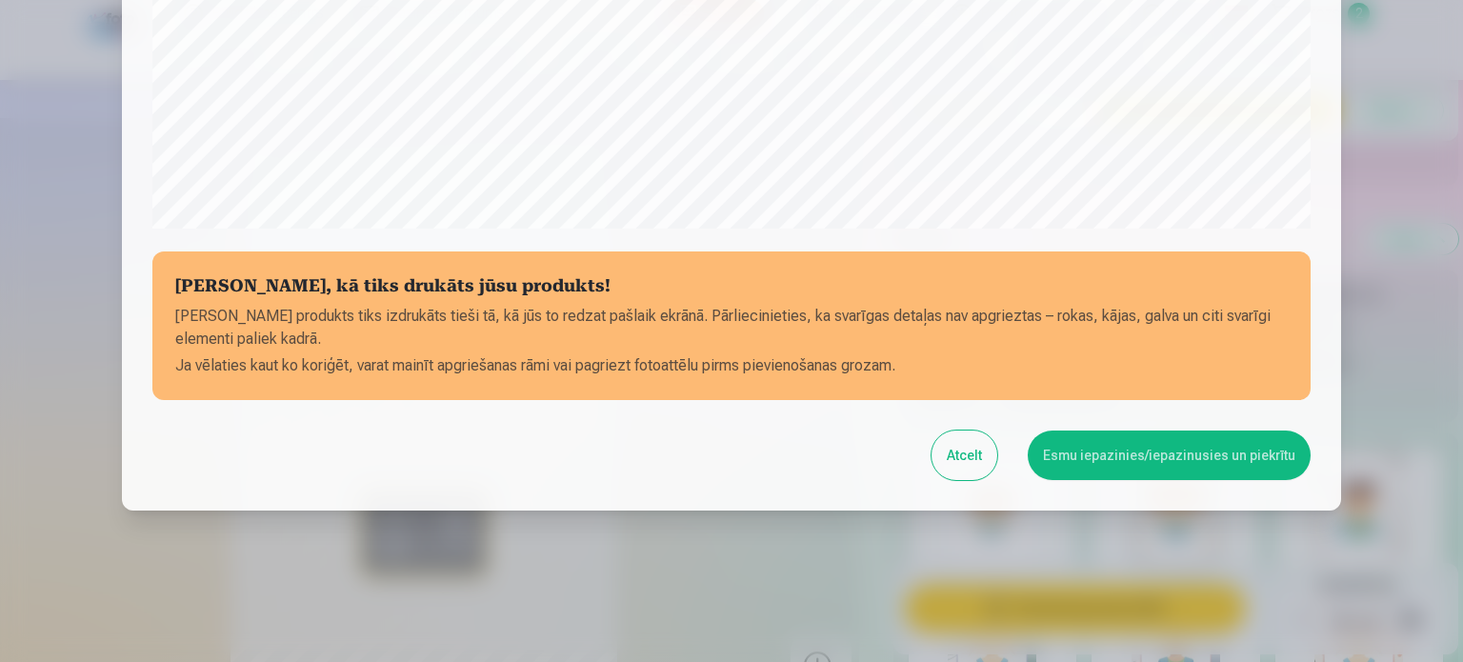
click at [1146, 447] on button "Esmu iepazinies/iepazinusies un piekrītu" at bounding box center [1169, 456] width 283 height 50
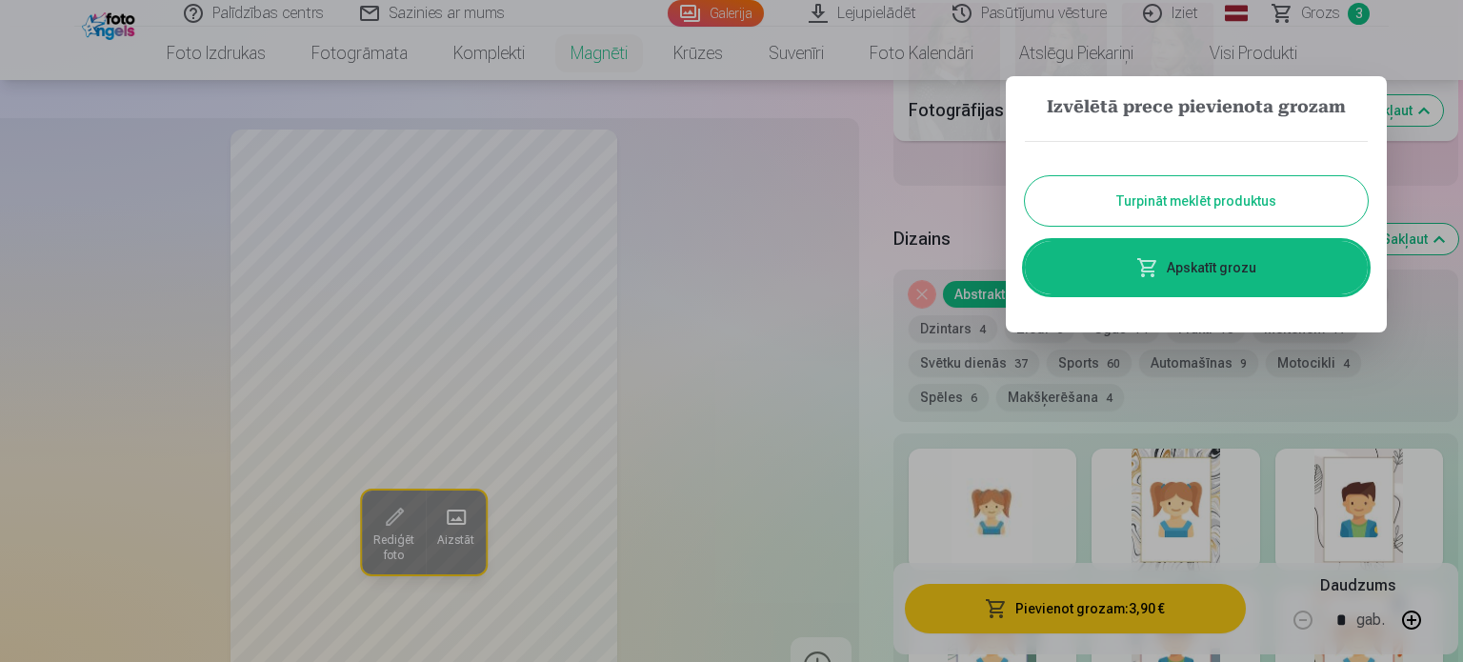
click at [1227, 203] on button "Turpināt meklēt produktus" at bounding box center [1196, 201] width 343 height 50
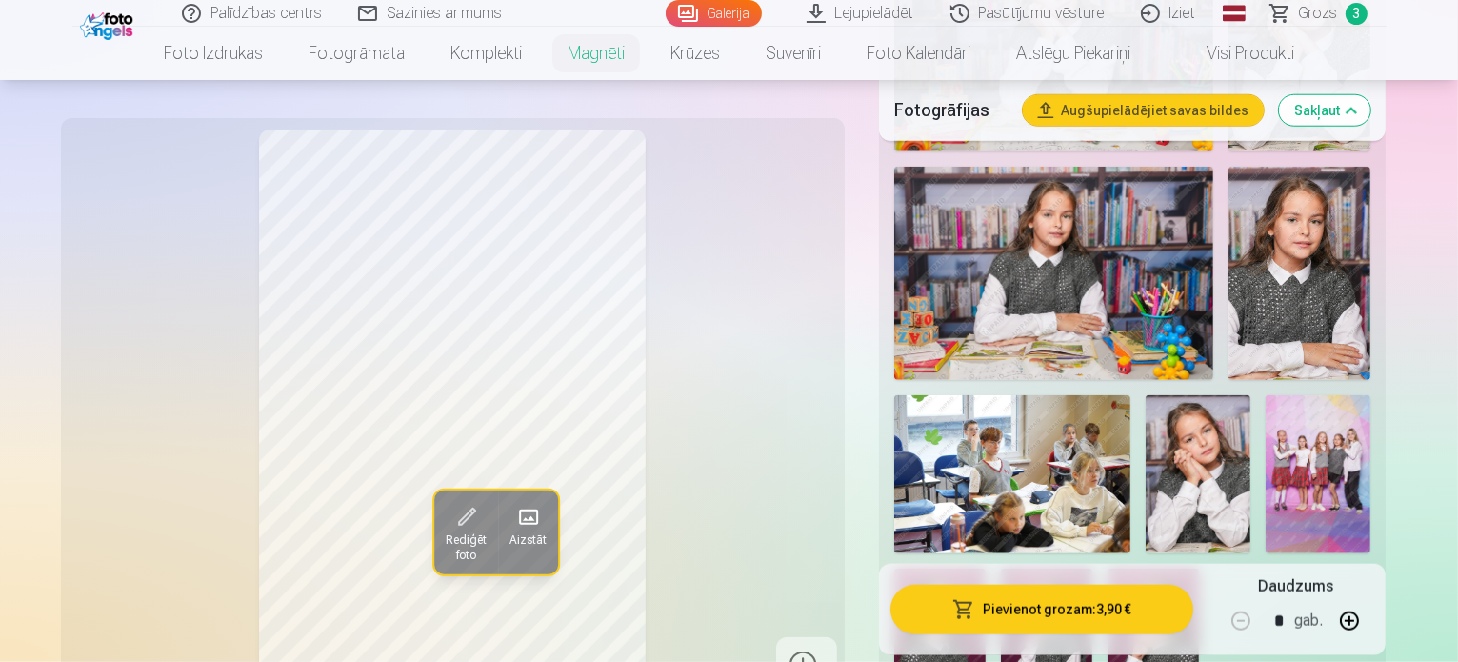
drag, startPoint x: 1457, startPoint y: 157, endPoint x: 1462, endPoint y: 143, distance: 15.1
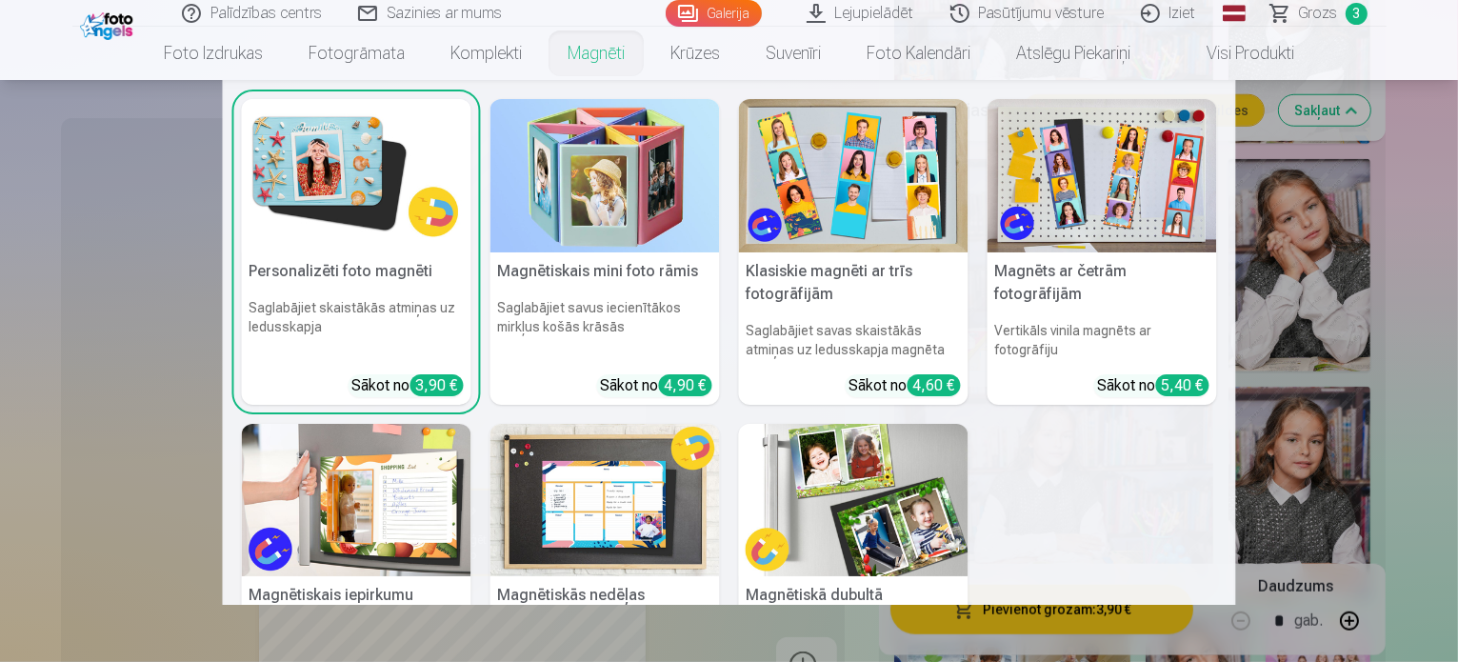
click at [606, 52] on link "Magnēti" at bounding box center [596, 53] width 103 height 53
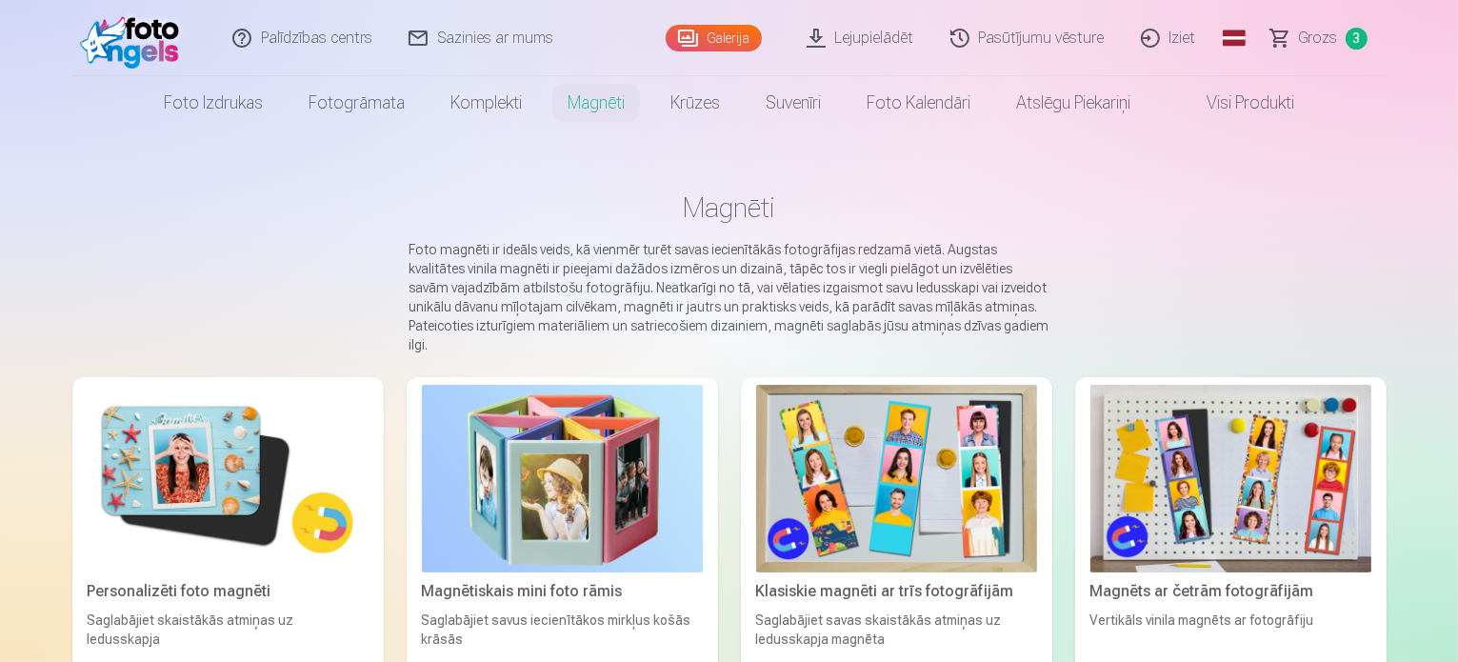
click at [1223, 475] on img at bounding box center [1231, 479] width 281 height 188
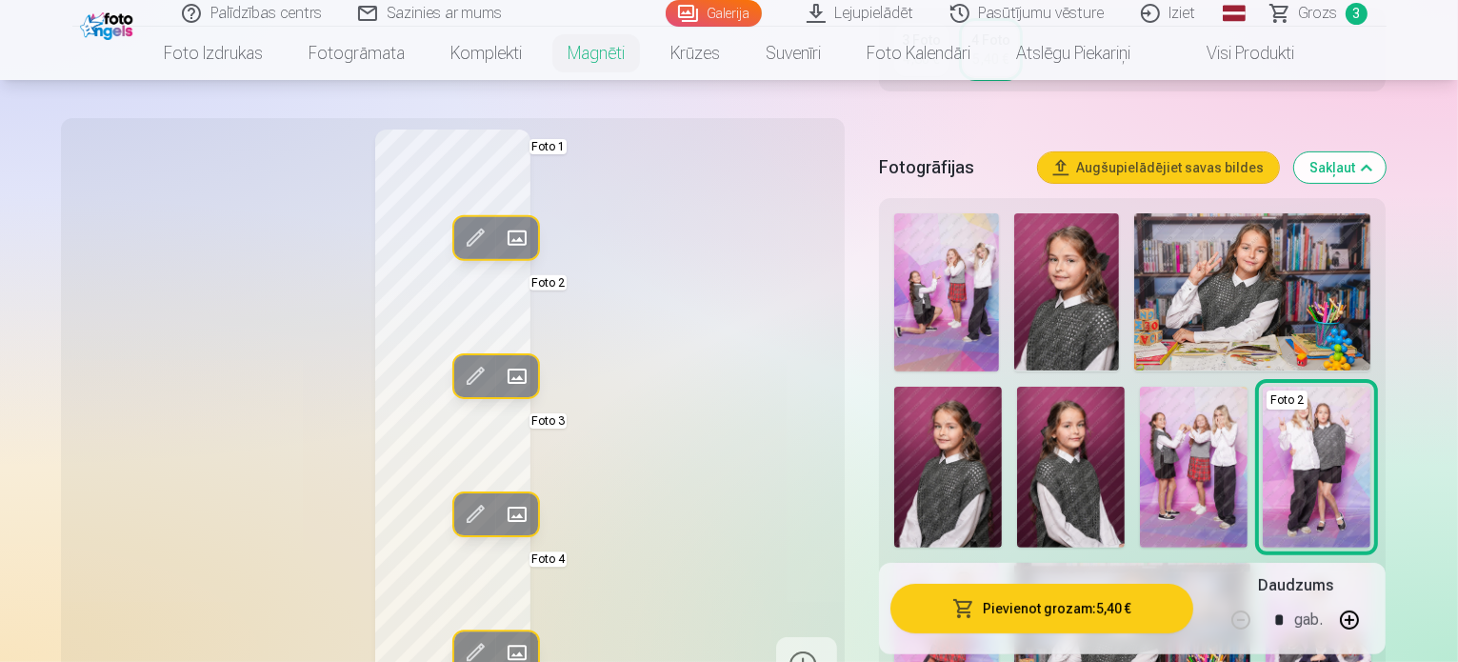
scroll to position [461, 0]
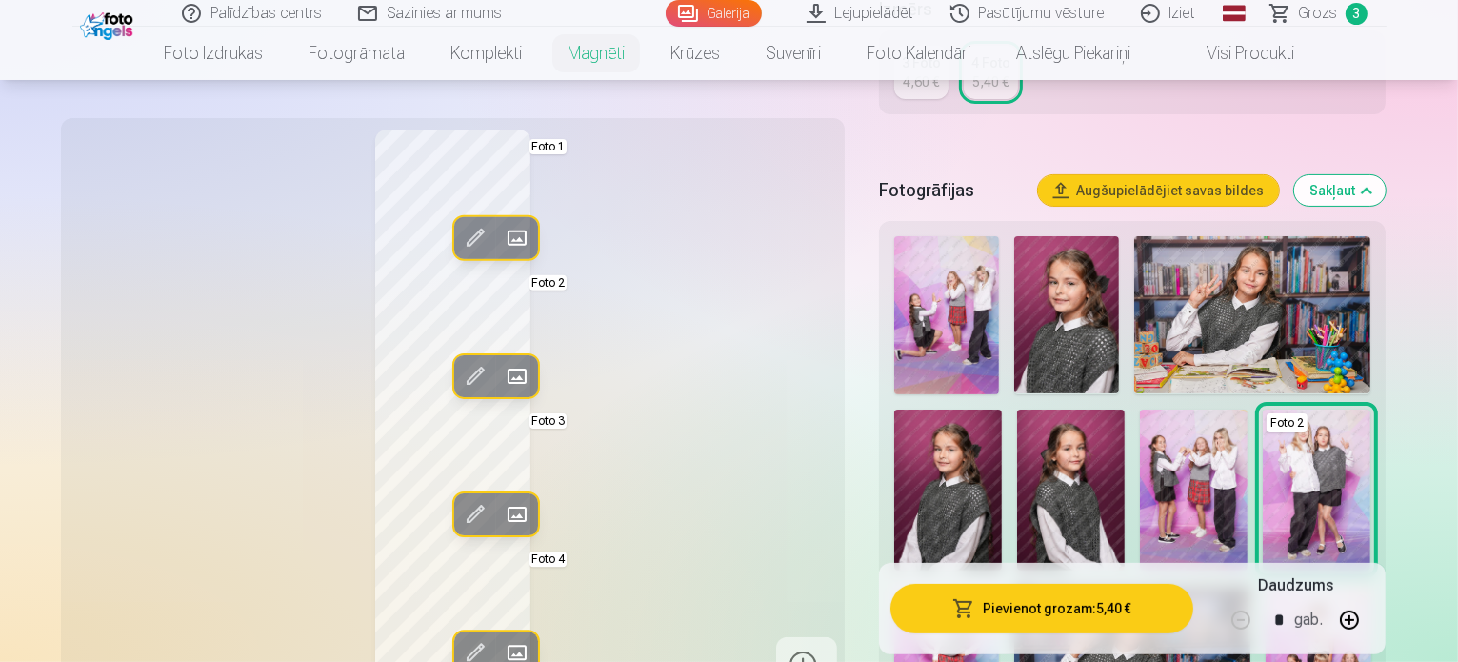
click at [501, 509] on span at bounding box center [516, 514] width 30 height 30
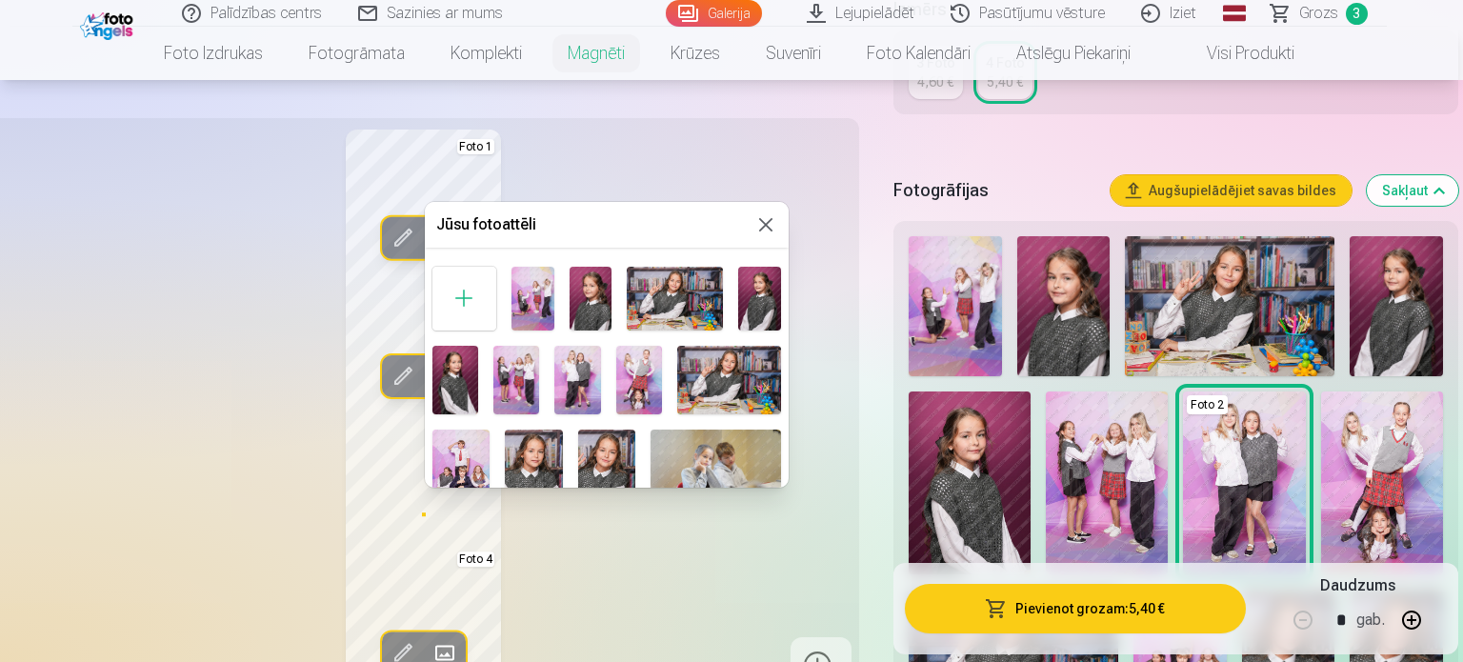
click at [533, 292] on img at bounding box center [532, 299] width 43 height 64
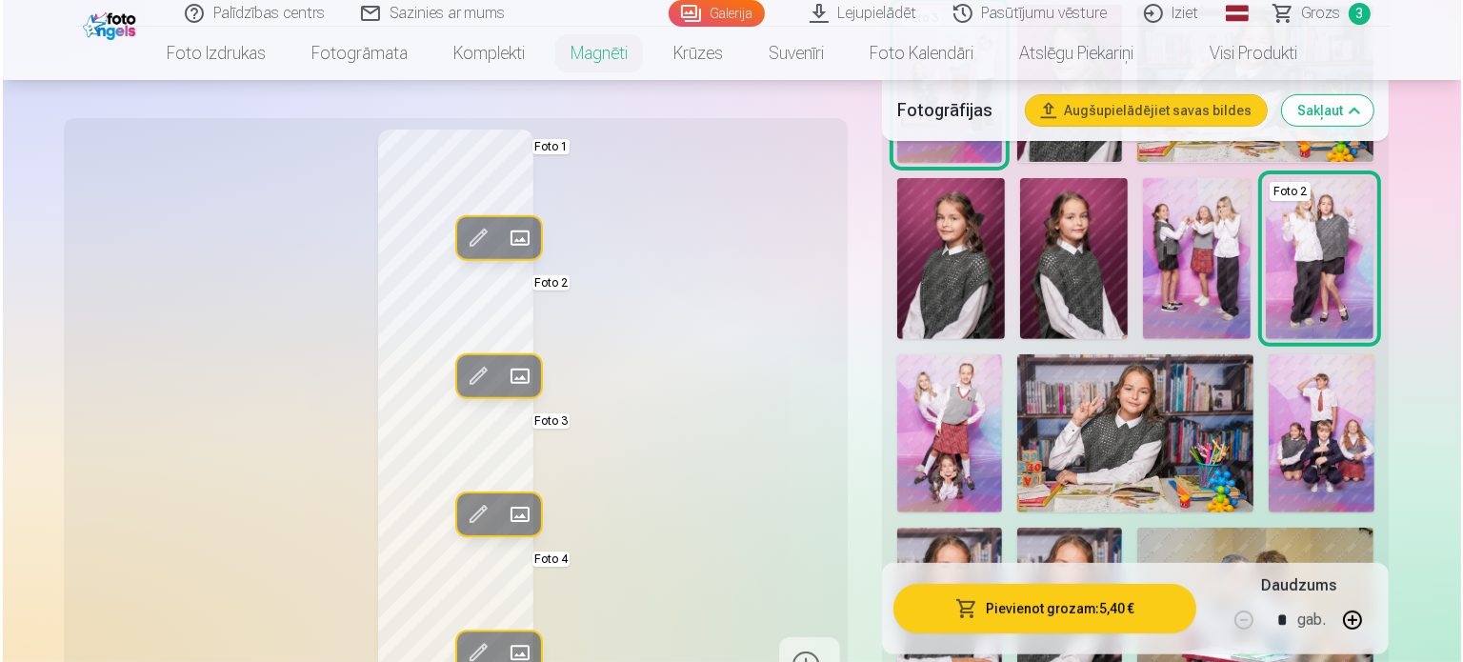
scroll to position [736, 0]
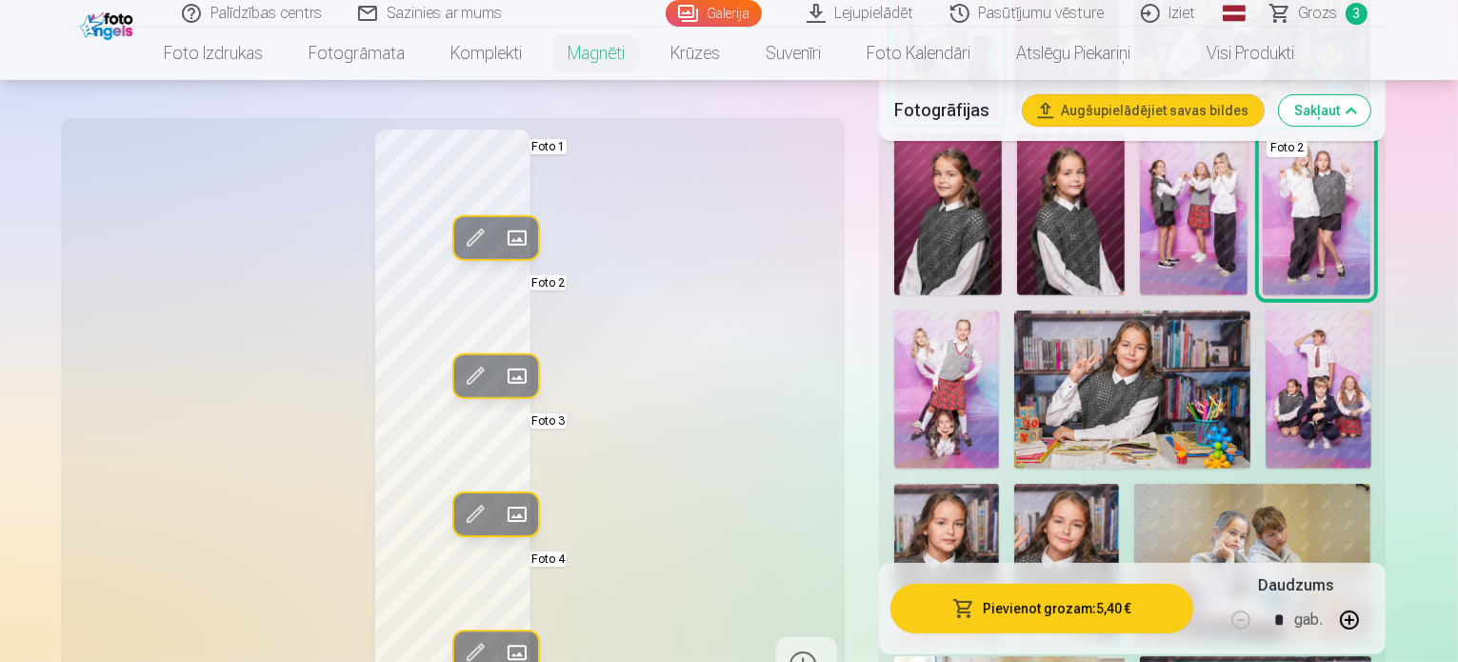
click at [501, 239] on span at bounding box center [516, 238] width 30 height 30
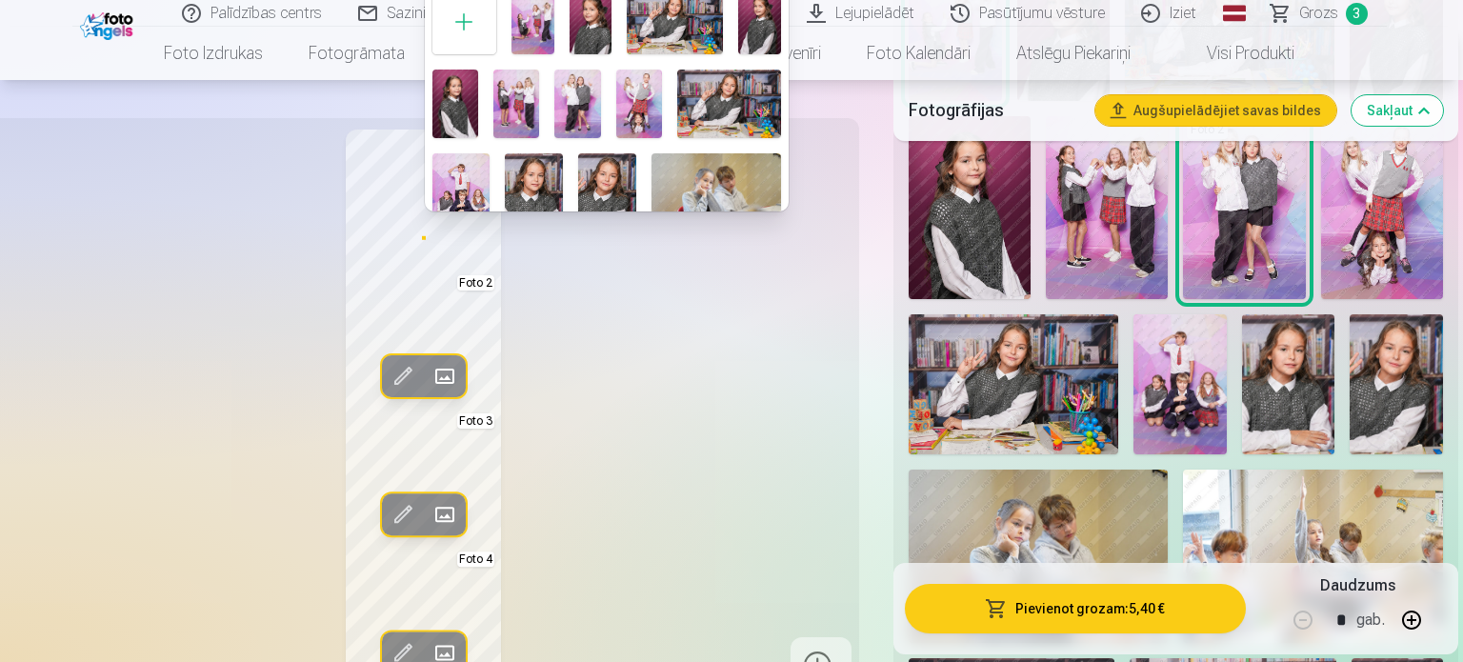
click at [620, 87] on img at bounding box center [639, 104] width 46 height 69
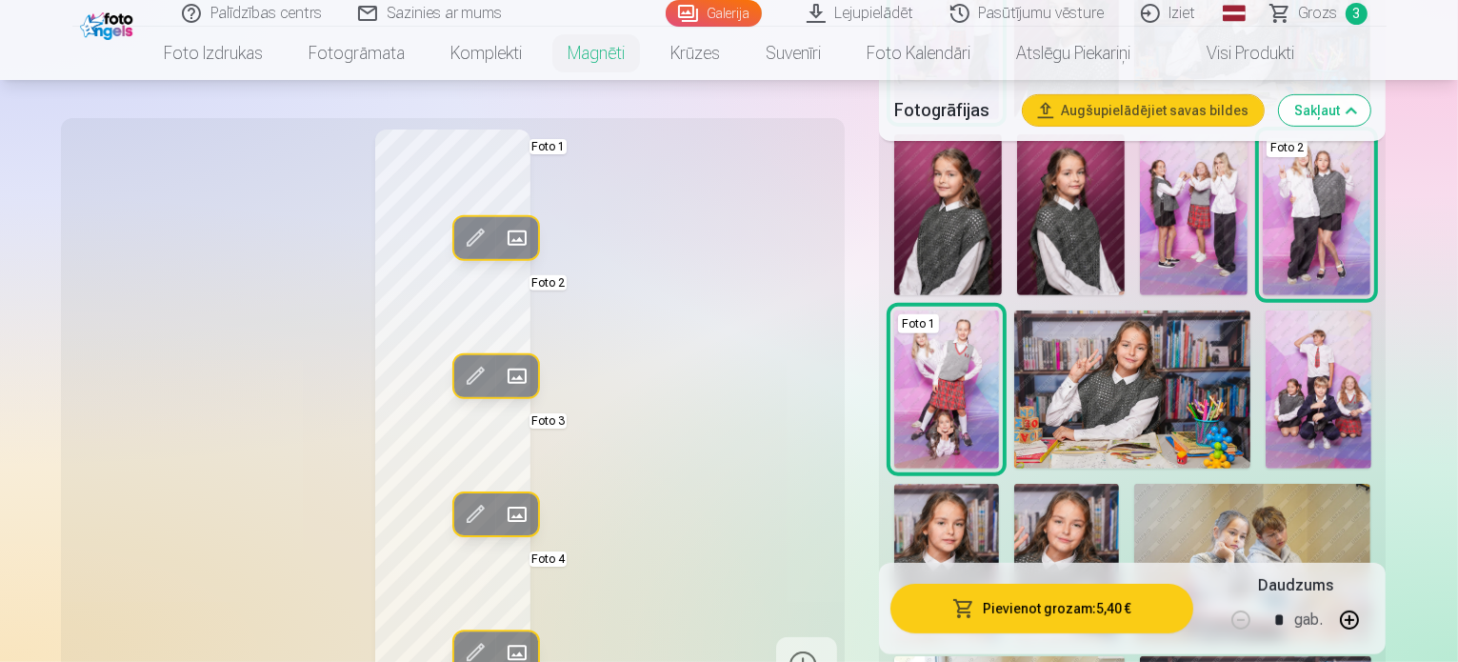
click at [459, 230] on span at bounding box center [474, 238] width 30 height 30
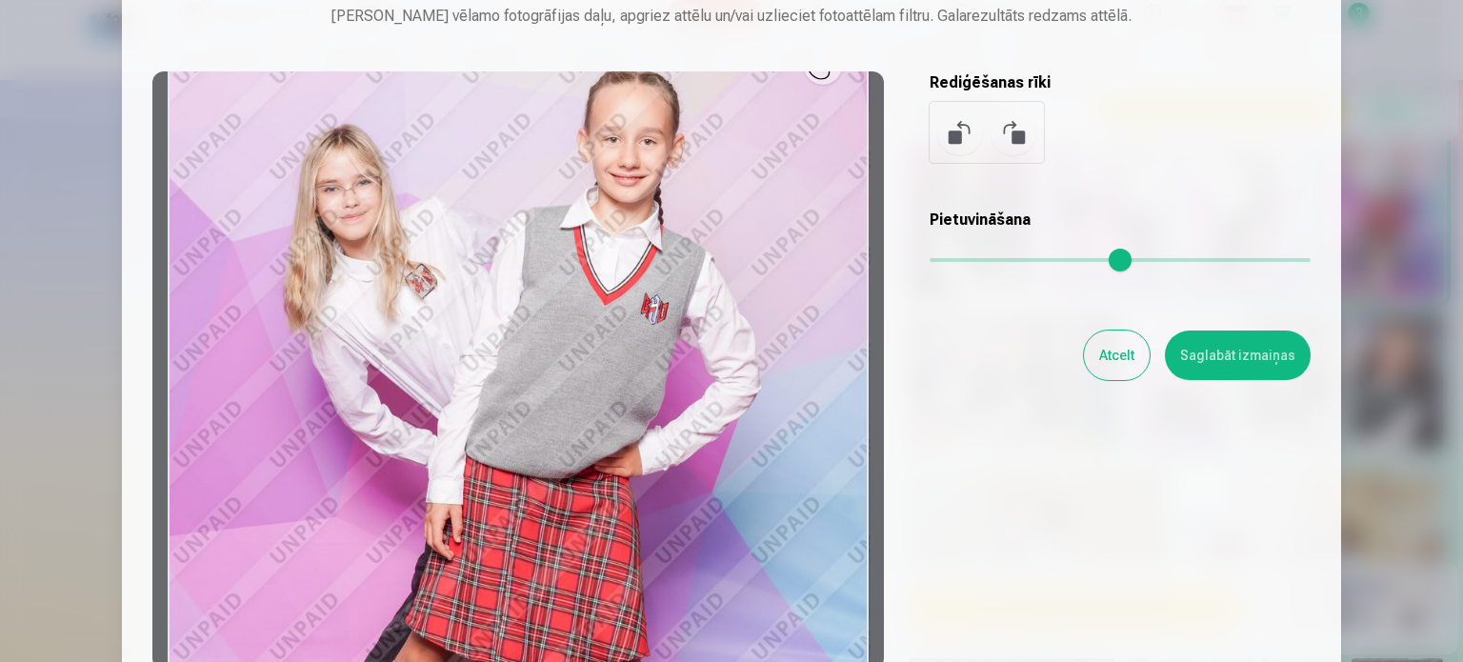
scroll to position [0, 0]
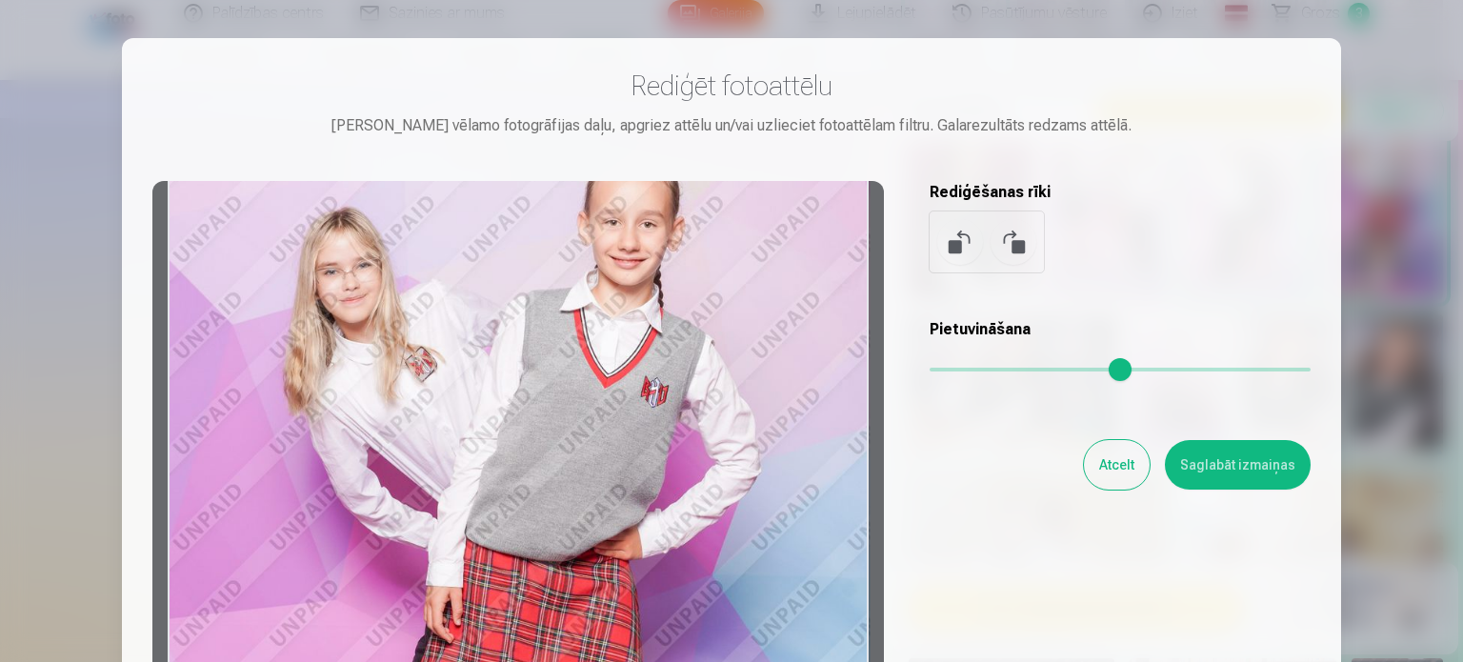
drag, startPoint x: 561, startPoint y: 555, endPoint x: 623, endPoint y: 546, distance: 62.6
click at [623, 546] on div at bounding box center [518, 480] width 732 height 598
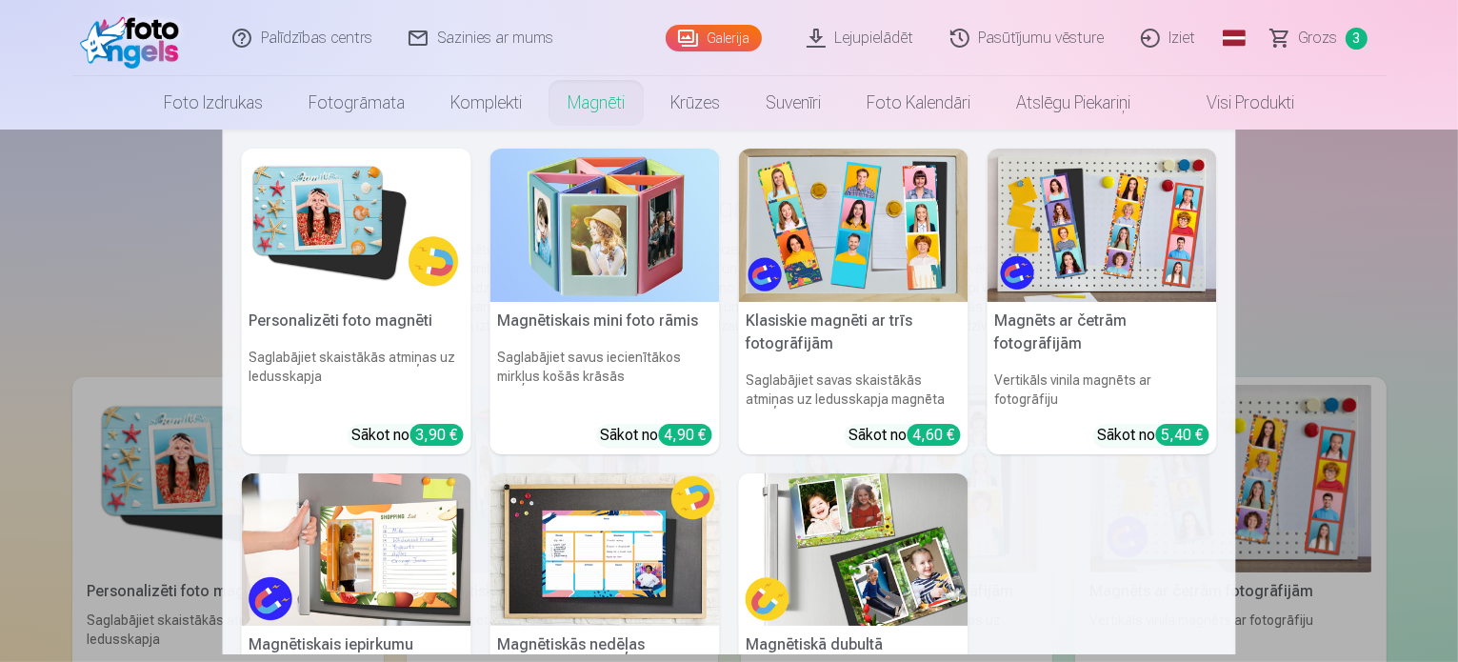
click at [590, 104] on link "Magnēti" at bounding box center [596, 102] width 103 height 53
click at [1140, 208] on img at bounding box center [1103, 225] width 230 height 153
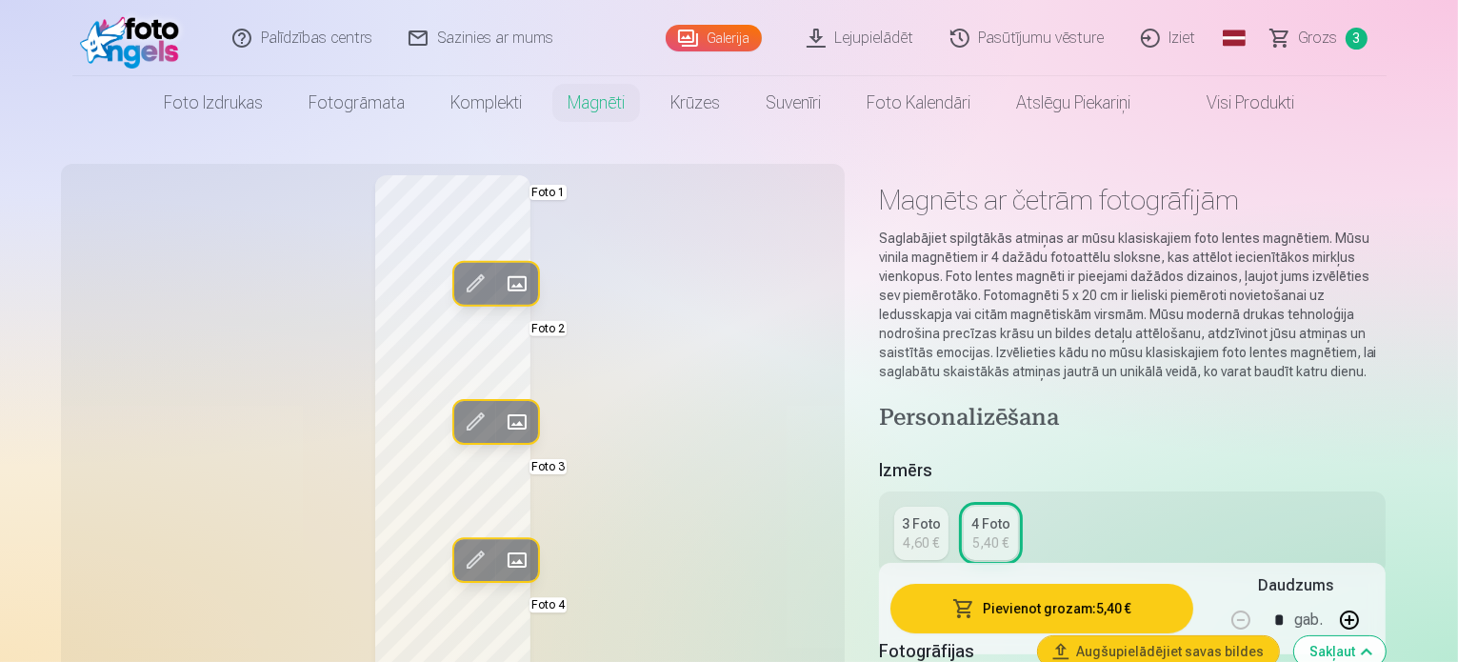
click at [501, 288] on span at bounding box center [516, 284] width 30 height 30
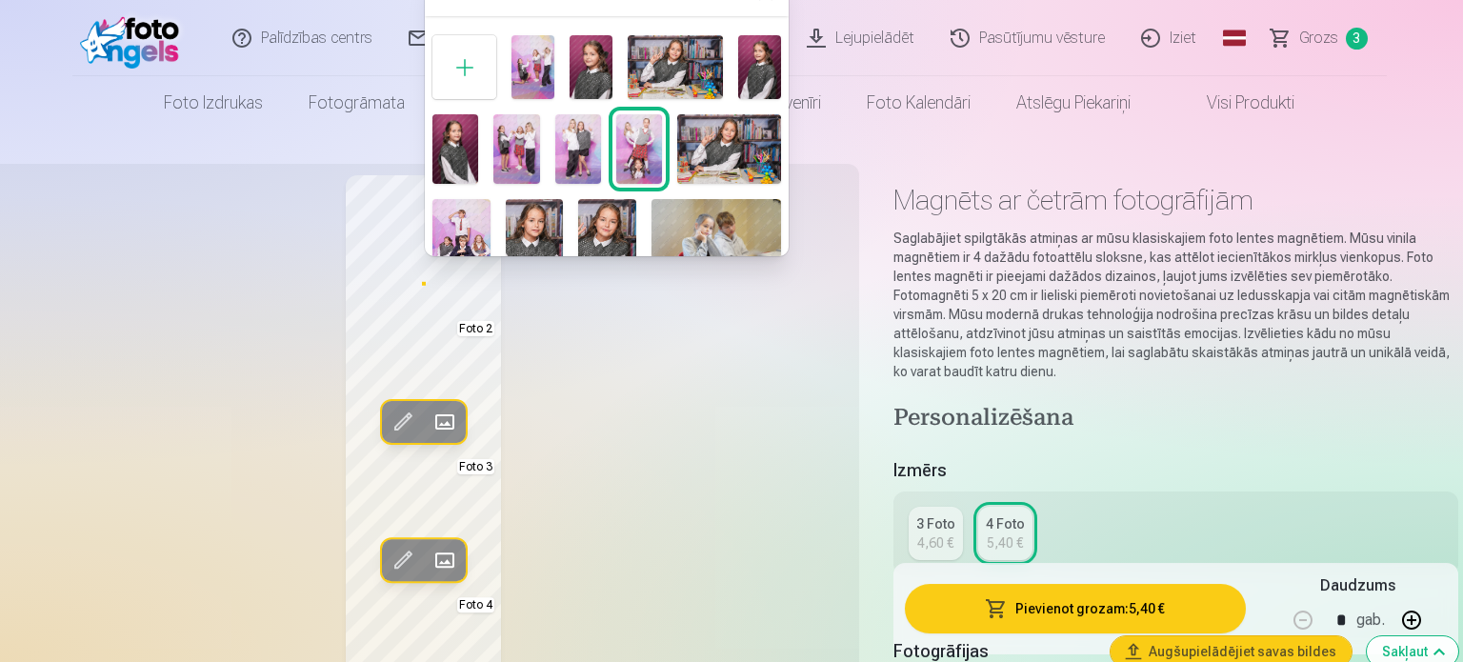
click at [471, 215] on img at bounding box center [461, 242] width 58 height 87
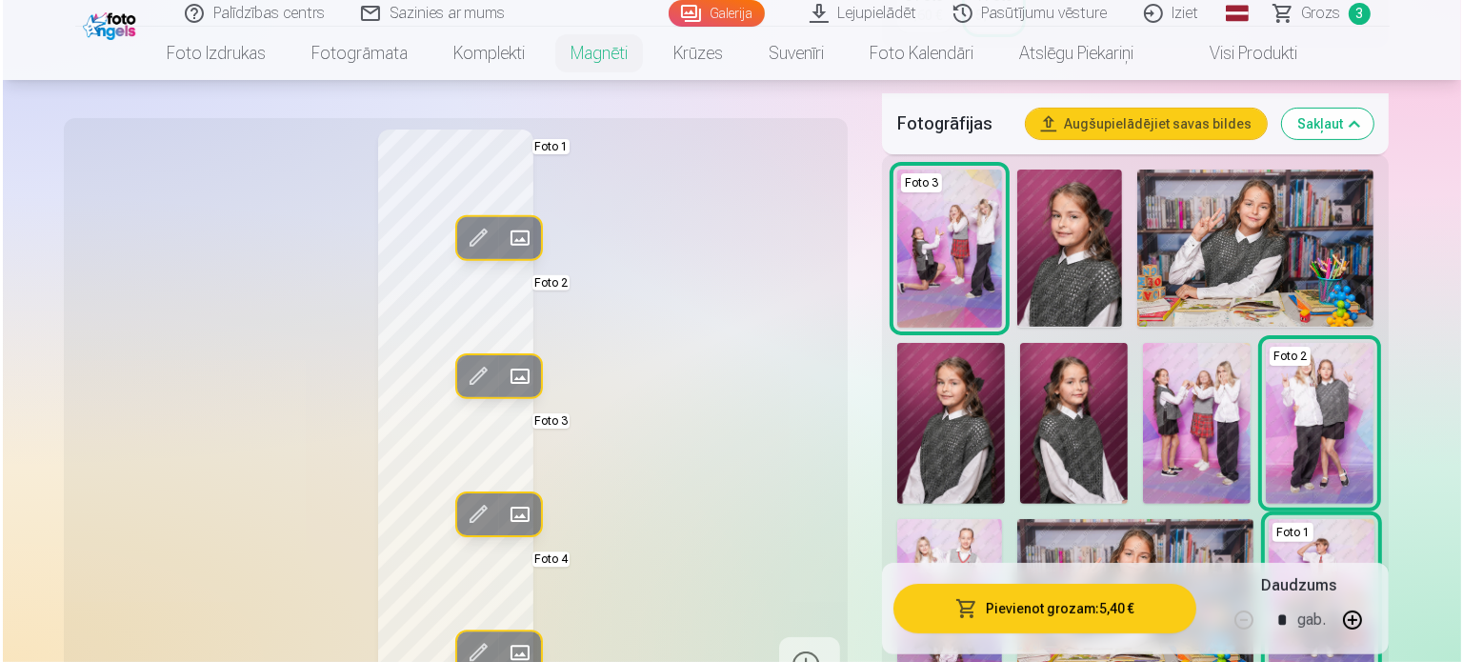
scroll to position [583, 0]
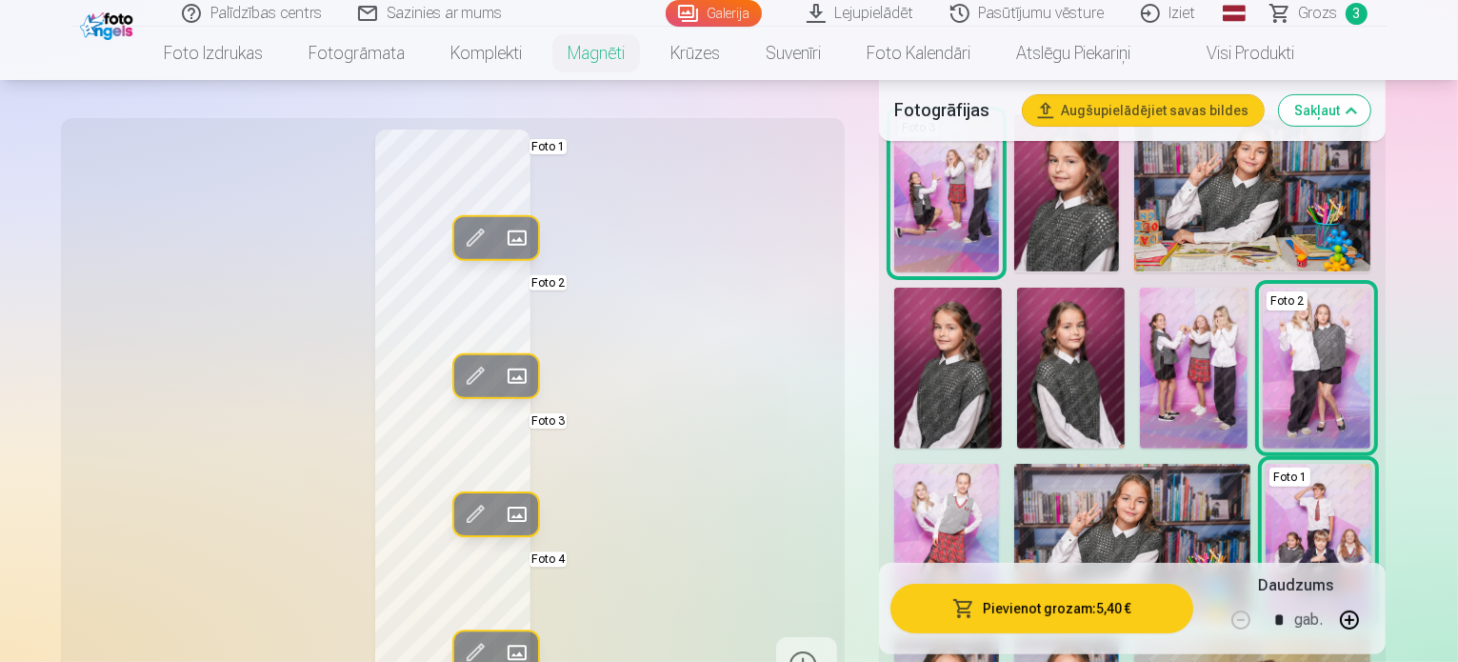
click at [501, 508] on span at bounding box center [516, 514] width 30 height 30
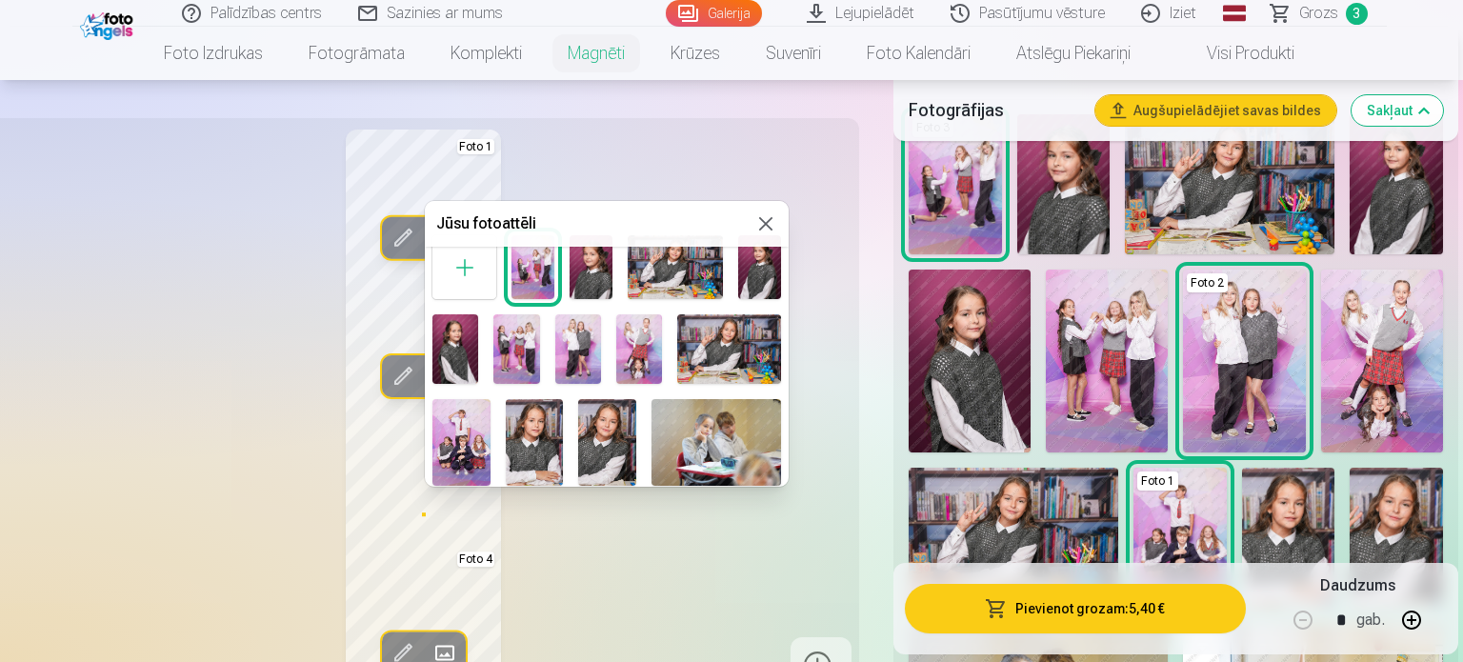
scroll to position [26, 0]
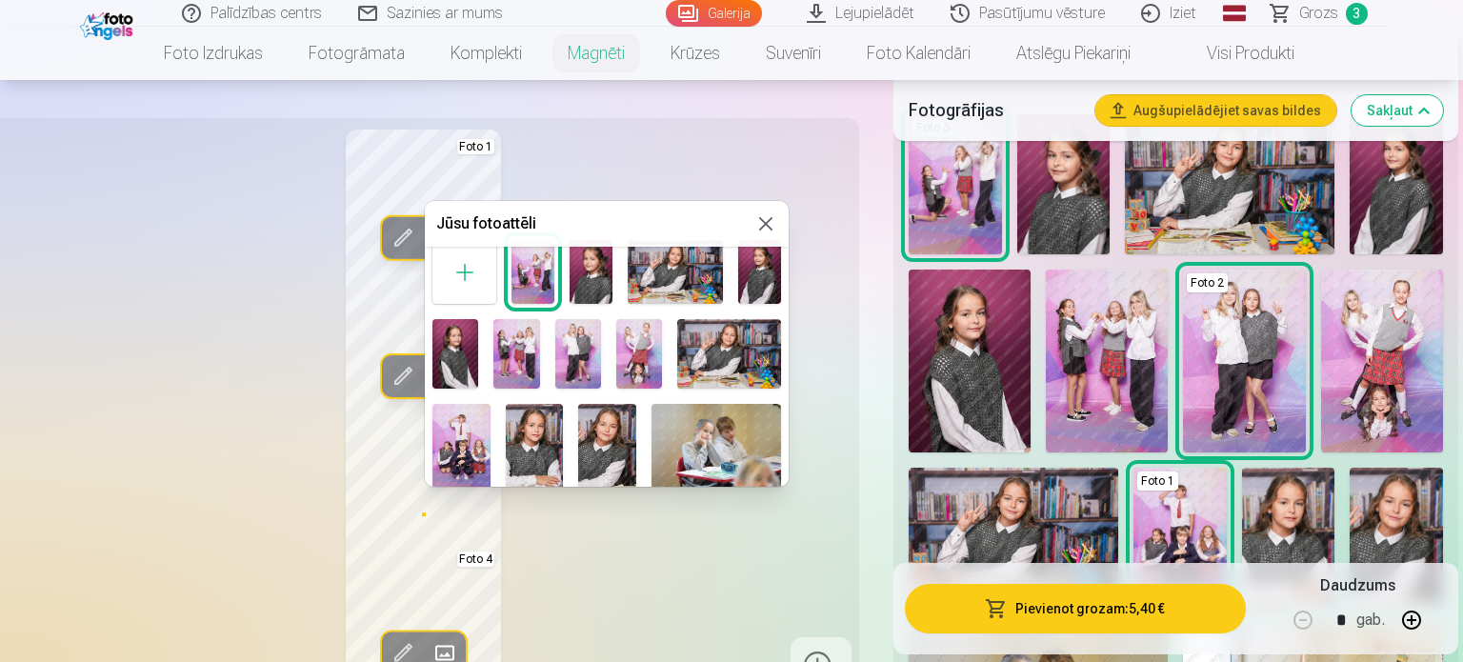
click at [580, 585] on div at bounding box center [731, 331] width 1463 height 662
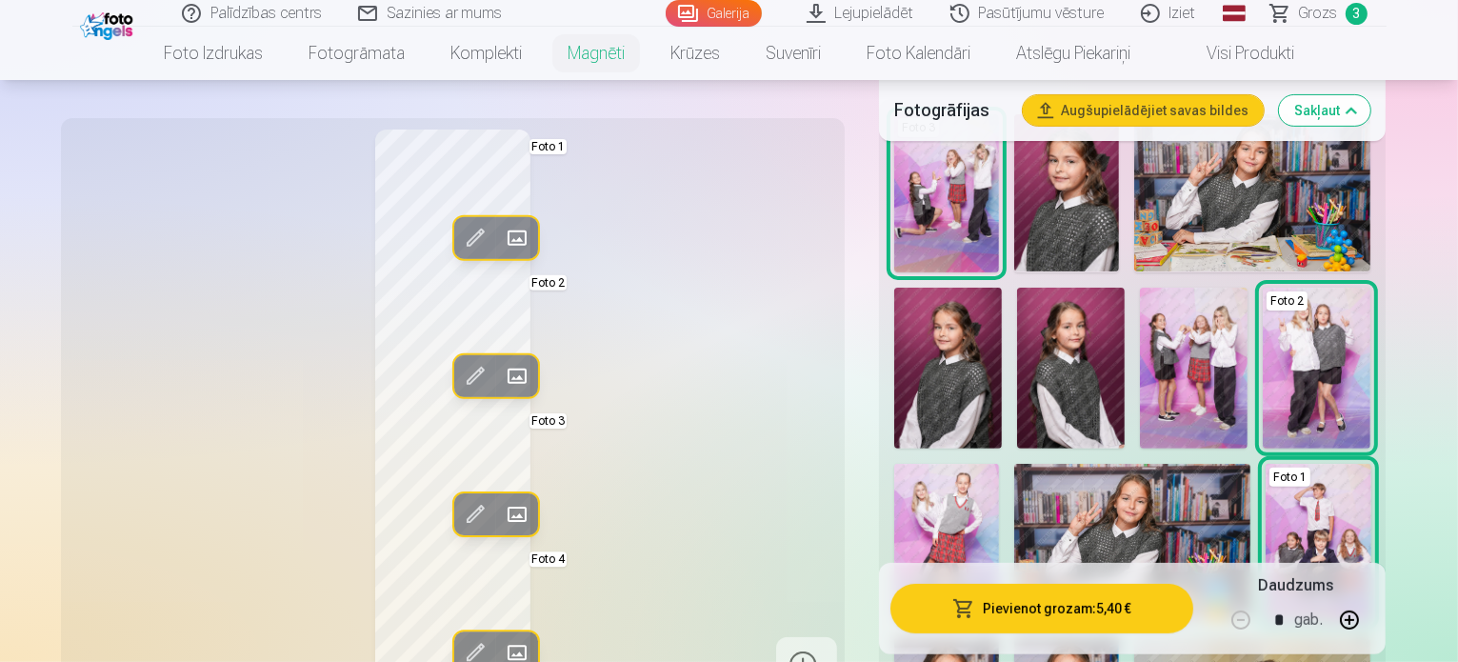
click at [501, 231] on span at bounding box center [516, 238] width 30 height 30
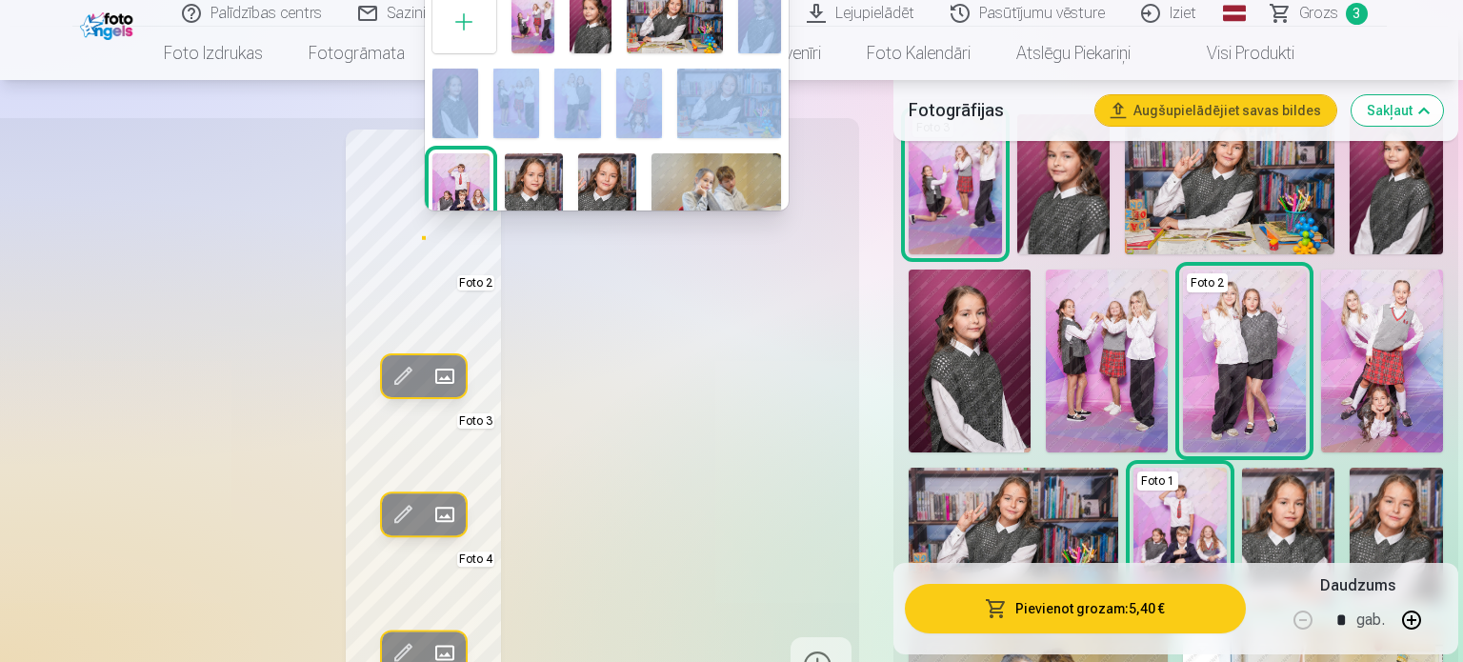
drag, startPoint x: 781, startPoint y: 36, endPoint x: 774, endPoint y: 85, distance: 49.0
click at [773, 87] on div "Foto 1" at bounding box center [607, 280] width 364 height 597
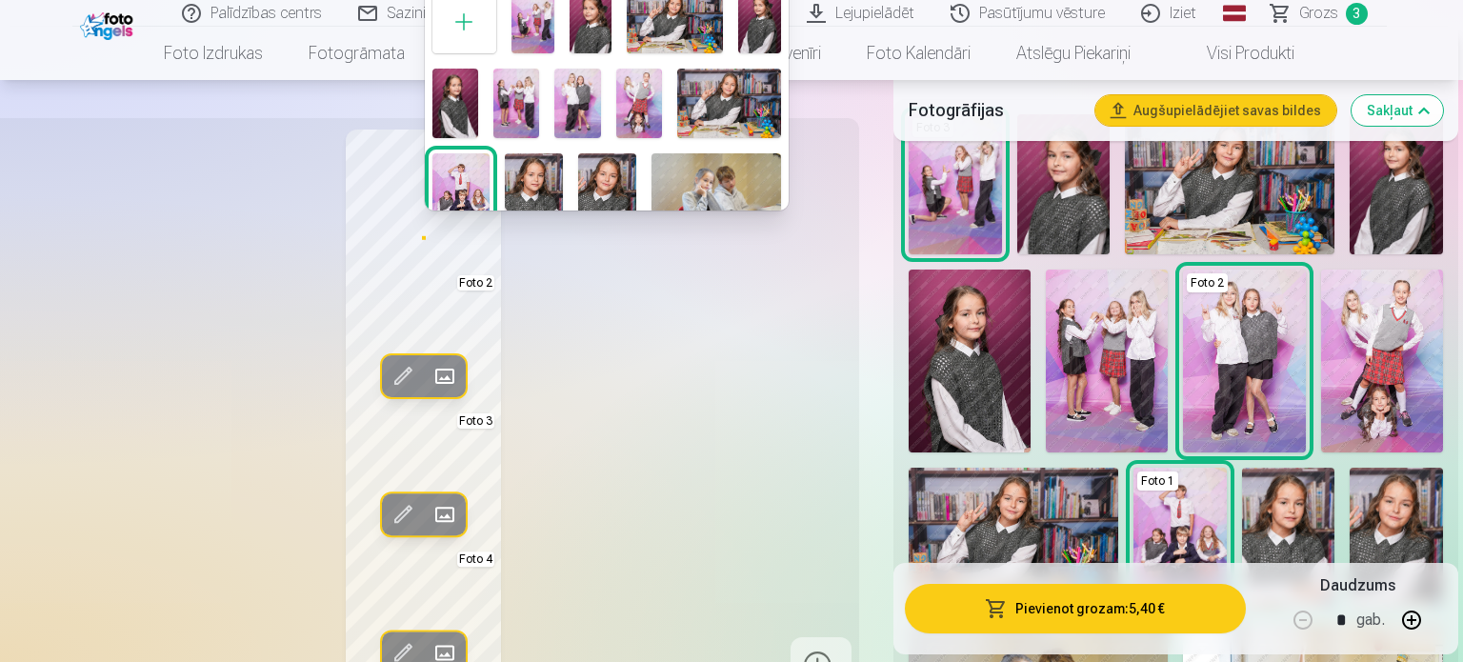
click at [728, 270] on div at bounding box center [731, 331] width 1463 height 662
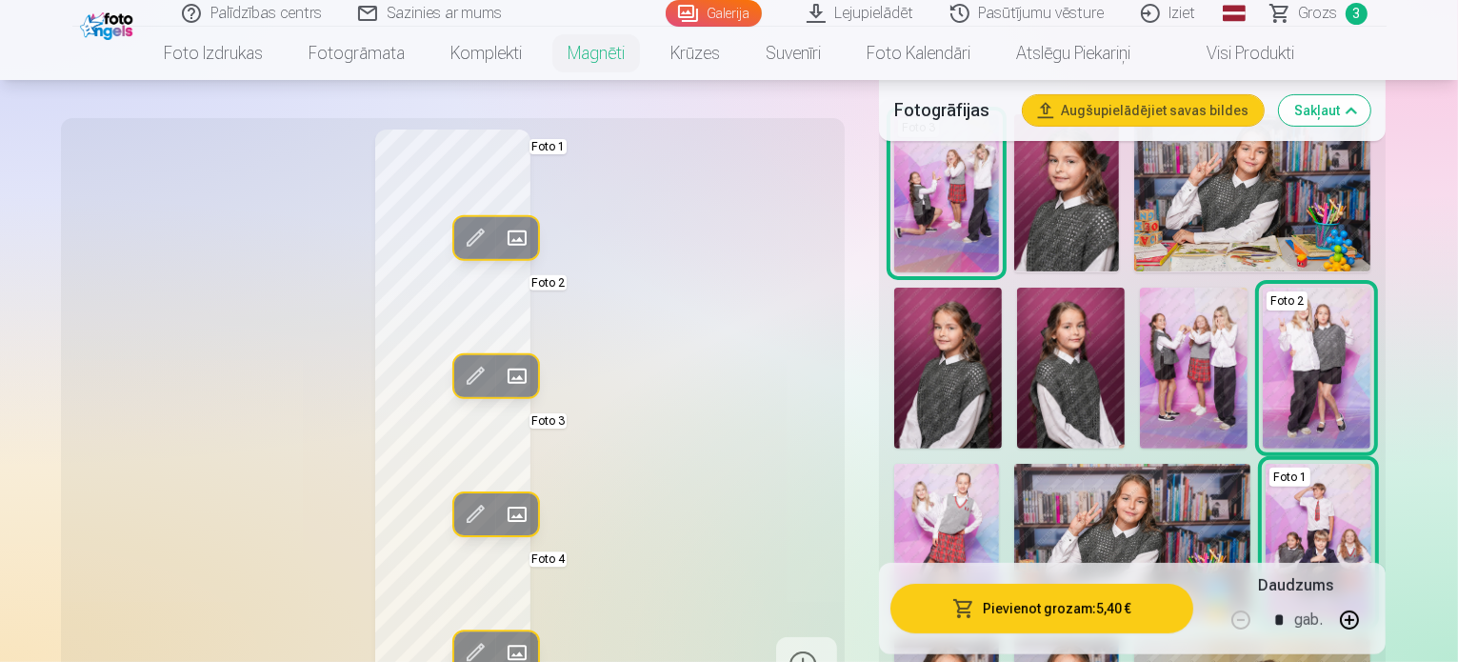
click at [501, 232] on span at bounding box center [516, 238] width 30 height 30
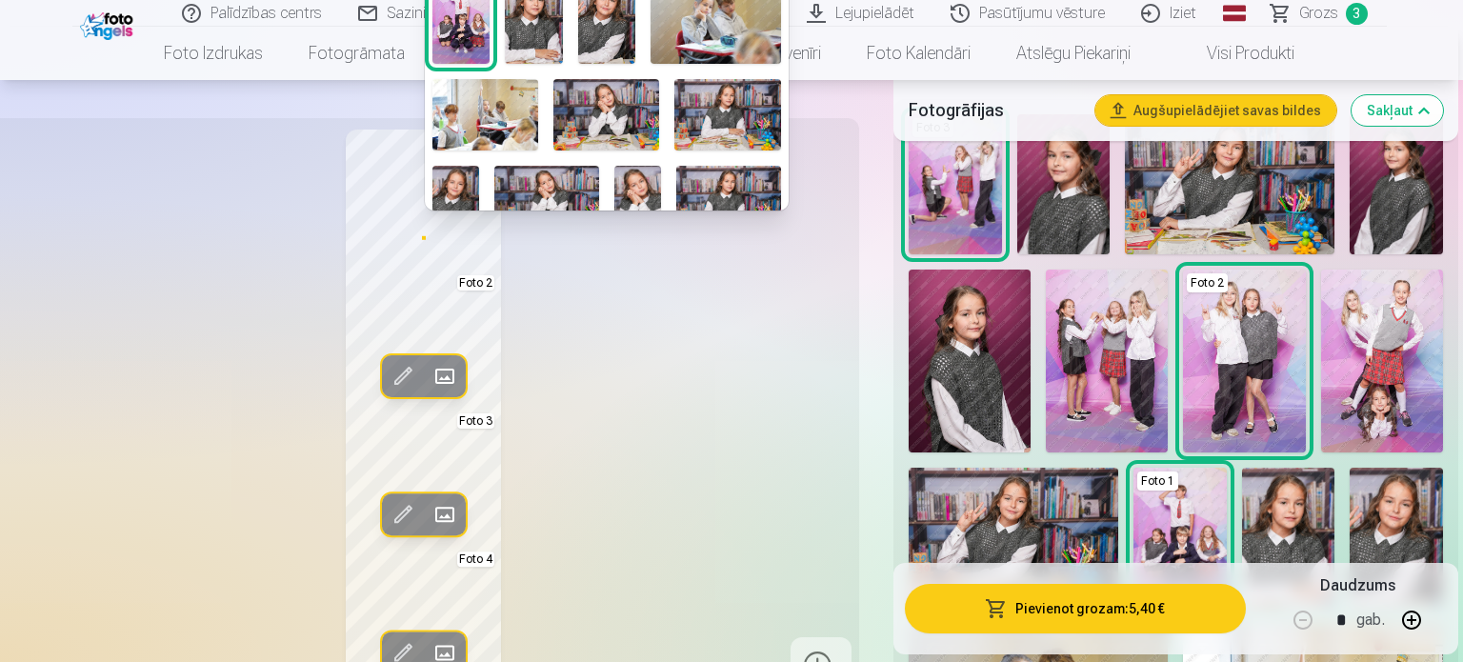
scroll to position [181, 0]
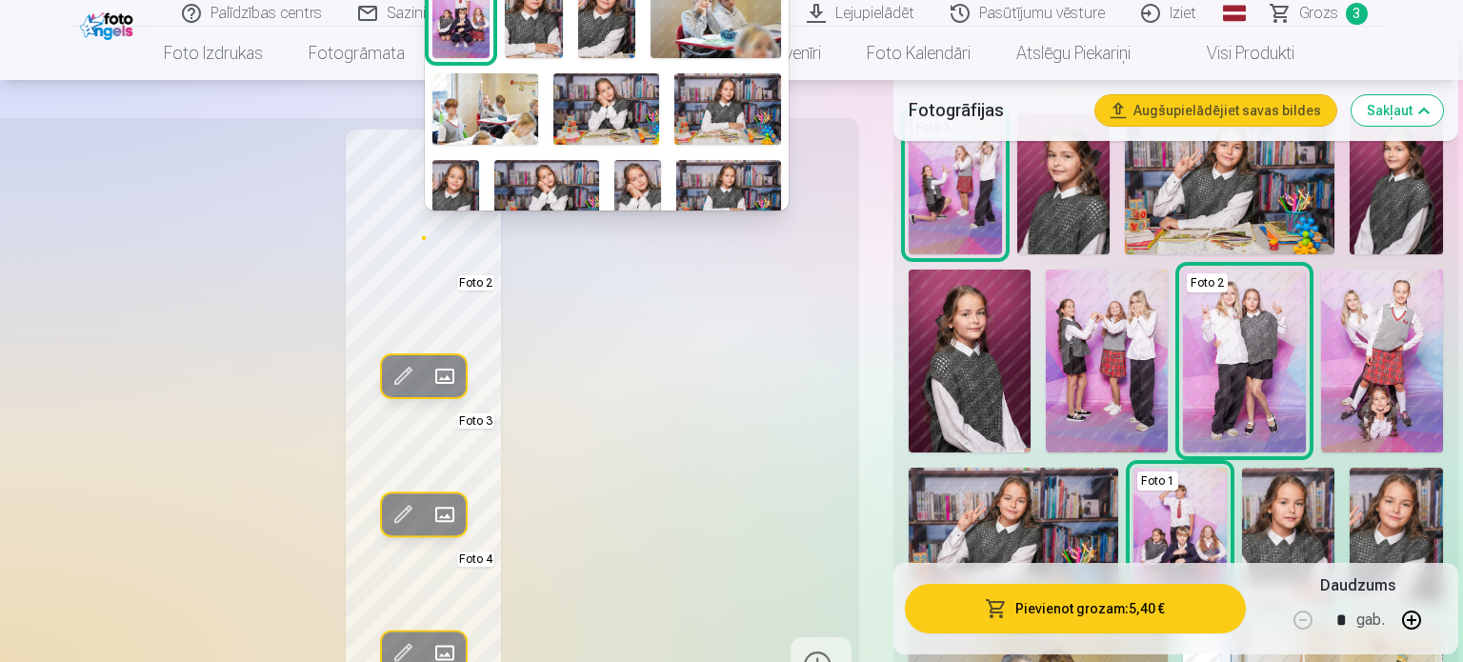
click at [552, 184] on img at bounding box center [546, 195] width 105 height 70
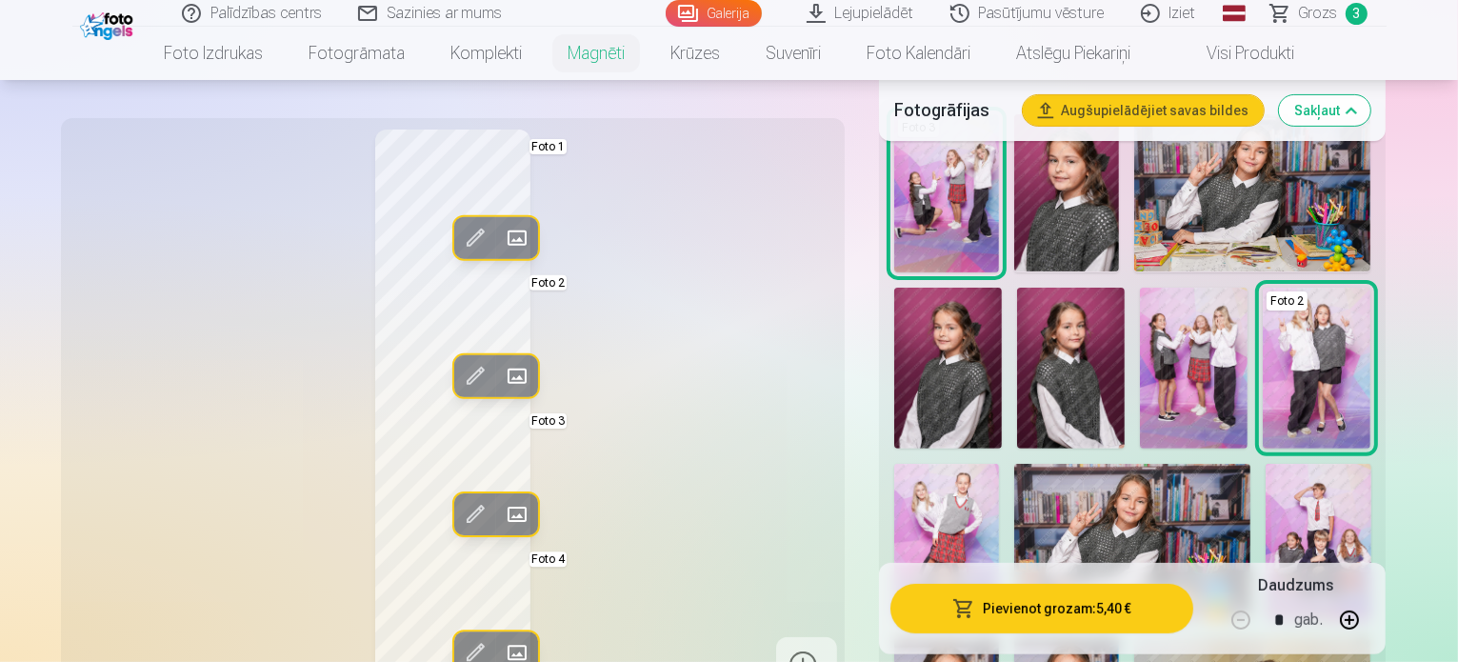
click at [501, 228] on span at bounding box center [516, 238] width 30 height 30
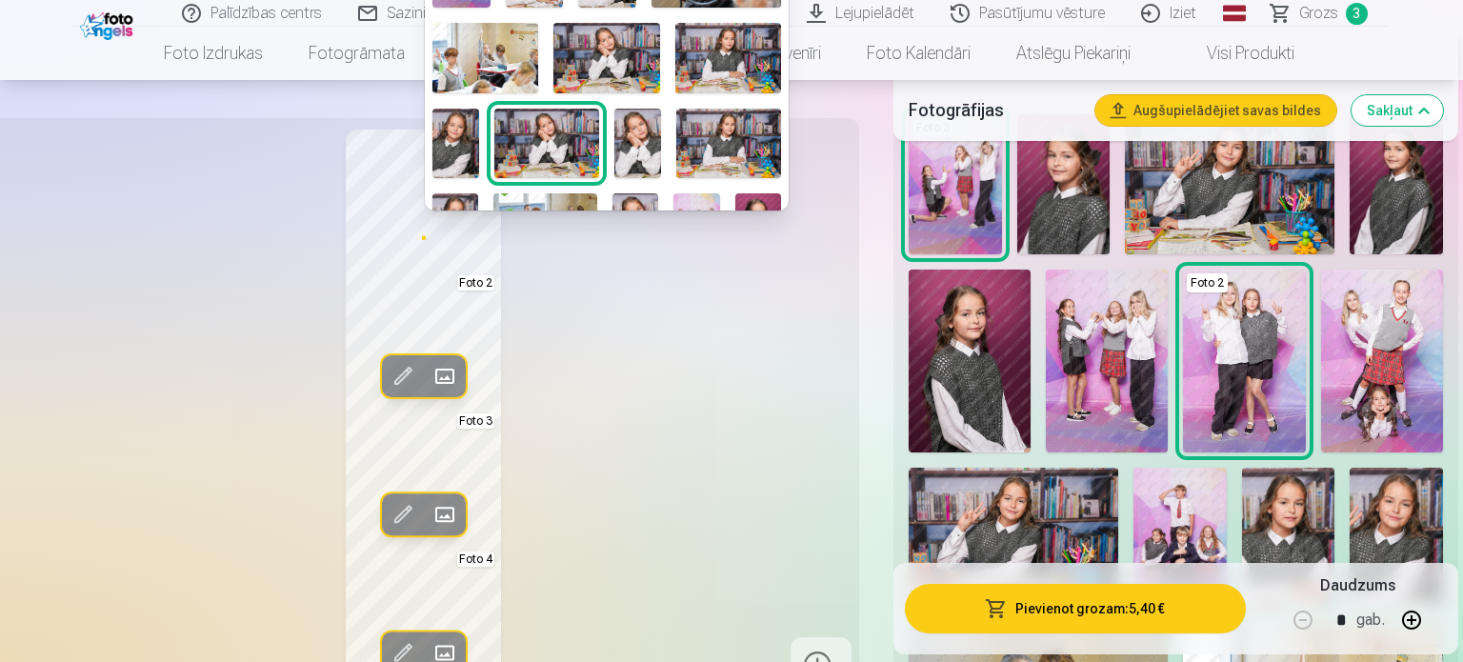
scroll to position [257, 0]
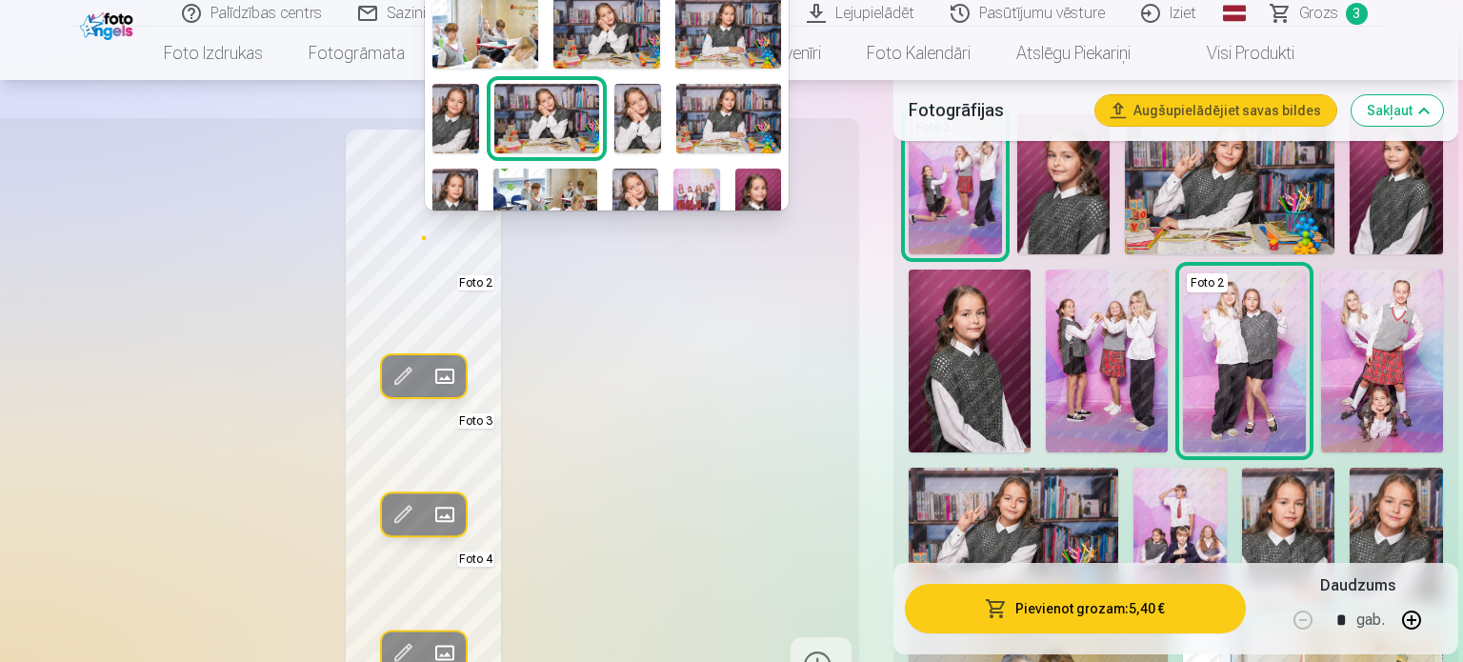
click at [653, 117] on img at bounding box center [637, 119] width 47 height 70
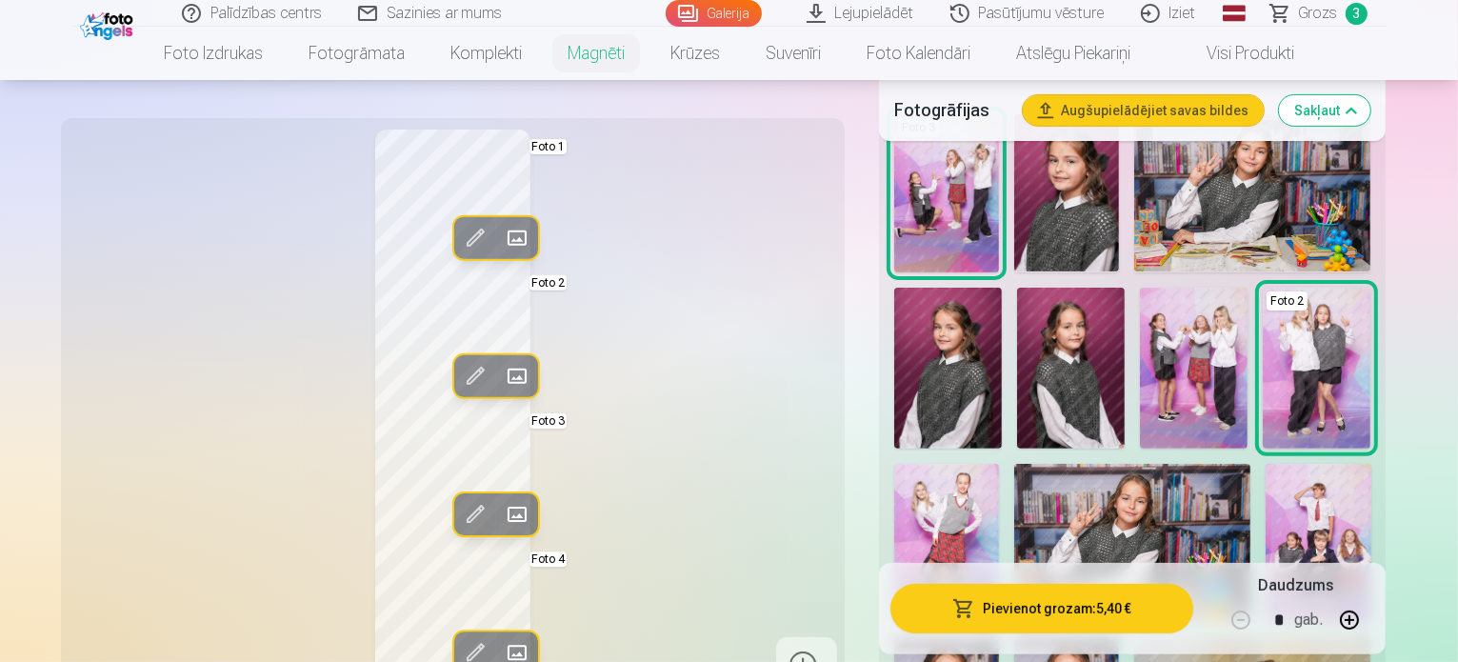
click at [501, 243] on span at bounding box center [516, 238] width 30 height 30
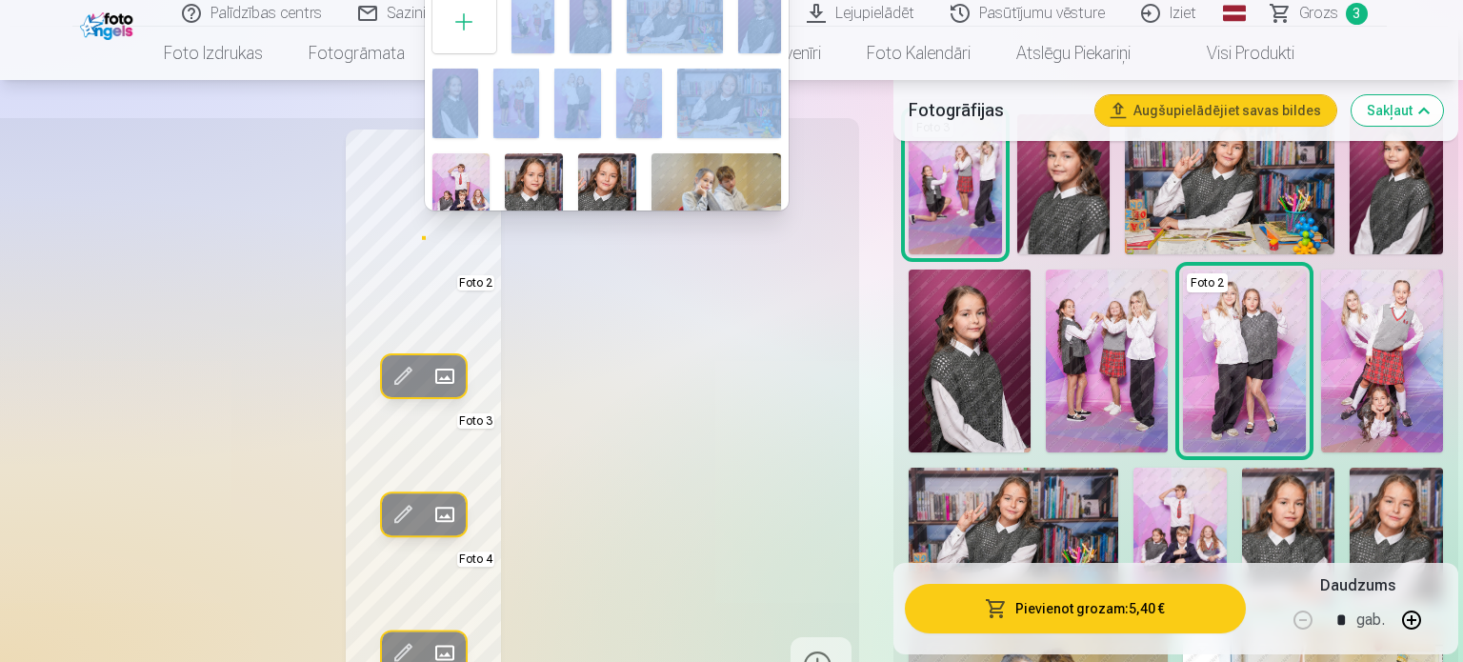
drag, startPoint x: 789, startPoint y: 32, endPoint x: 780, endPoint y: 62, distance: 30.7
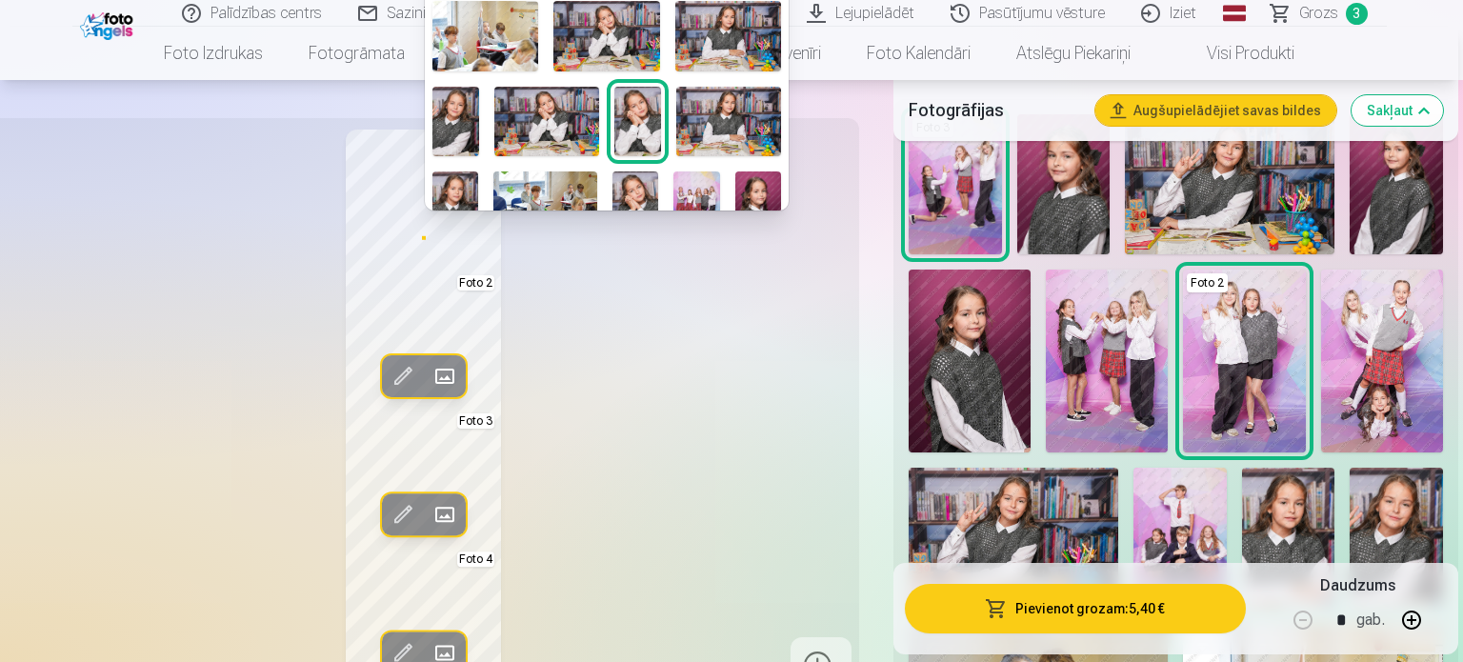
scroll to position [244, 0]
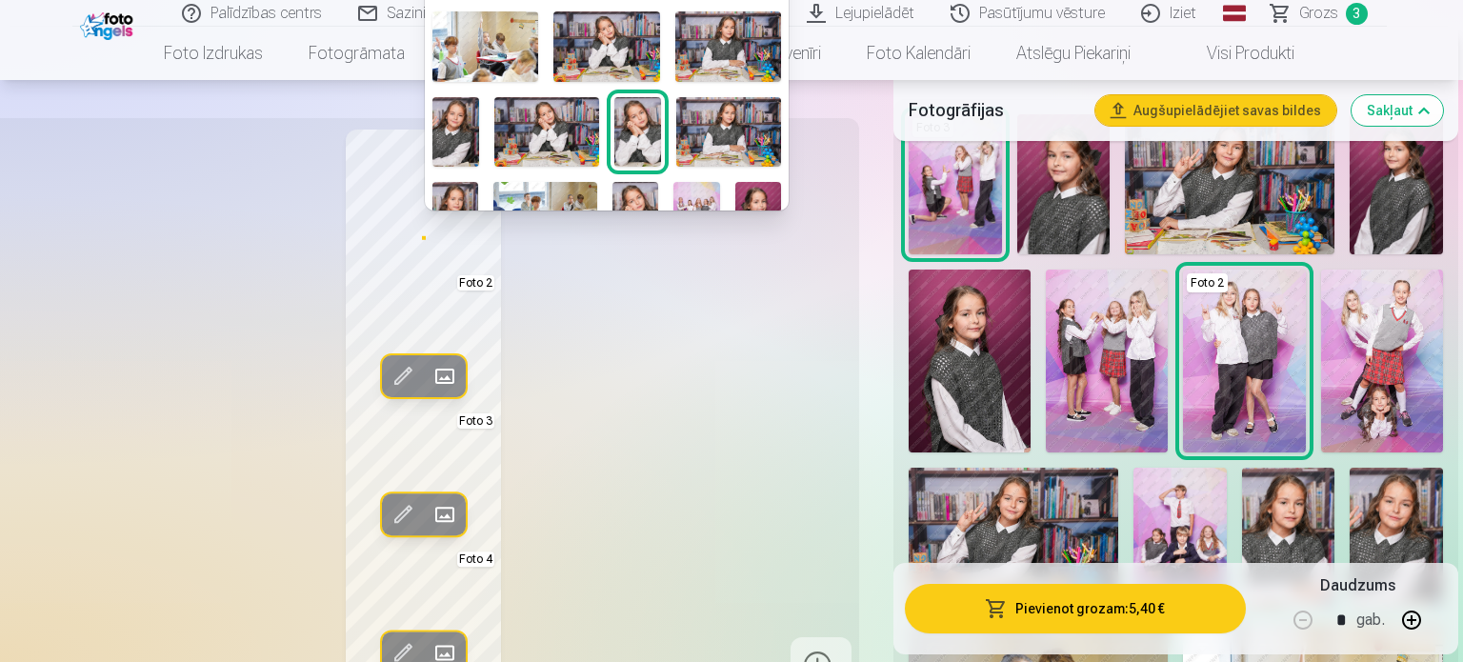
click at [541, 107] on img at bounding box center [546, 132] width 105 height 70
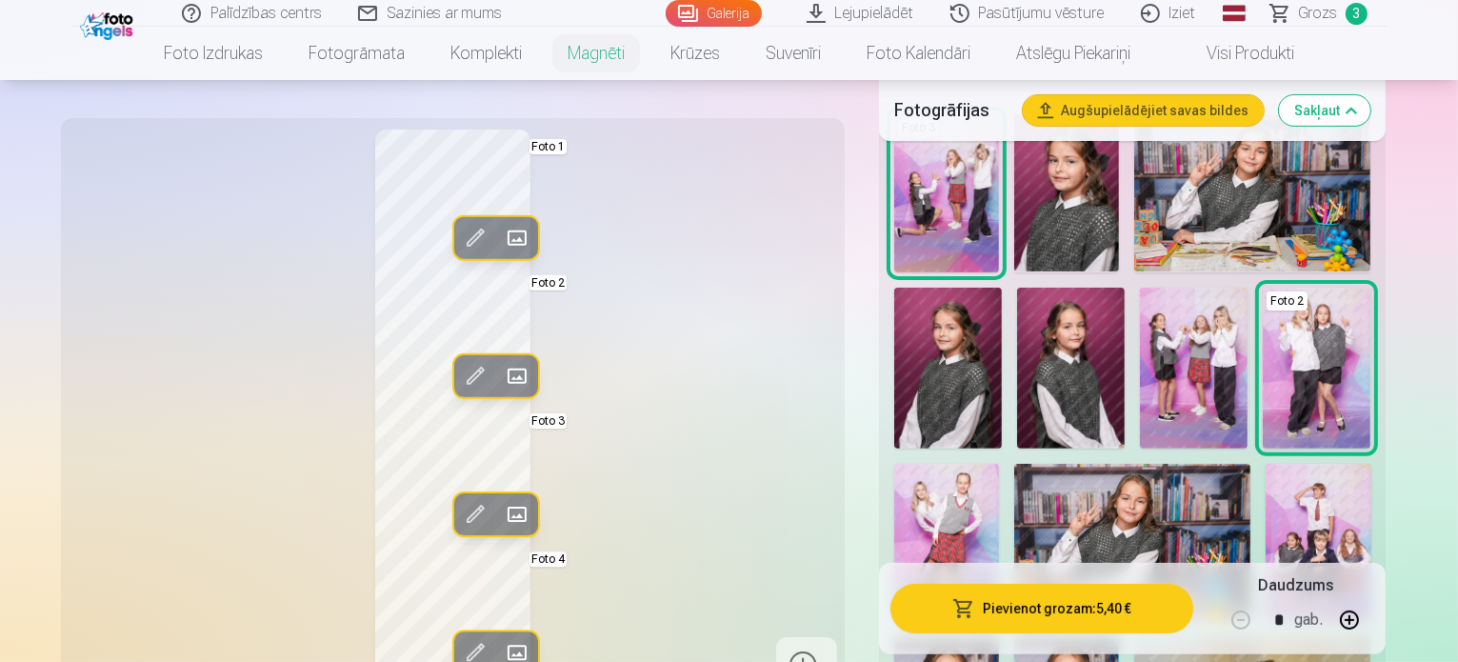
click at [501, 233] on span at bounding box center [516, 238] width 30 height 30
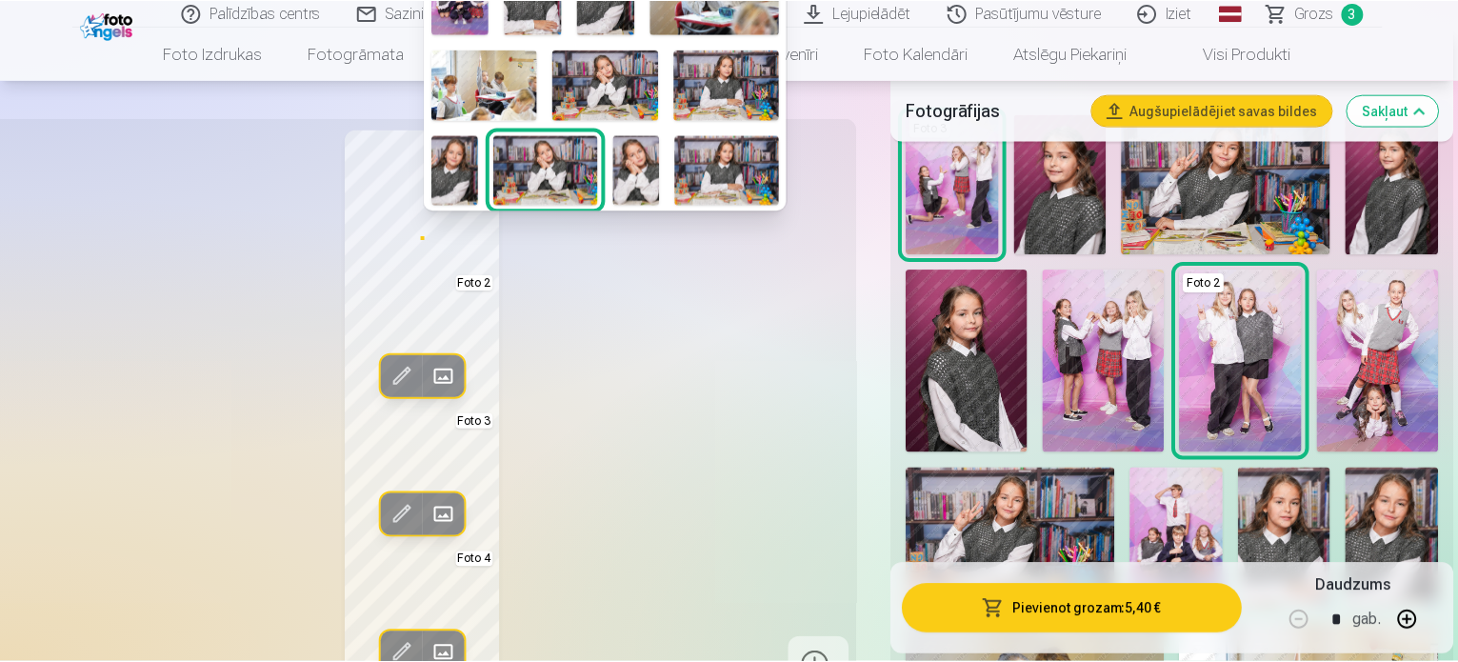
scroll to position [211, 0]
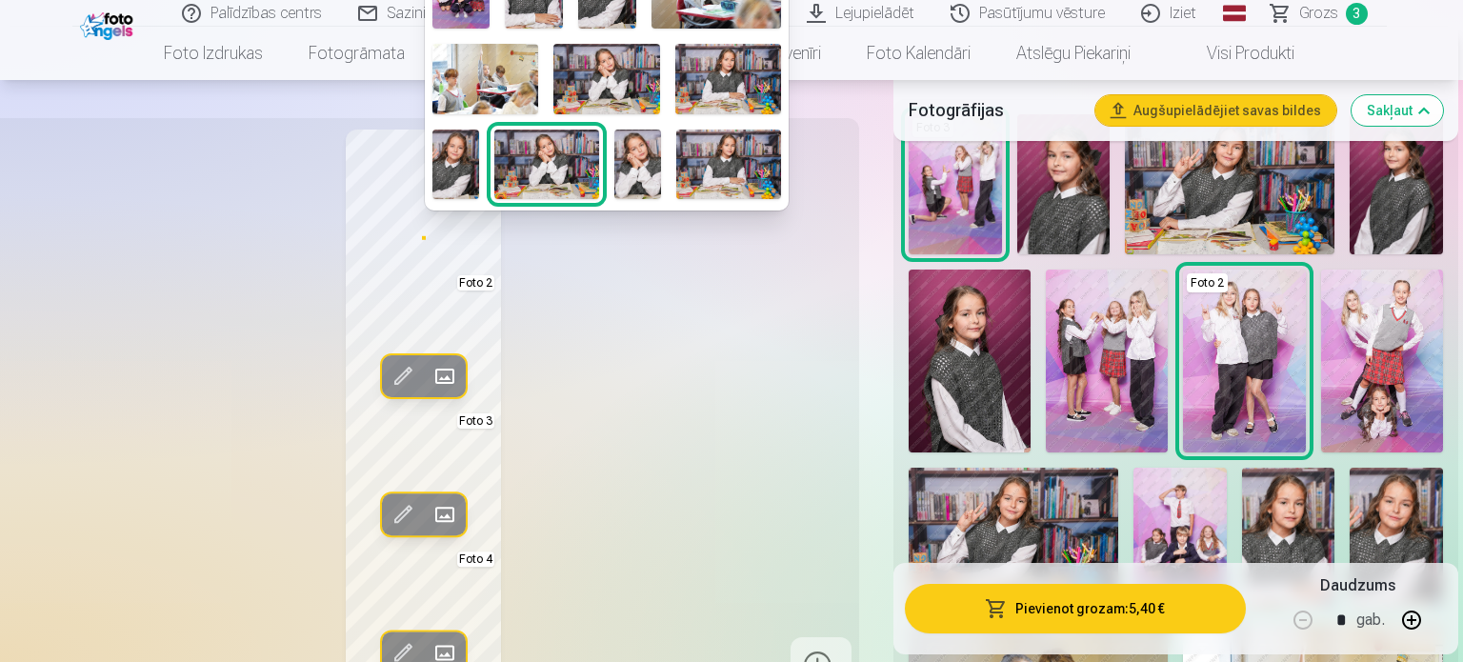
click at [630, 168] on img at bounding box center [637, 165] width 47 height 70
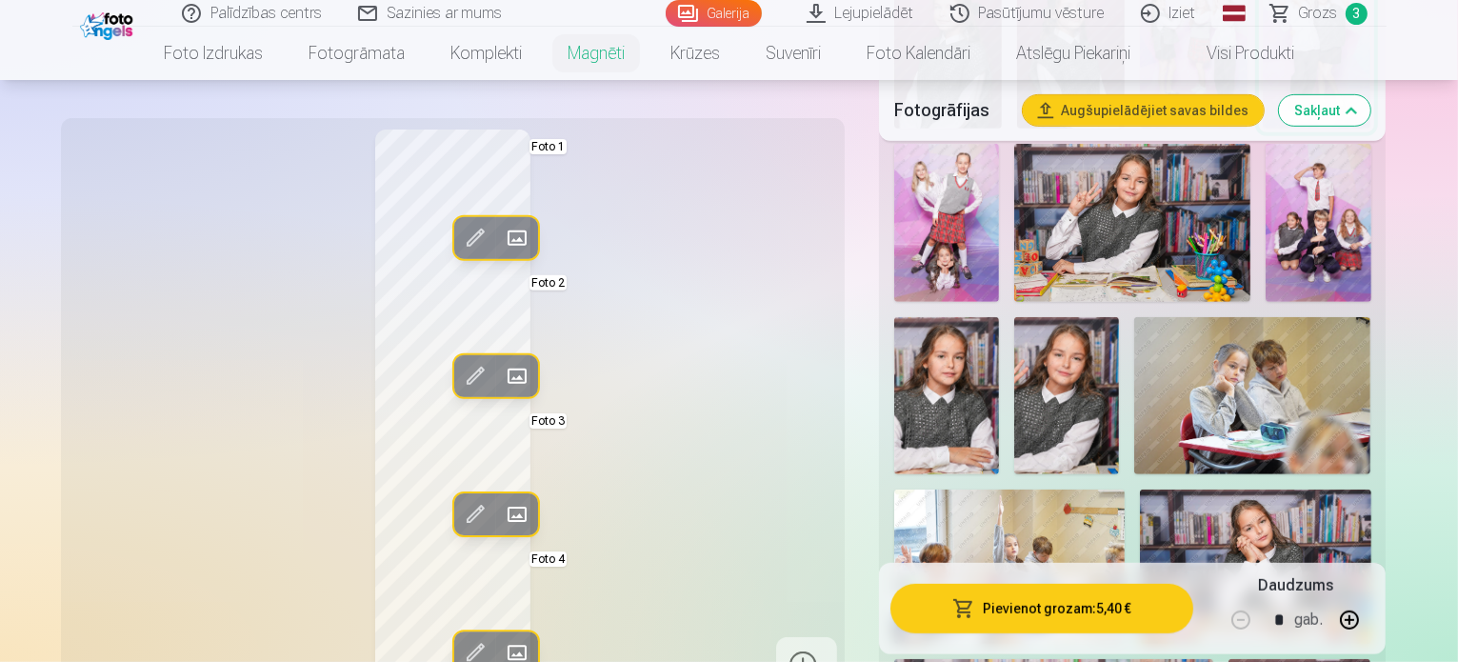
scroll to position [1059, 0]
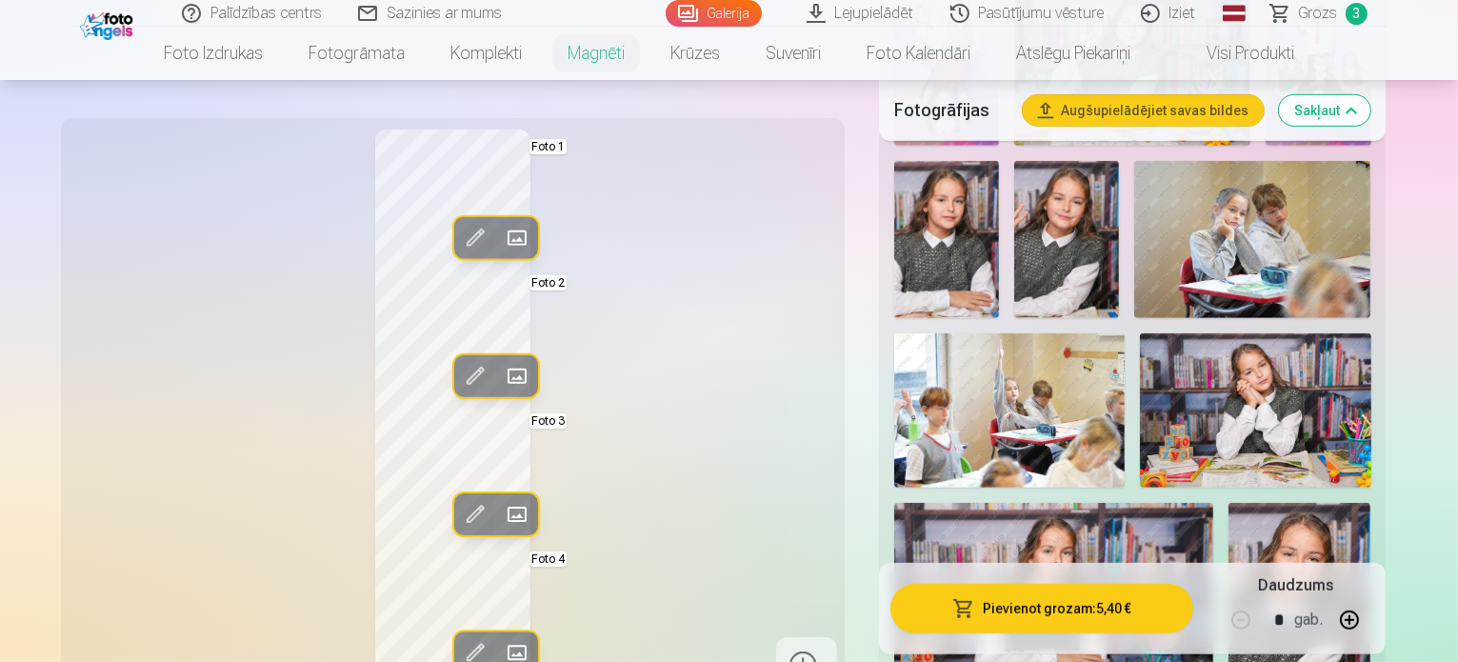
click at [501, 643] on span at bounding box center [516, 653] width 30 height 30
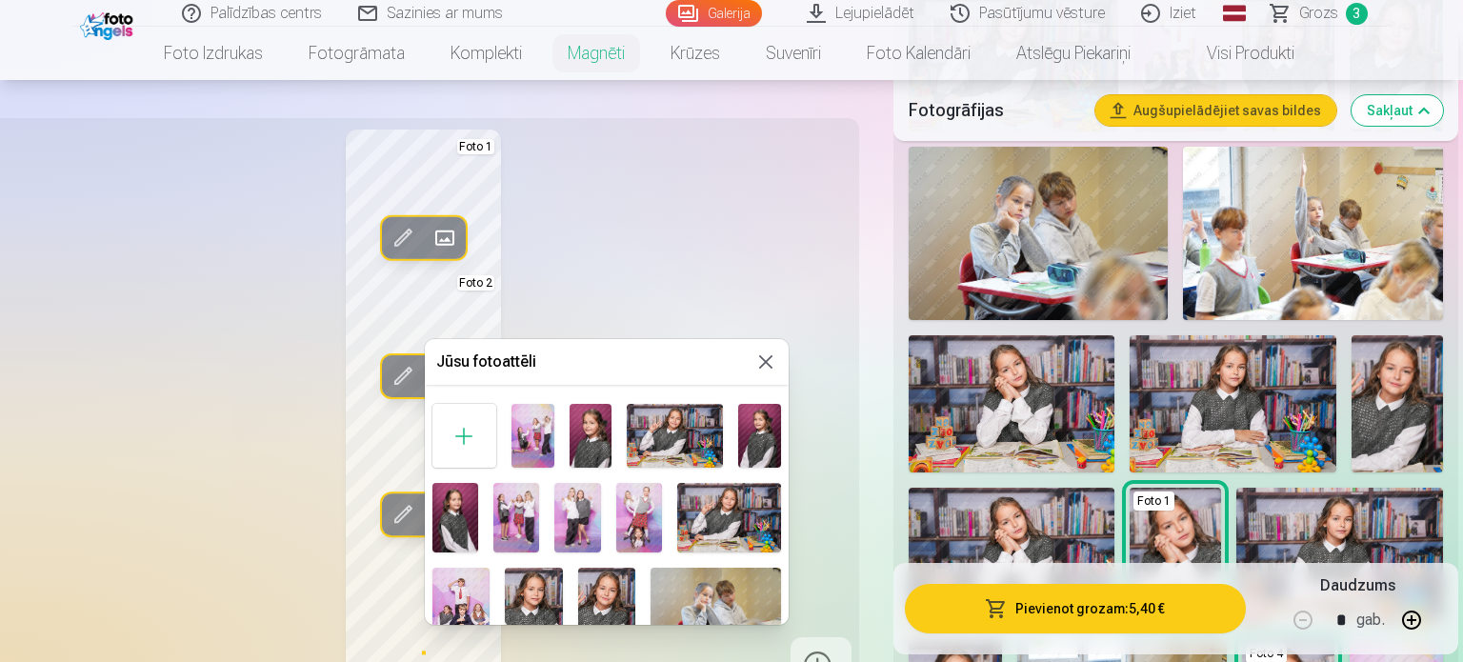
click at [627, 504] on img at bounding box center [639, 517] width 46 height 69
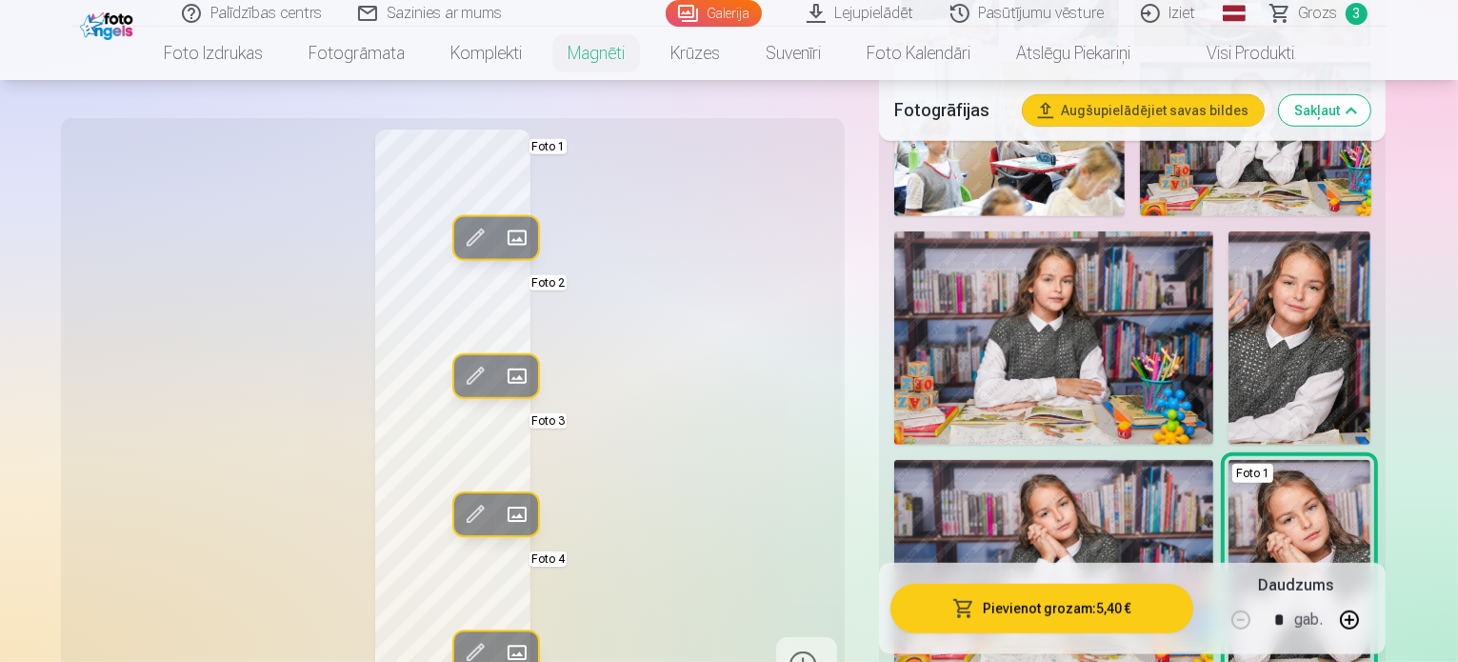
scroll to position [1375, 0]
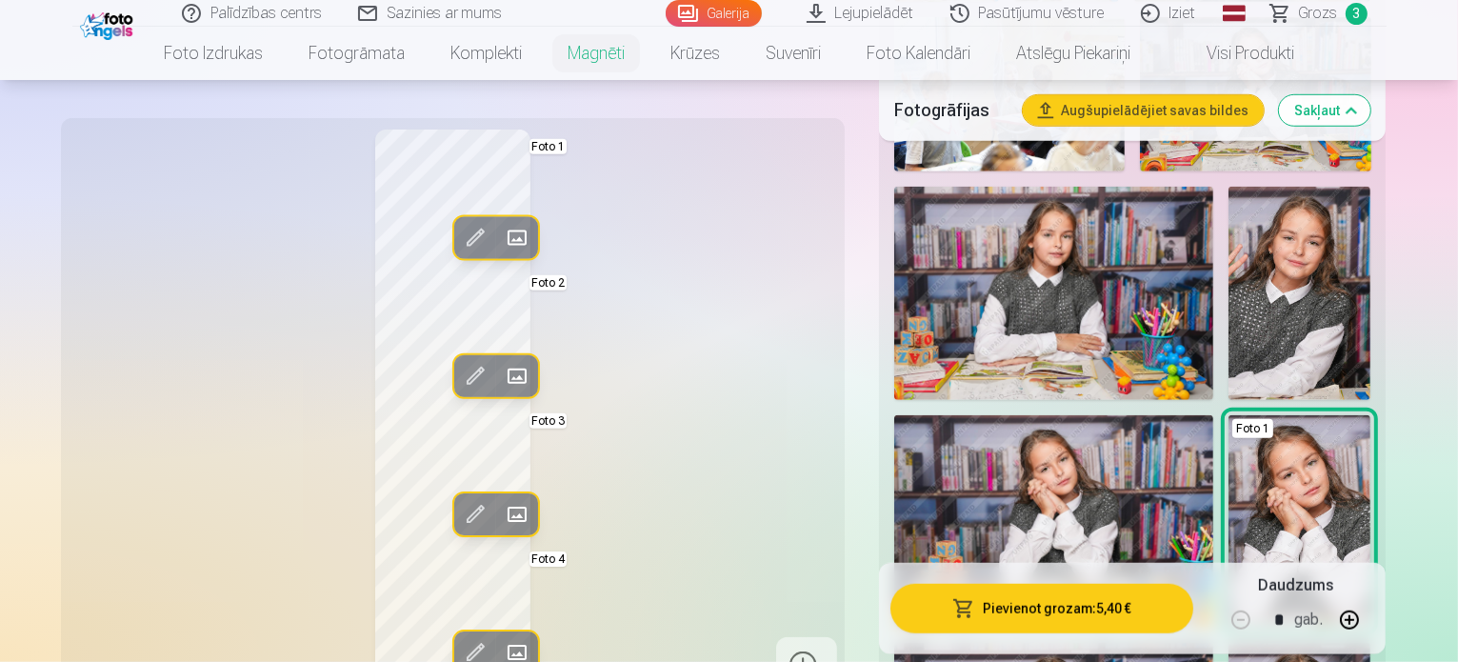
click at [501, 651] on span at bounding box center [516, 653] width 30 height 30
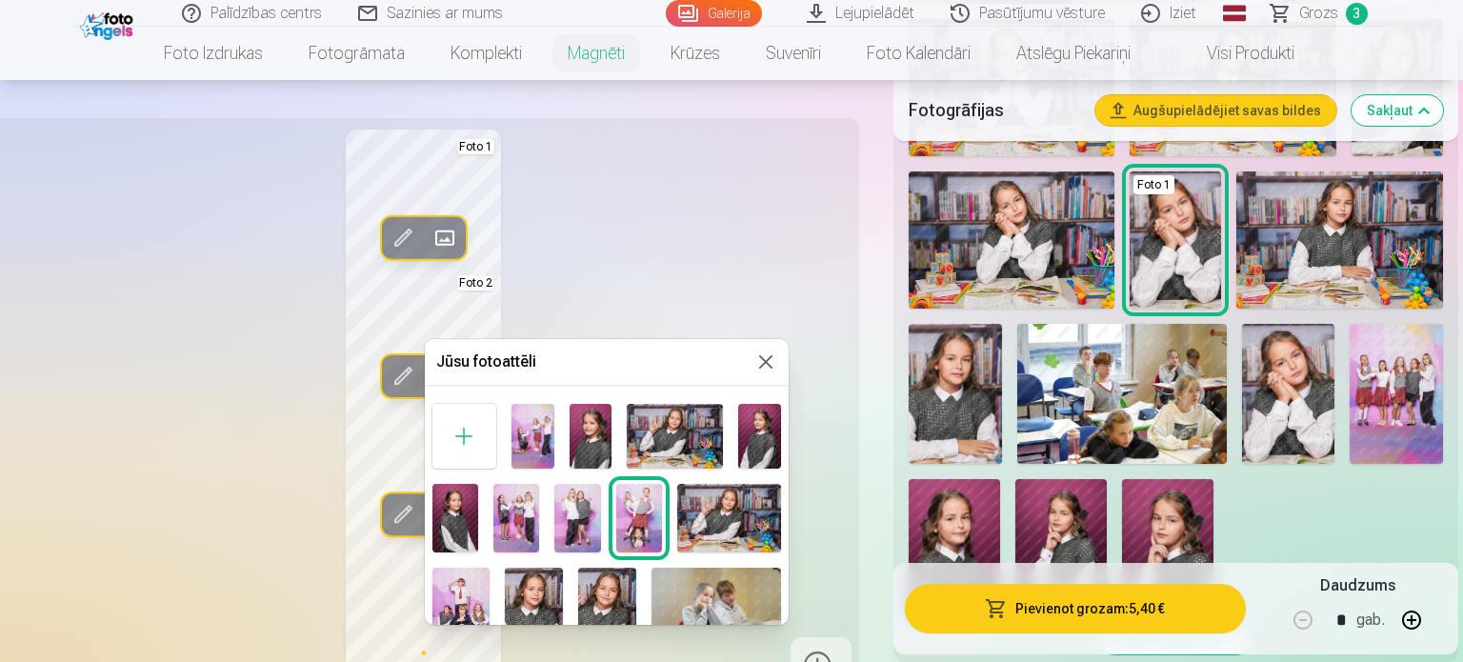
click at [520, 517] on img at bounding box center [516, 518] width 46 height 69
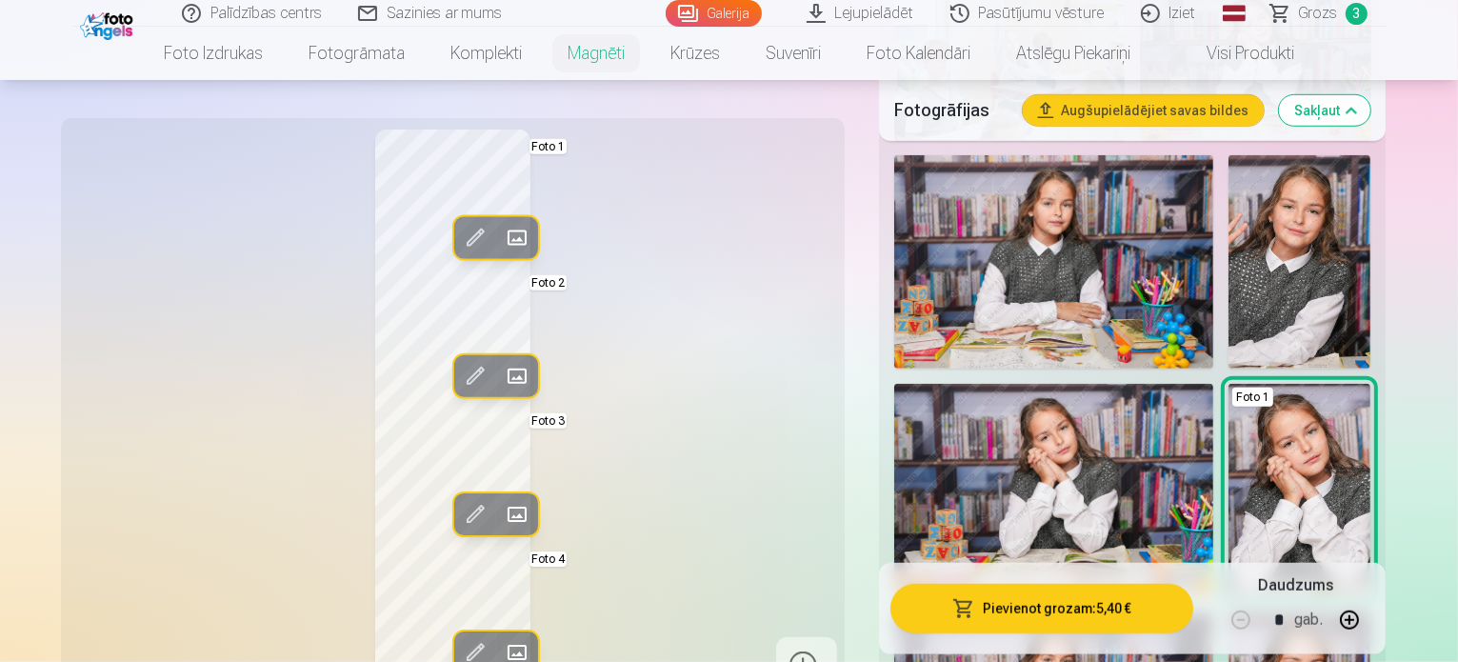
scroll to position [1440, 0]
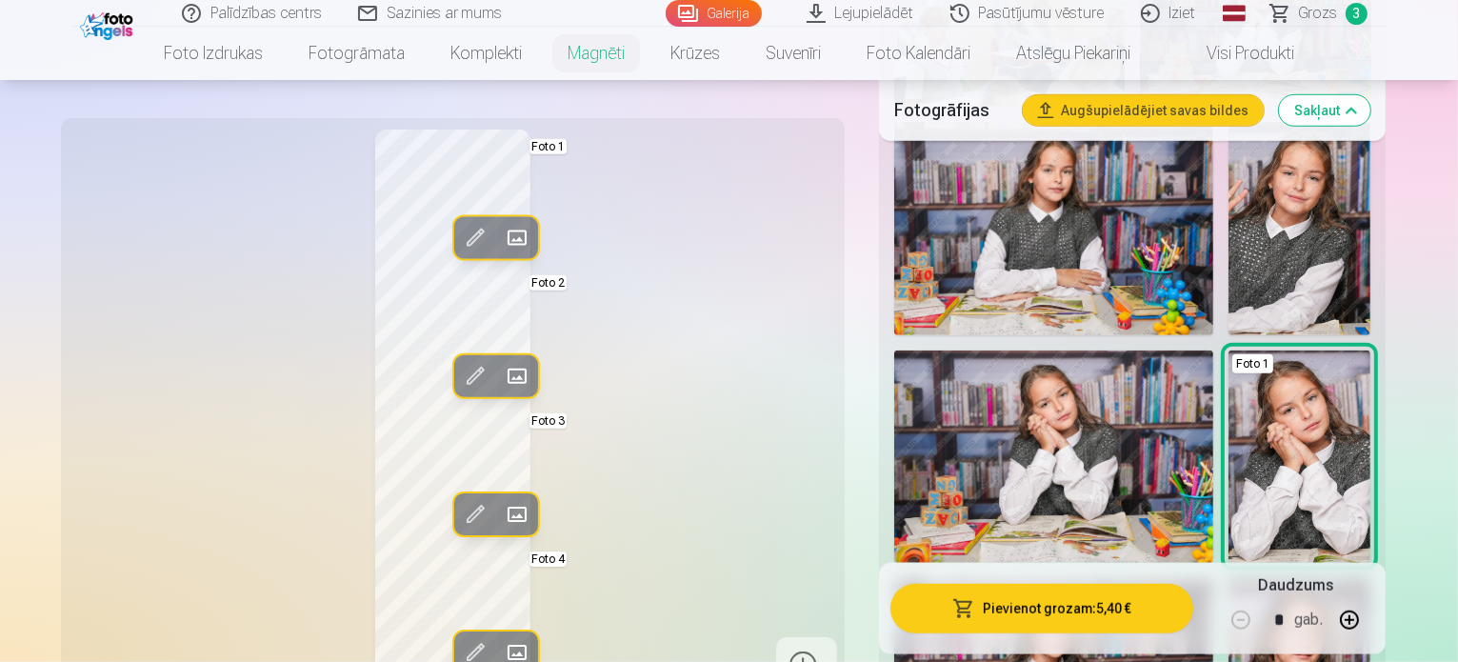
click at [501, 638] on span at bounding box center [516, 653] width 30 height 30
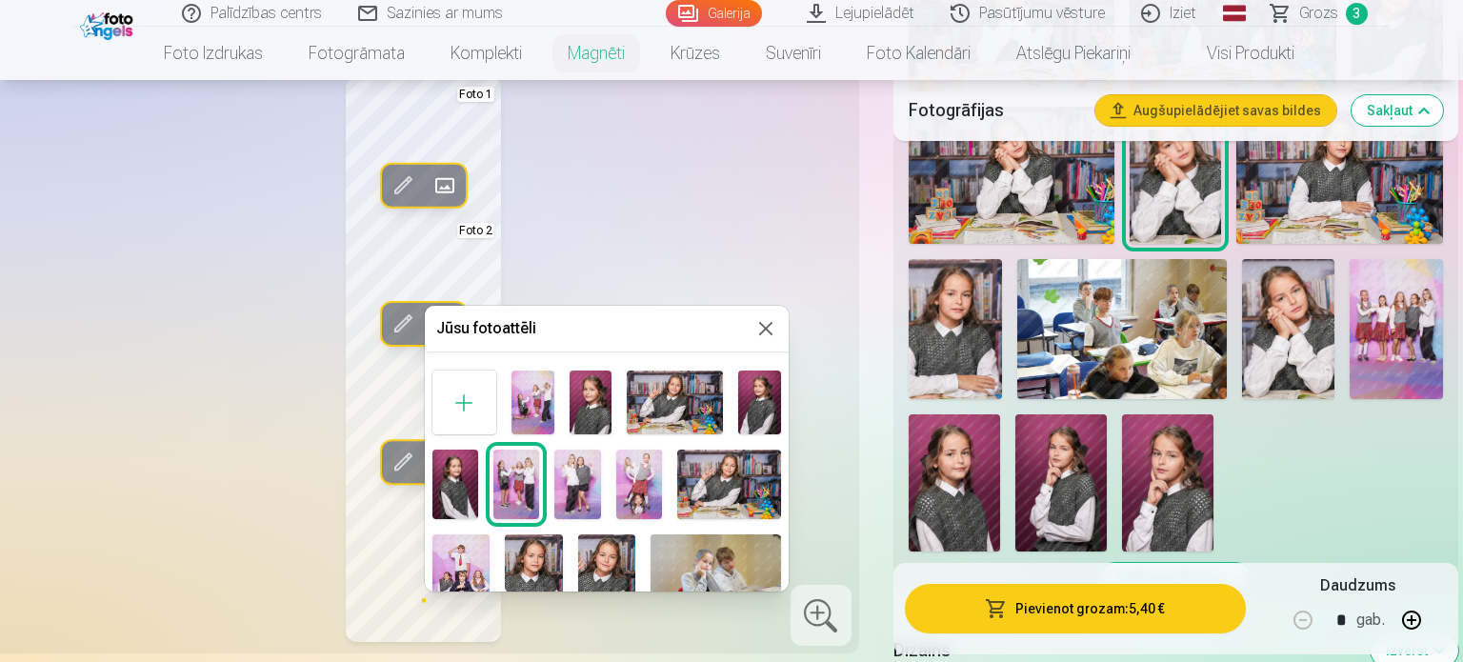
click at [457, 551] on img at bounding box center [461, 577] width 58 height 87
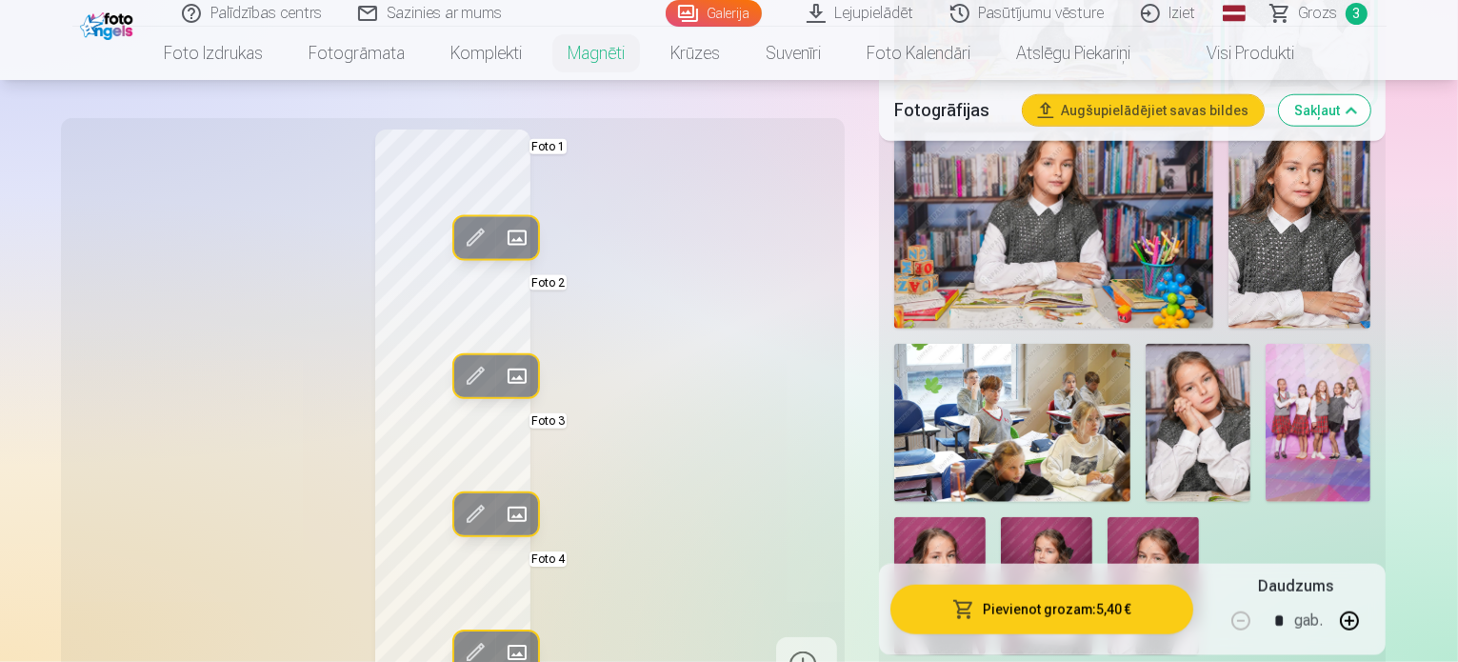
scroll to position [1924, 0]
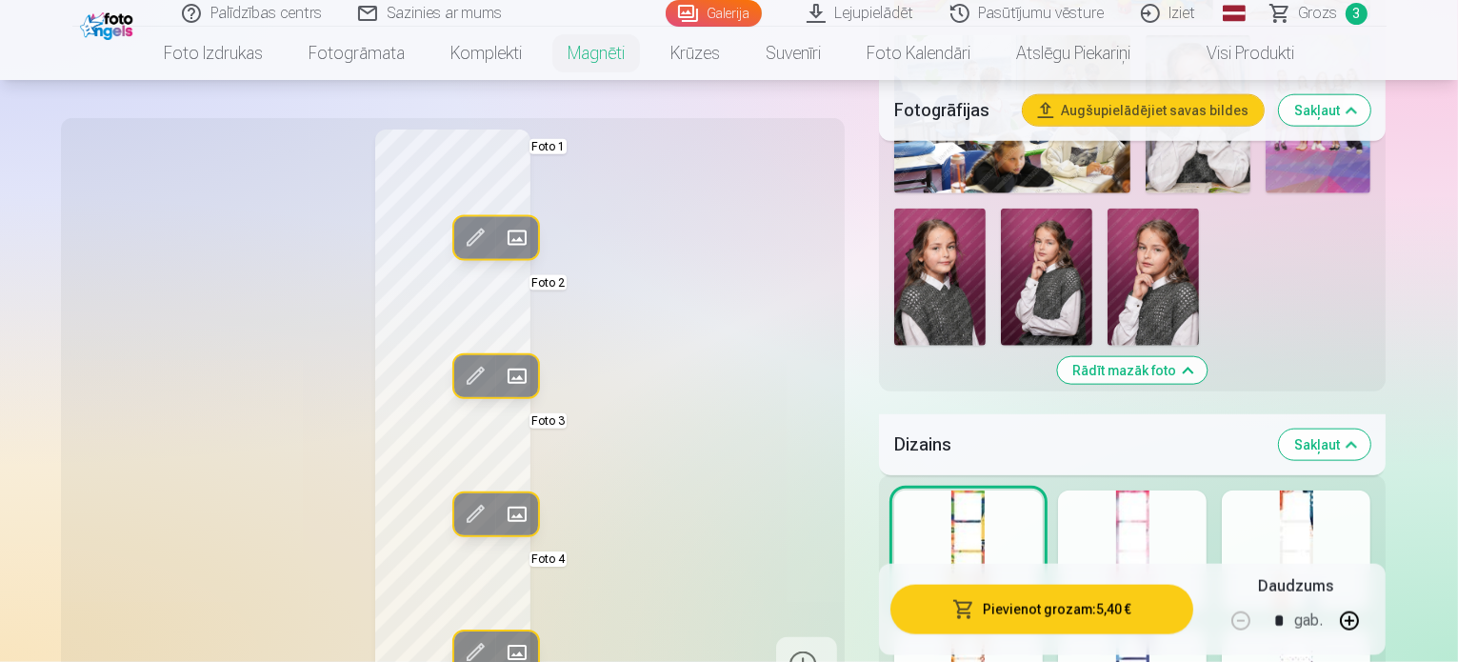
scroll to position [2189, 0]
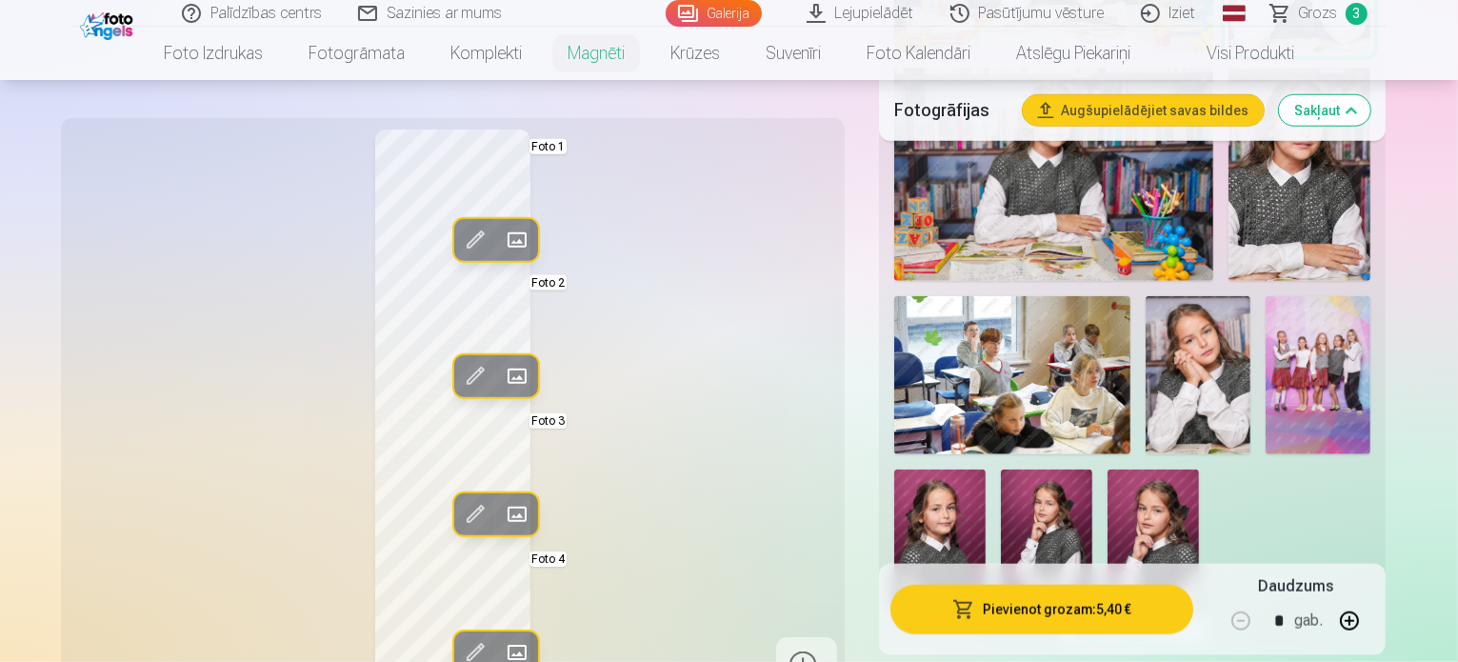
scroll to position [1867, 0]
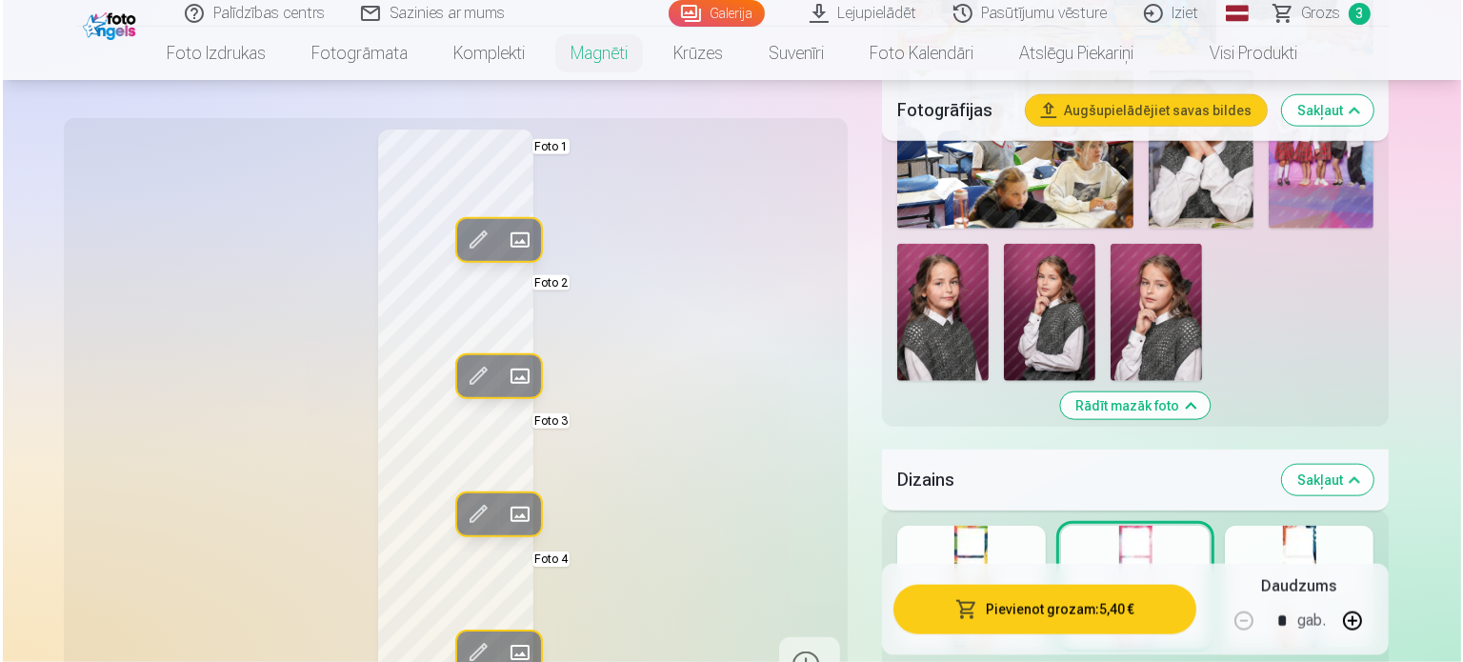
scroll to position [2164, 0]
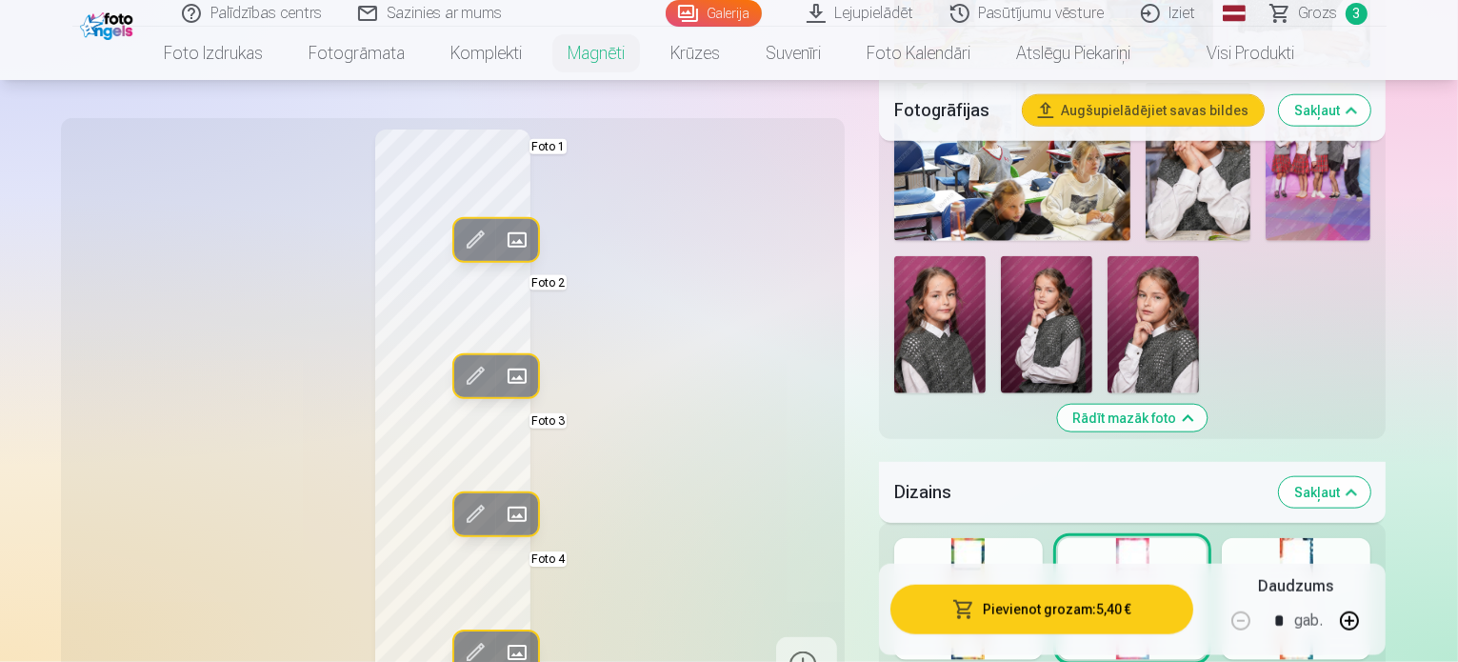
click at [1046, 614] on button "Pievienot grozam : 5,40 €" at bounding box center [1043, 609] width 304 height 50
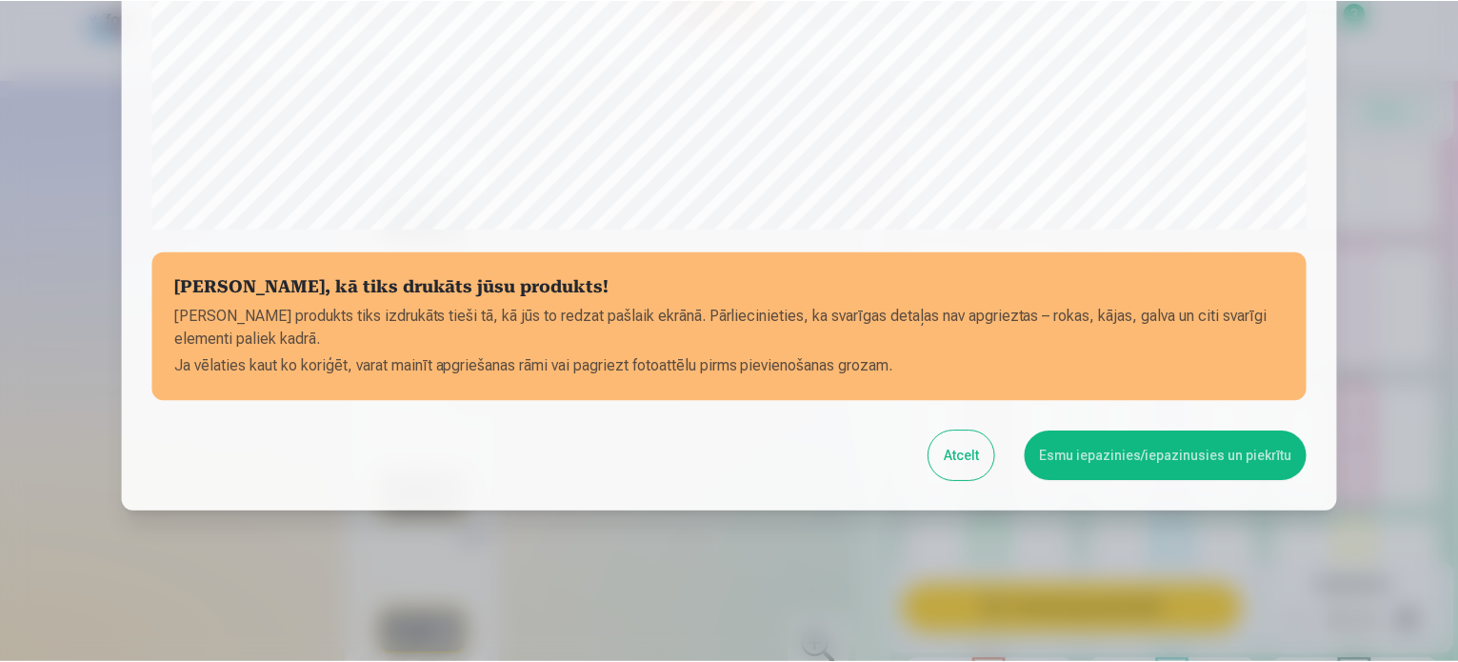
scroll to position [709, 0]
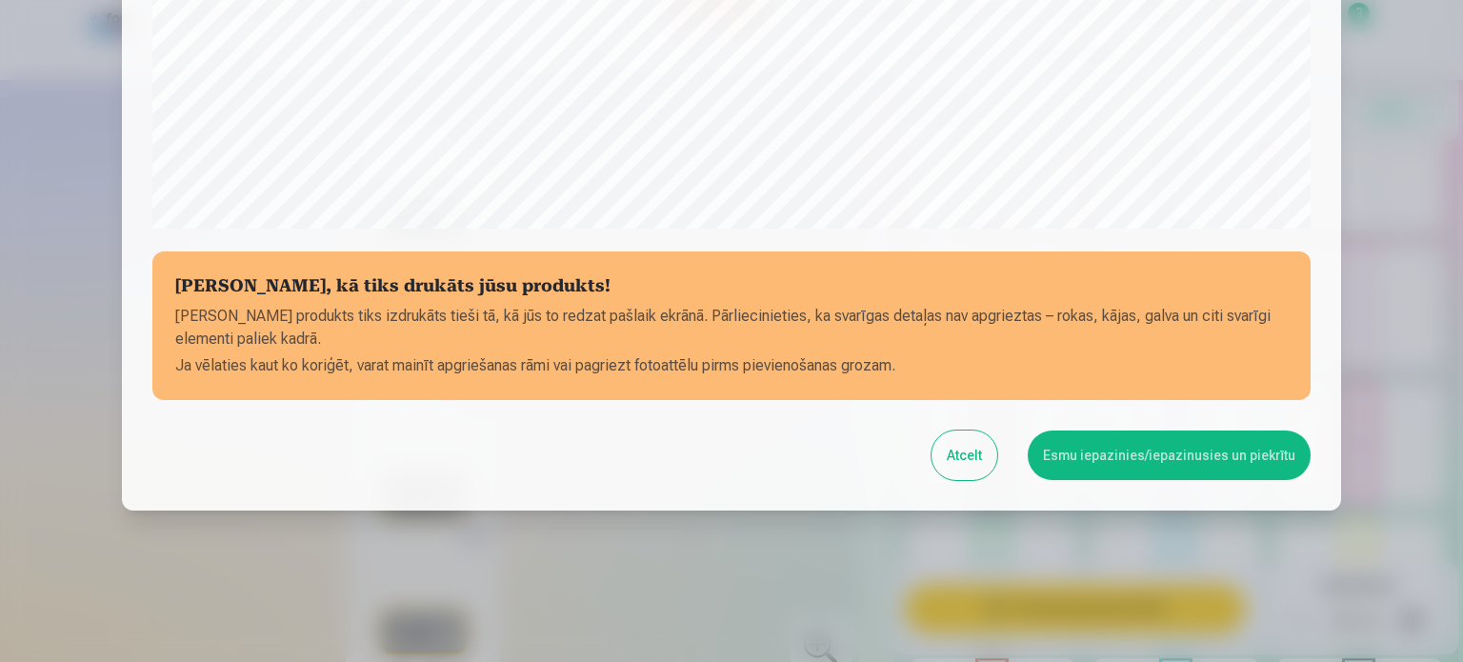
click at [1196, 451] on button "Esmu iepazinies/iepazinusies un piekrītu" at bounding box center [1169, 456] width 283 height 50
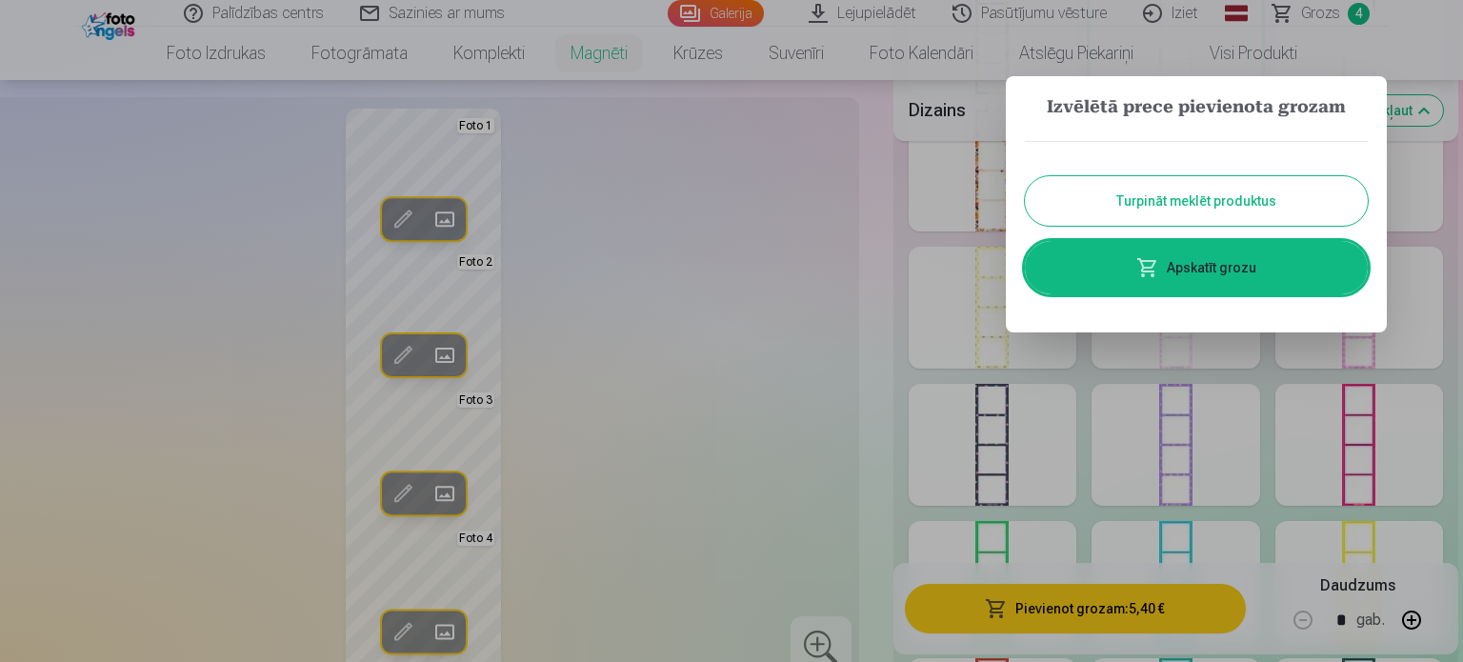
click at [1262, 193] on button "Turpināt meklēt produktus" at bounding box center [1196, 201] width 343 height 50
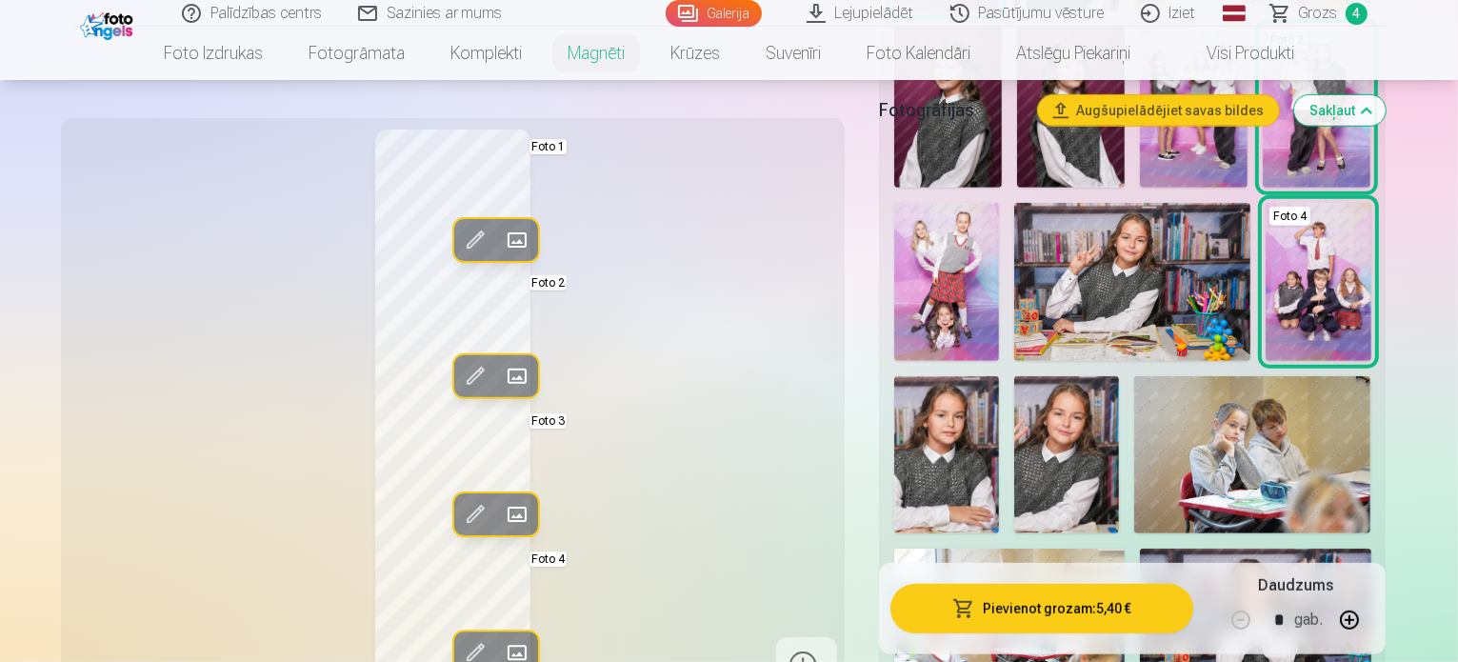
scroll to position [880, 0]
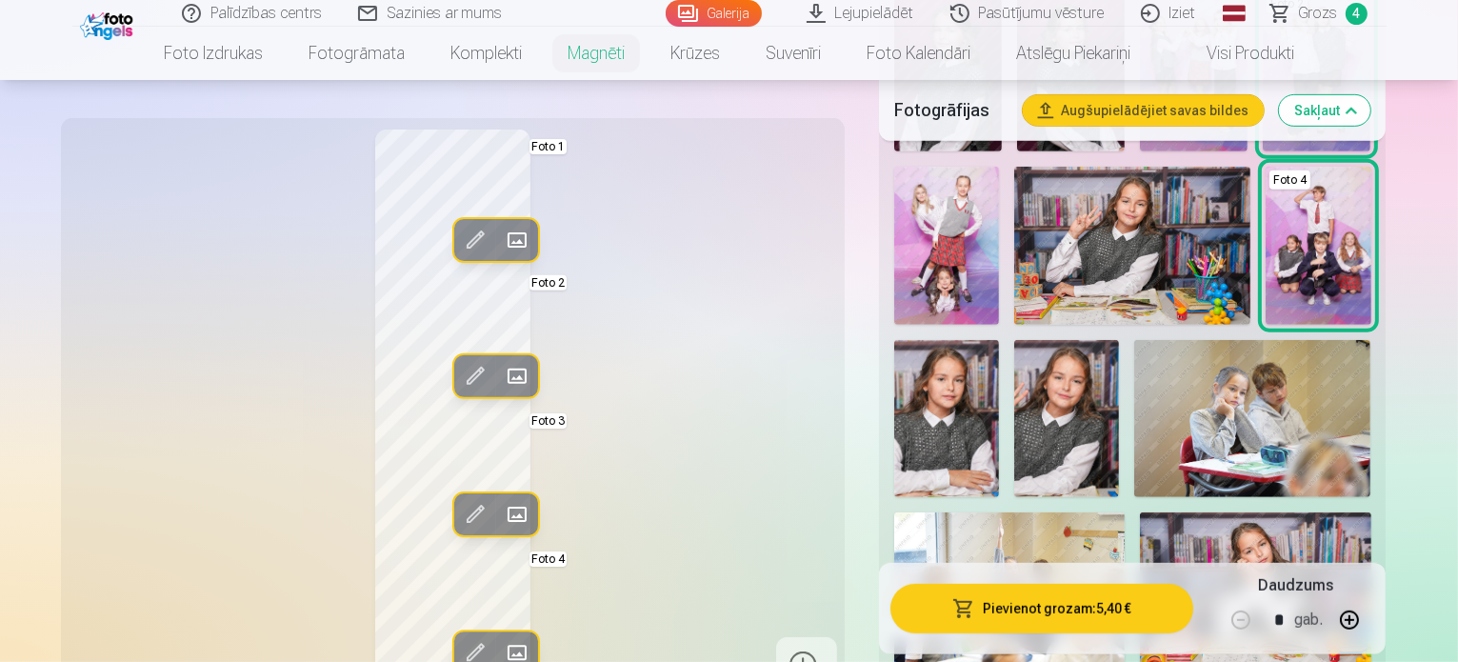
click at [1321, 15] on span "Grozs" at bounding box center [1318, 13] width 39 height 23
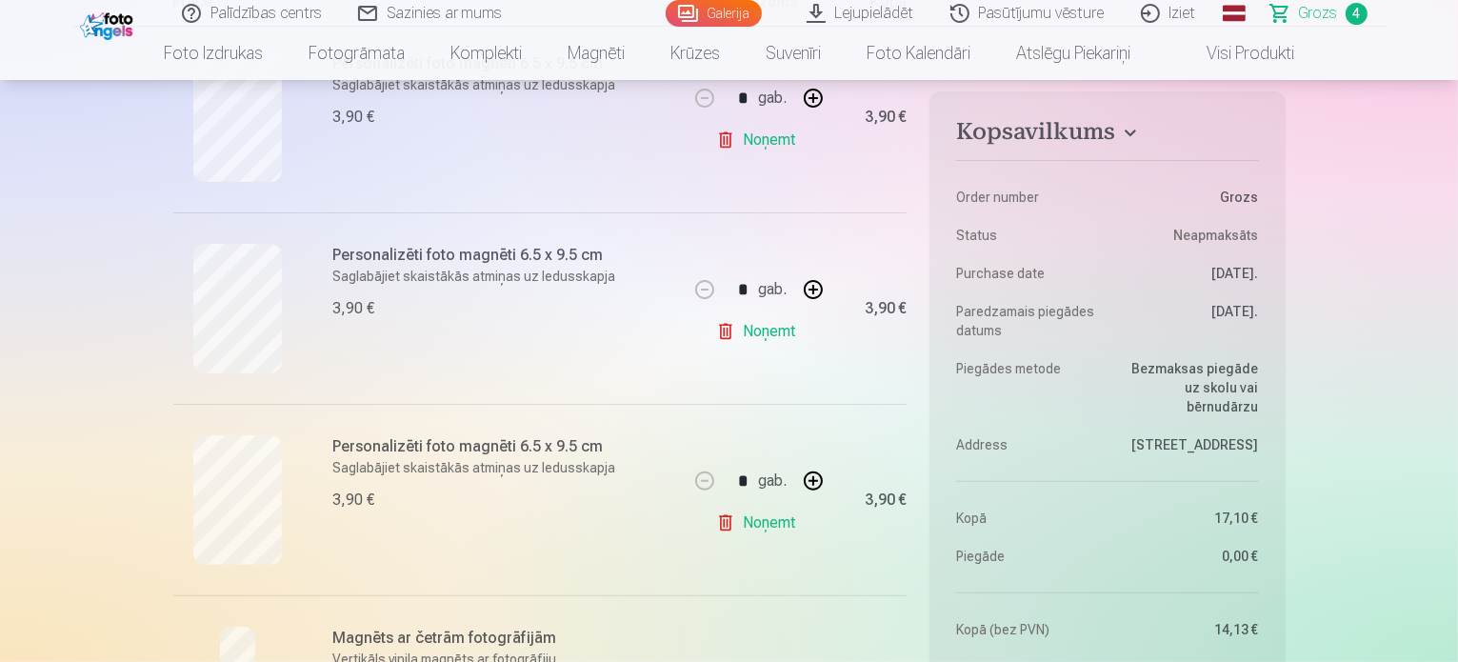
scroll to position [399, 0]
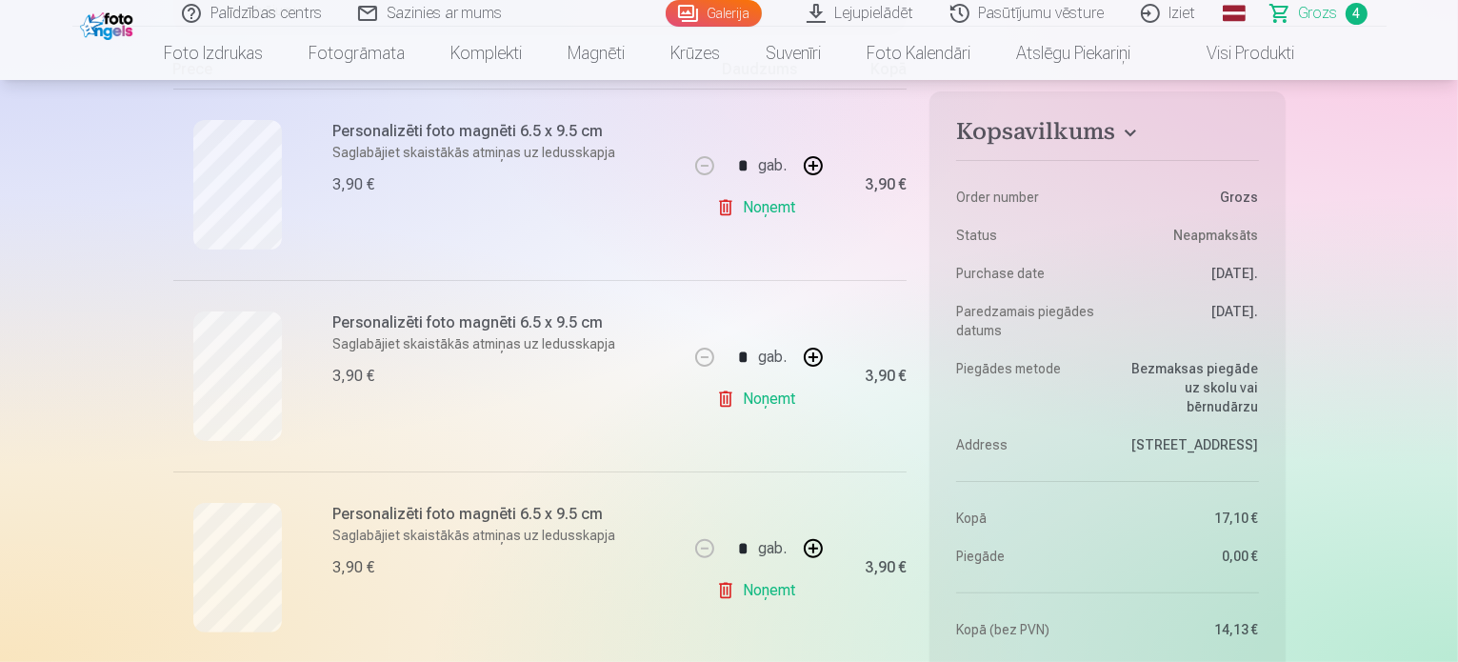
click at [1178, 17] on link "Iziet" at bounding box center [1169, 13] width 91 height 27
